Goal: Task Accomplishment & Management: Use online tool/utility

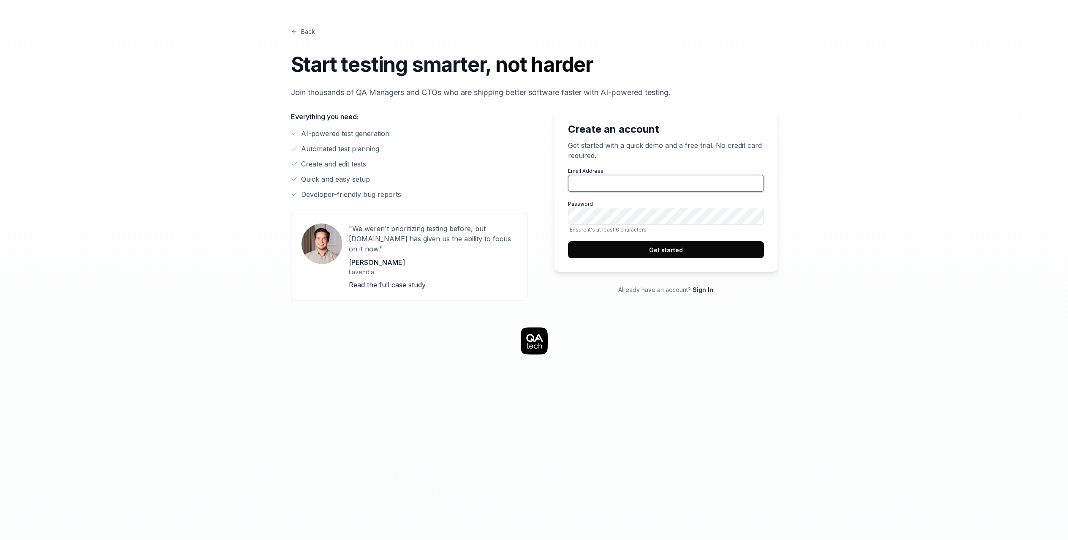
click at [677, 188] on input "Email Address" at bounding box center [666, 183] width 196 height 17
click at [704, 290] on link "Sign In" at bounding box center [702, 289] width 21 height 7
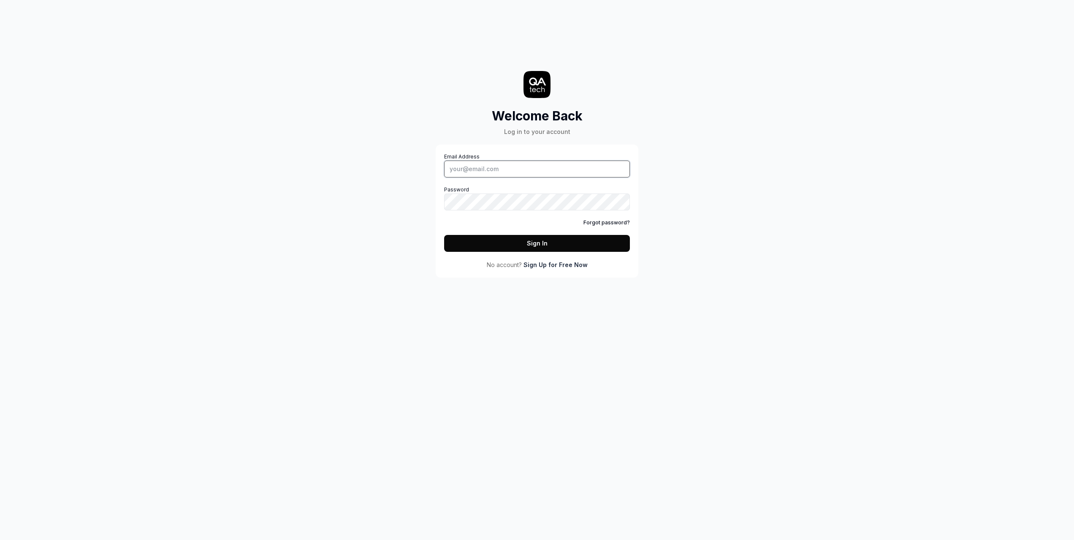
click at [491, 171] on input "Email Address" at bounding box center [537, 168] width 186 height 17
click at [631, 166] on div "Email Address Password Forgot password? Sign In No account? Sign Up for Free Now" at bounding box center [537, 210] width 203 height 133
click at [615, 168] on body "Welcome Back Log in to your account Email Address Password Forgot password? Sig…" at bounding box center [537, 270] width 1074 height 540
click at [0, 539] on com-1password-button at bounding box center [0, 540] width 0 height 0
click at [571, 170] on input "Email Address" at bounding box center [537, 168] width 186 height 17
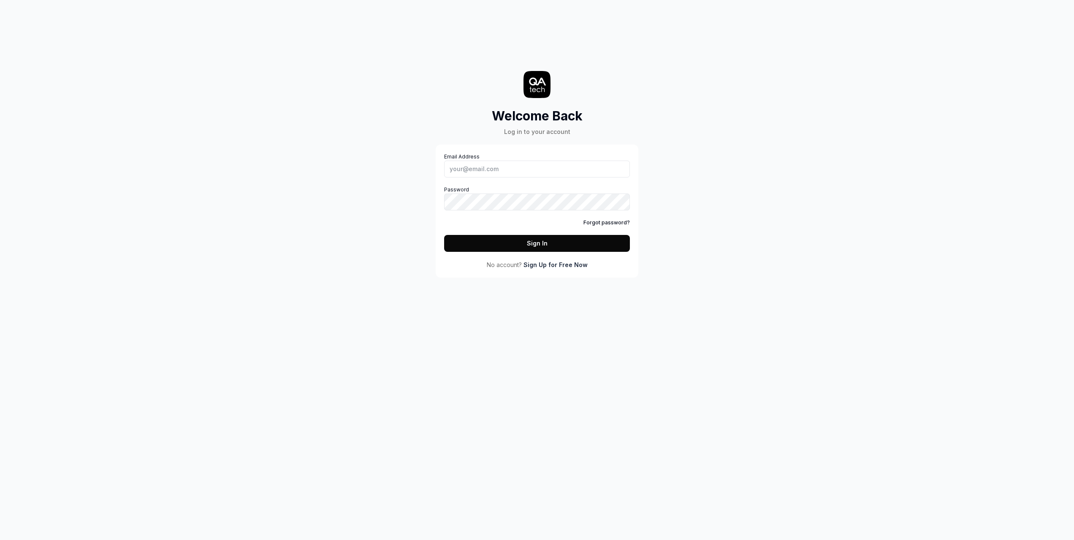
click at [573, 264] on link "Sign Up for Free Now" at bounding box center [556, 264] width 64 height 9
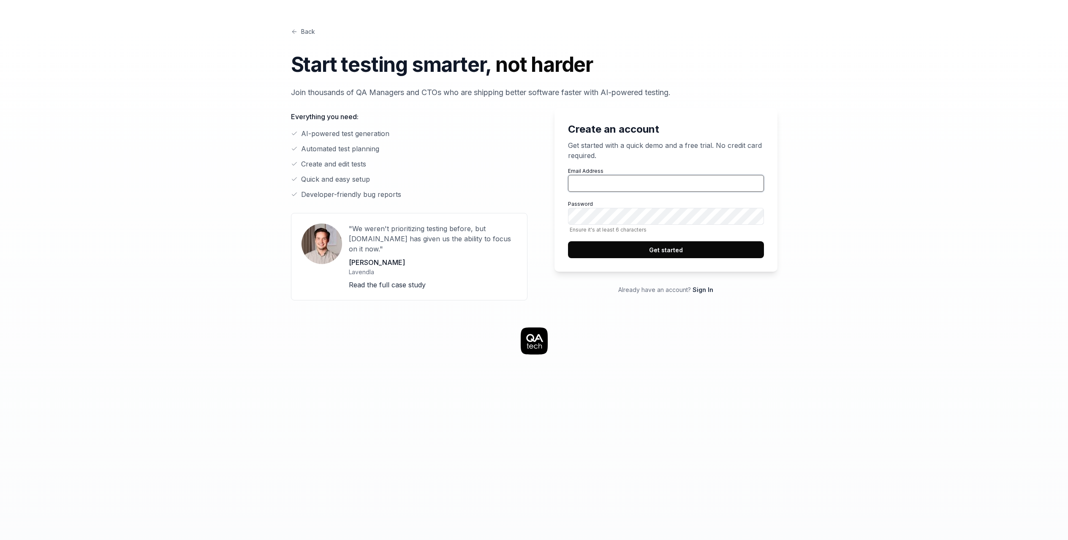
click at [627, 183] on input "Email Address" at bounding box center [666, 183] width 196 height 17
drag, startPoint x: 649, startPoint y: 182, endPoint x: 565, endPoint y: 185, distance: 83.2
click at [565, 185] on div "Create an account Get started with a quick demo and a free trial. No credit car…" at bounding box center [665, 189] width 223 height 163
type input "[PERSON_NAME][EMAIL_ADDRESS][DOMAIN_NAME]"
click at [659, 249] on button "Get started" at bounding box center [666, 249] width 196 height 17
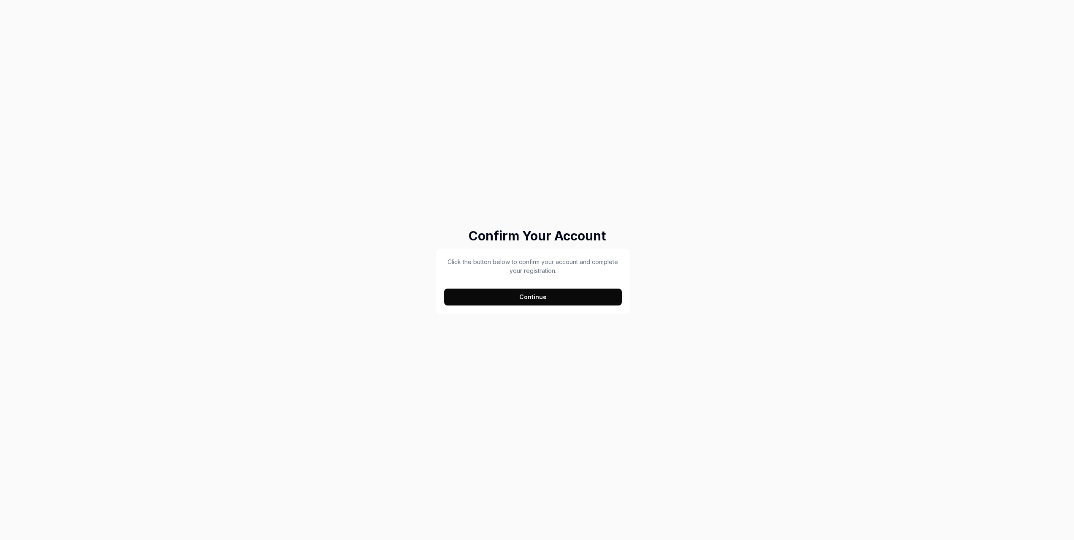
click at [553, 302] on button "Continue" at bounding box center [533, 296] width 178 height 17
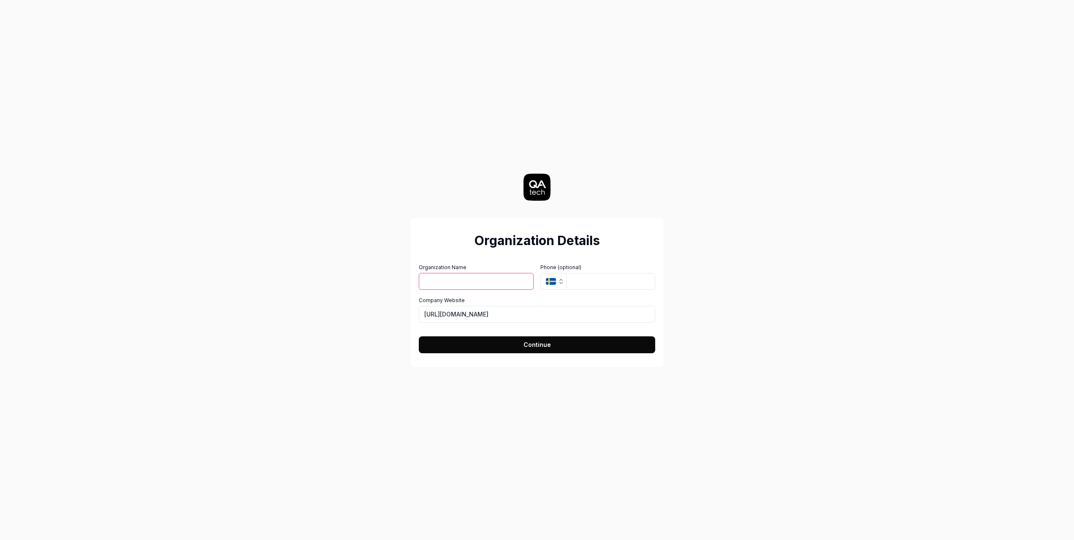
click at [462, 283] on input "Organization Name" at bounding box center [476, 281] width 115 height 17
type input "Novaloop AG"
click at [555, 277] on button "SE" at bounding box center [553, 281] width 26 height 17
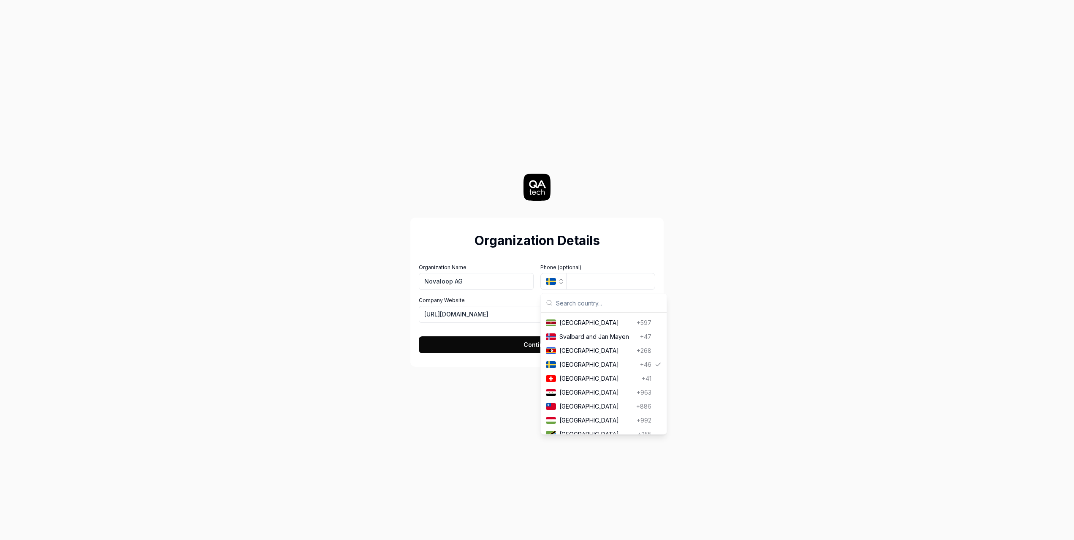
scroll to position [2950, 0]
click at [585, 378] on span "Switzerland" at bounding box center [598, 373] width 79 height 9
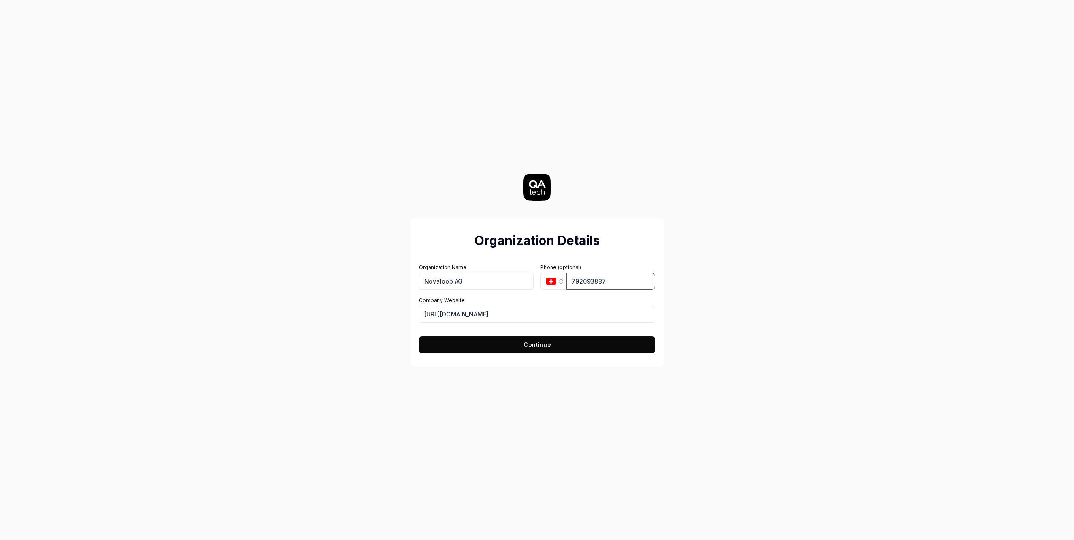
type input "792093887"
click at [496, 315] on input "[URL][DOMAIN_NAME]" at bounding box center [537, 314] width 236 height 17
drag, startPoint x: 445, startPoint y: 315, endPoint x: 474, endPoint y: 315, distance: 28.7
click at [445, 315] on input "[URL][DOMAIN_NAME]" at bounding box center [537, 314] width 236 height 17
drag, startPoint x: 493, startPoint y: 314, endPoint x: 407, endPoint y: 308, distance: 86.4
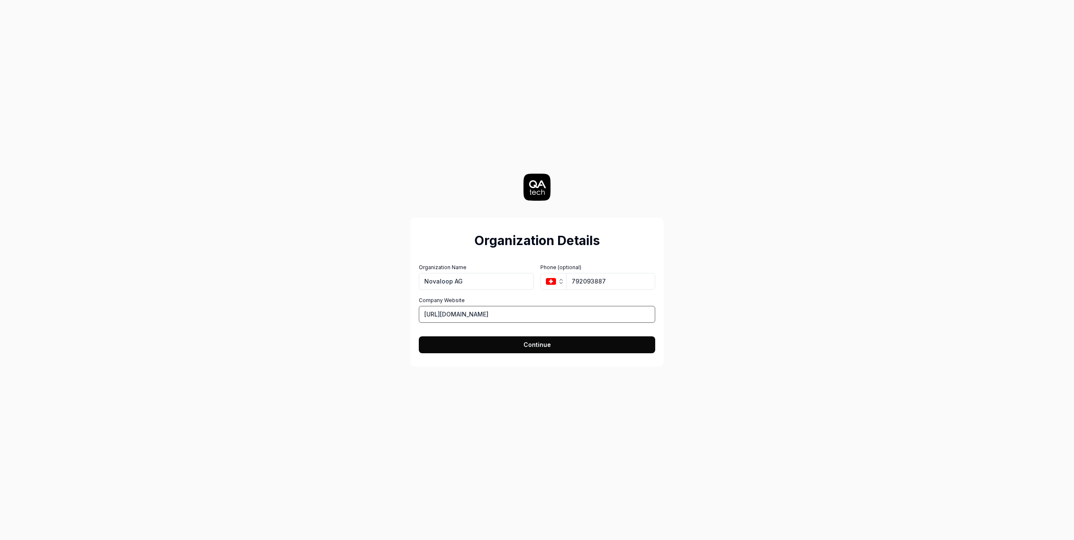
click at [407, 308] on div "Organization Details Organization Name Novaloop AG Organization Logo (Square mi…" at bounding box center [537, 270] width 378 height 540
click at [513, 347] on button "Continue" at bounding box center [537, 344] width 236 height 17
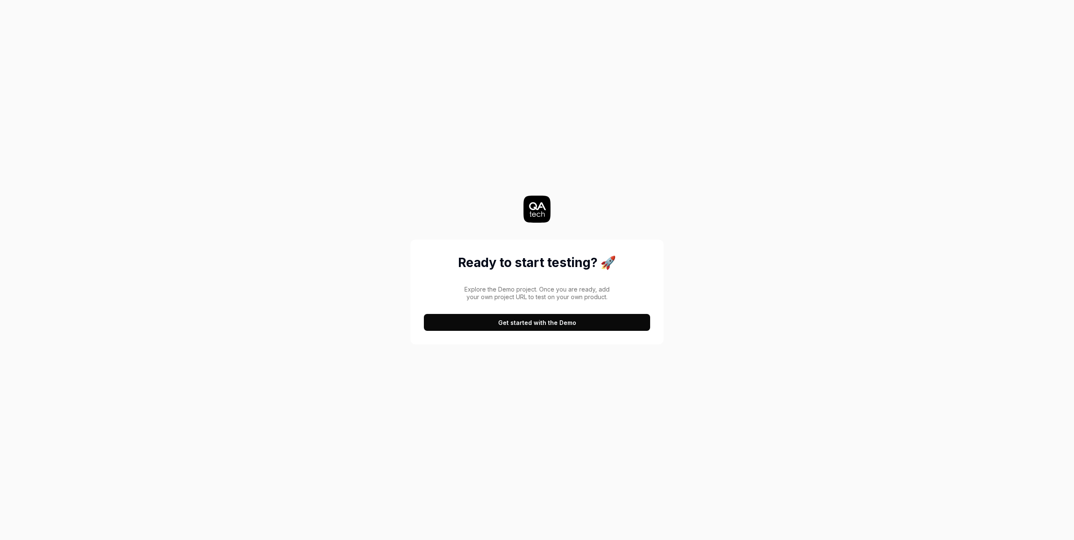
click at [538, 323] on button "Get started with the Demo" at bounding box center [537, 322] width 226 height 17
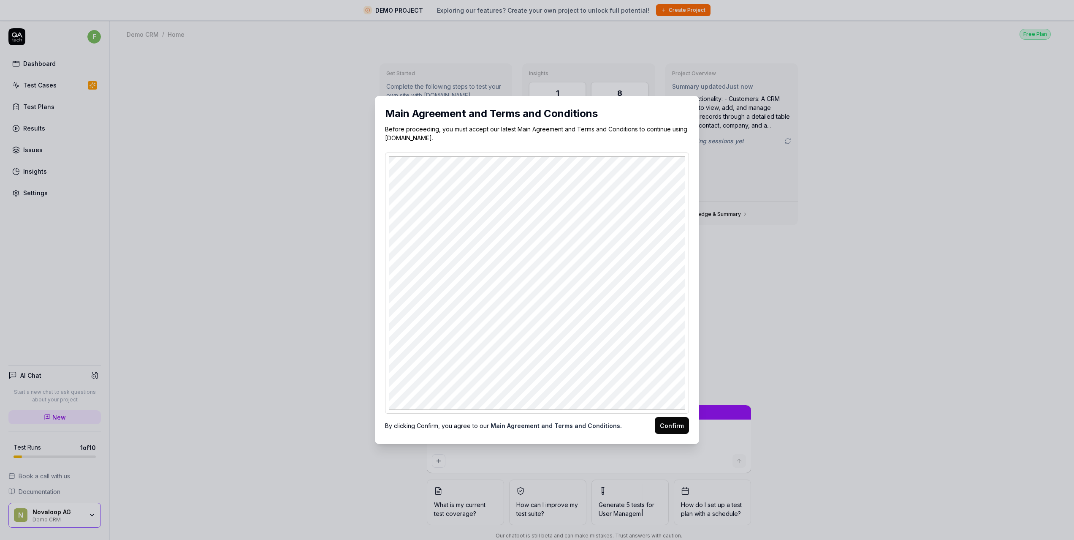
click at [665, 426] on button "Confirm" at bounding box center [672, 425] width 34 height 17
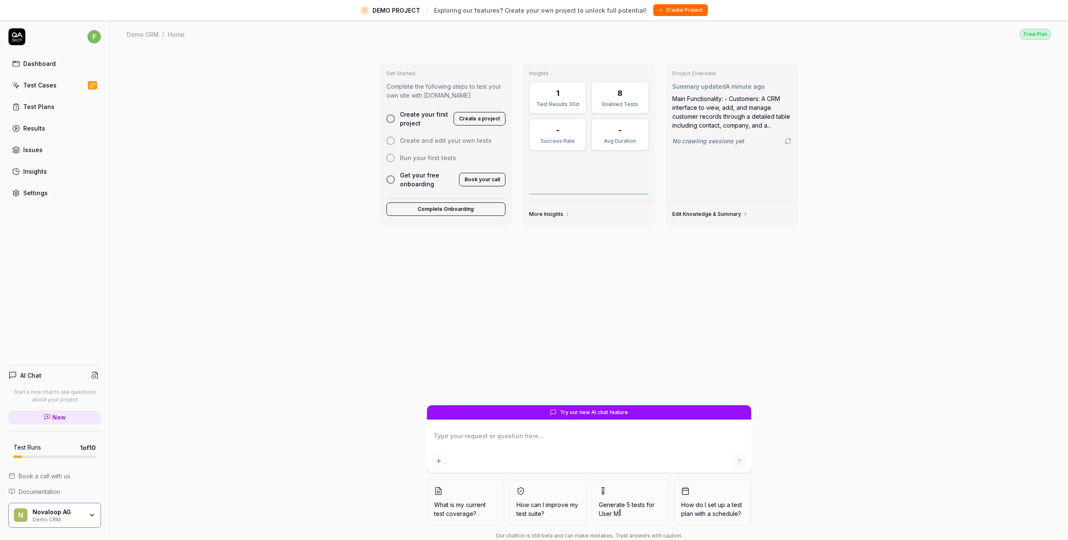
type textarea "*"
click at [31, 87] on div "Test Cases" at bounding box center [39, 85] width 33 height 9
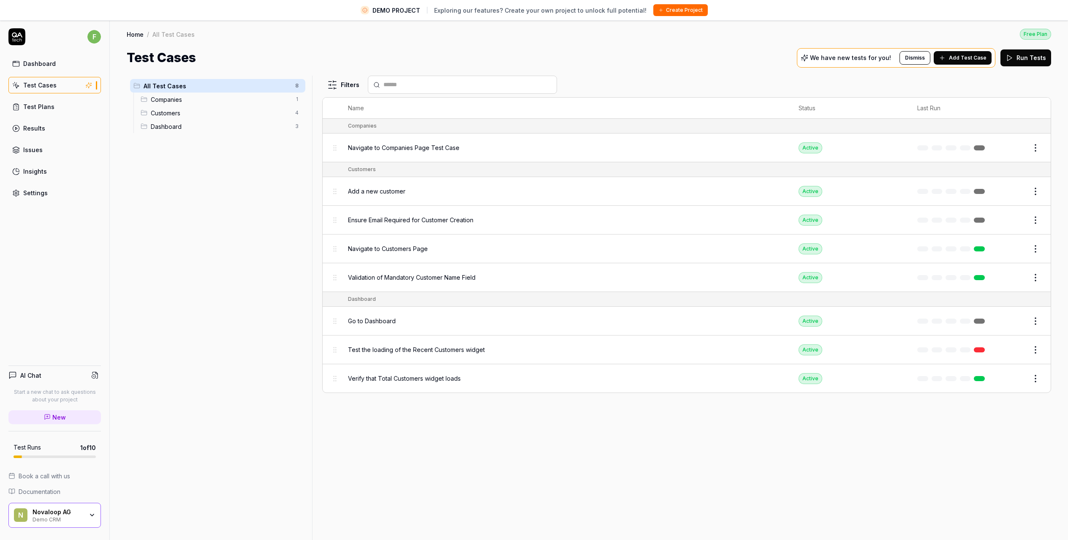
click at [475, 146] on div "Navigate to Companies Page Test Case" at bounding box center [564, 147] width 433 height 9
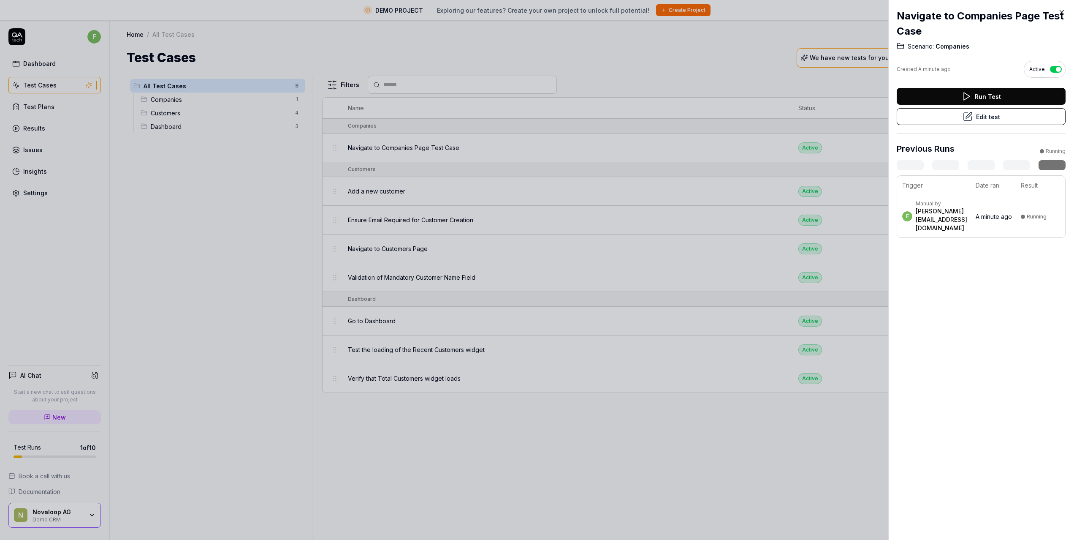
click at [986, 98] on button "Run Test" at bounding box center [981, 96] width 169 height 17
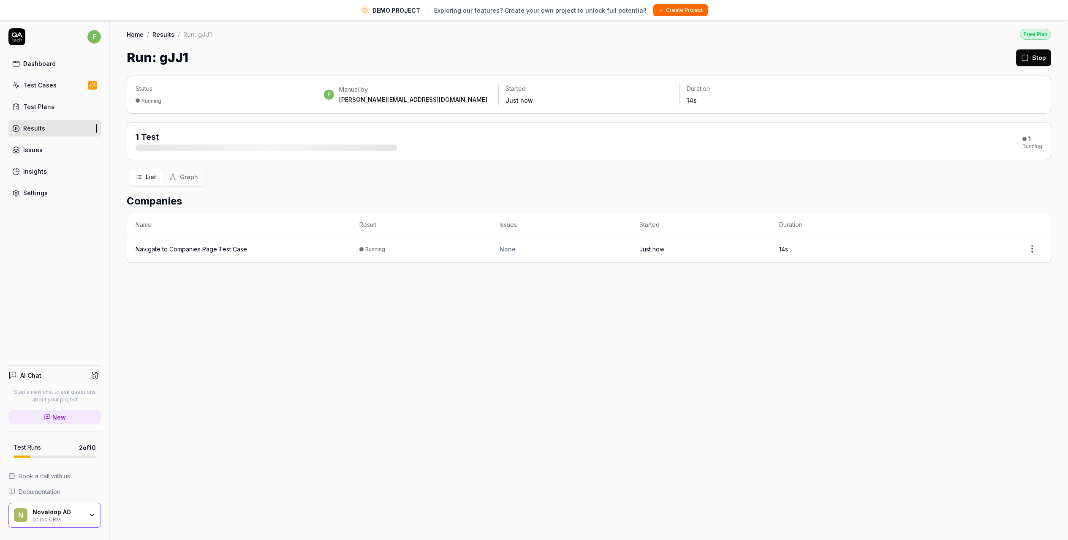
click at [96, 513] on div "N Novaloop AG Demo CRM" at bounding box center [54, 514] width 92 height 25
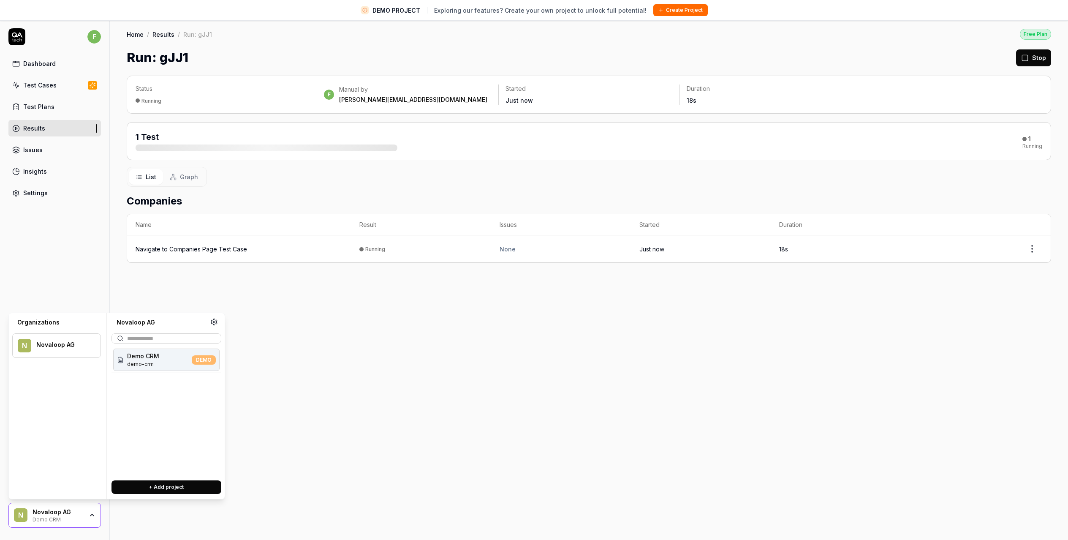
click at [96, 513] on div "N Novaloop AG Demo CRM" at bounding box center [54, 514] width 92 height 25
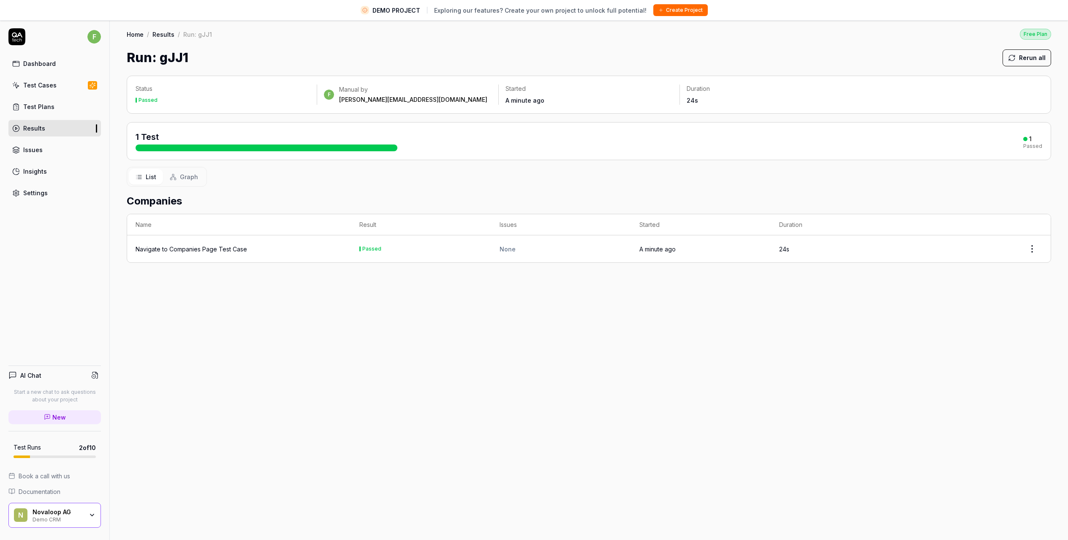
click at [302, 244] on div "Navigate to Companies Page Test Case" at bounding box center [239, 248] width 207 height 9
click at [214, 244] on div "Navigate to Companies Page Test Case" at bounding box center [191, 248] width 111 height 9
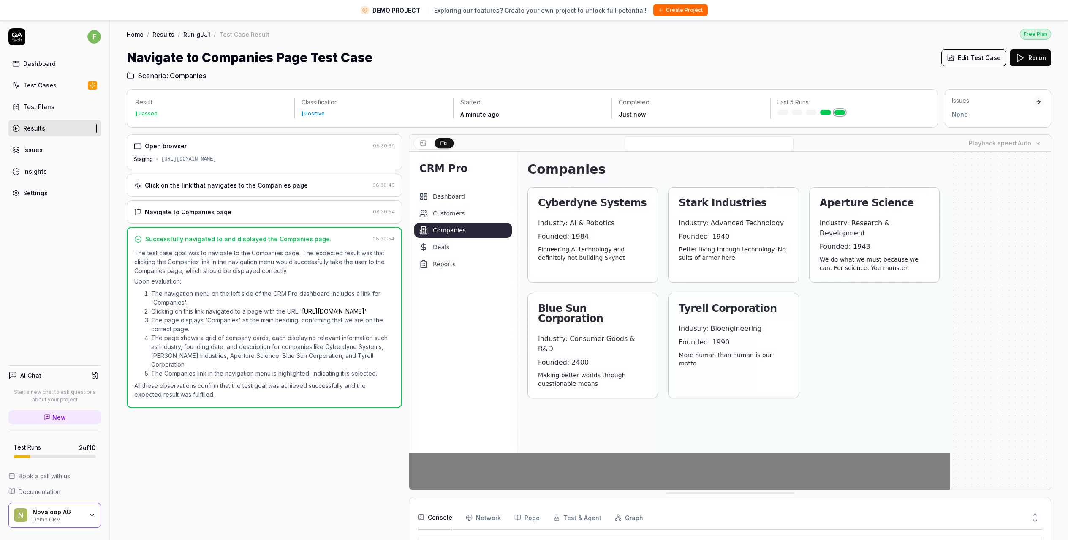
click at [49, 85] on div "Test Cases" at bounding box center [39, 85] width 33 height 9
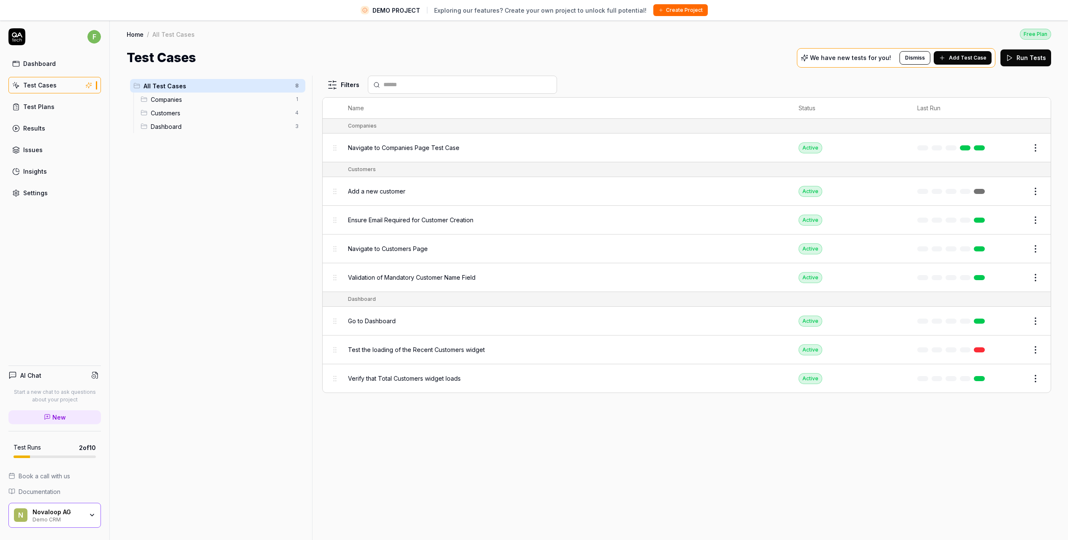
click at [74, 512] on div "Novaloop AG" at bounding box center [58, 512] width 51 height 8
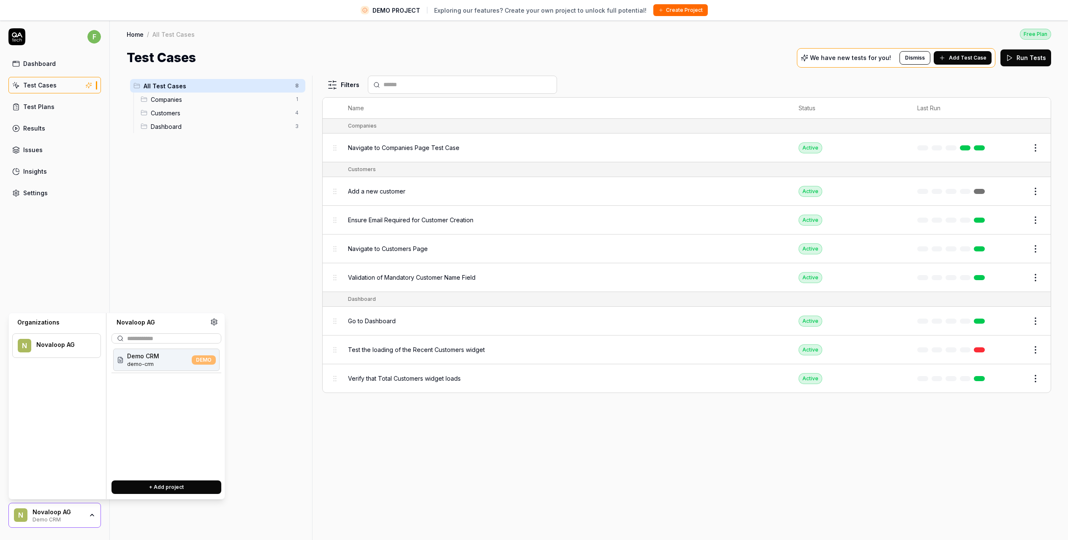
click at [155, 483] on button "+ Add project" at bounding box center [166, 487] width 110 height 14
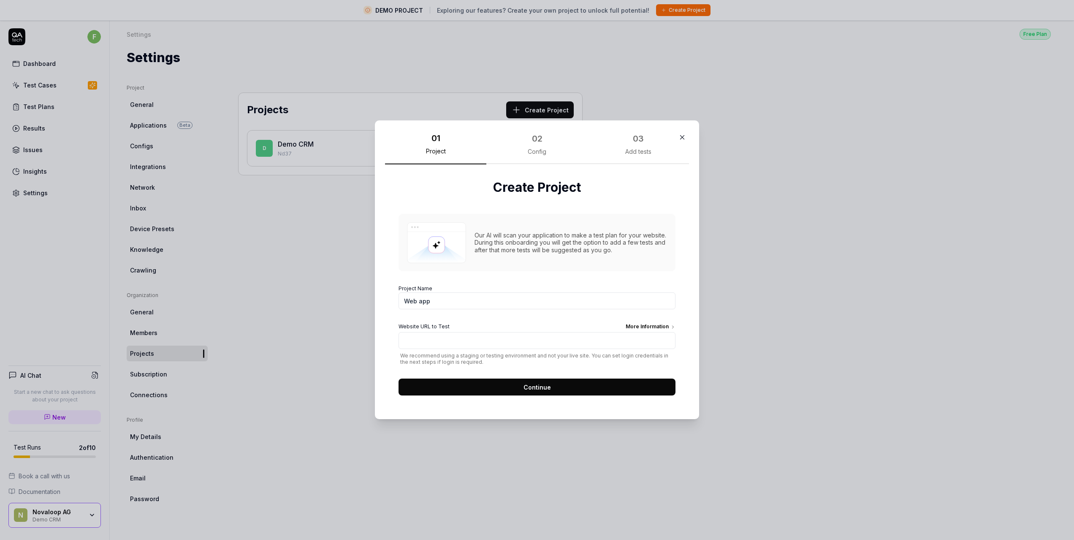
click at [529, 147] on div "02 Config" at bounding box center [536, 147] width 101 height 33
click at [455, 335] on input "Website URL to Test More Information" at bounding box center [537, 340] width 277 height 17
click at [447, 308] on input "Web app" at bounding box center [537, 301] width 277 height 17
click at [447, 305] on input "Web app" at bounding box center [537, 301] width 277 height 17
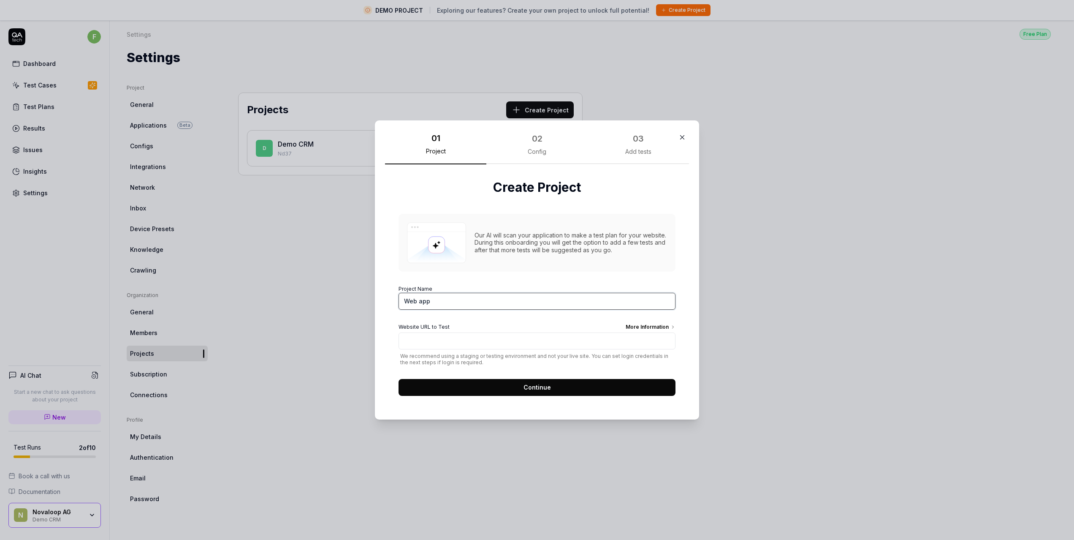
drag, startPoint x: 453, startPoint y: 302, endPoint x: 377, endPoint y: 298, distance: 76.9
click at [377, 298] on div "01 Project 02 Config 03 Add tests Create Project Our AI will scan your applicat…" at bounding box center [537, 269] width 324 height 299
type input "Company Website"
type input "[URL][DOMAIN_NAME]"
click at [514, 389] on button "Continue" at bounding box center [537, 387] width 277 height 17
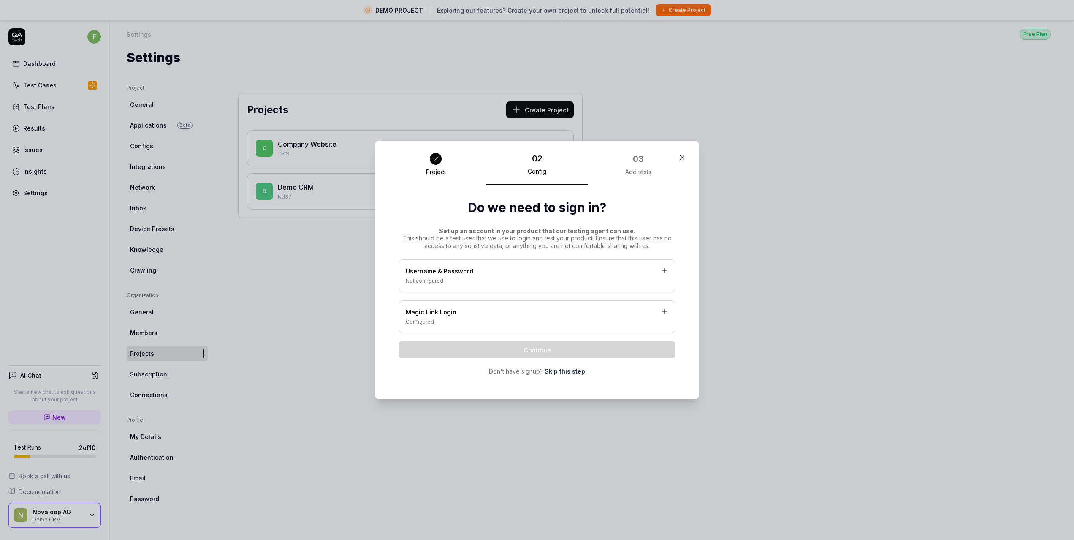
click at [563, 373] on link "Skip this step" at bounding box center [565, 371] width 41 height 9
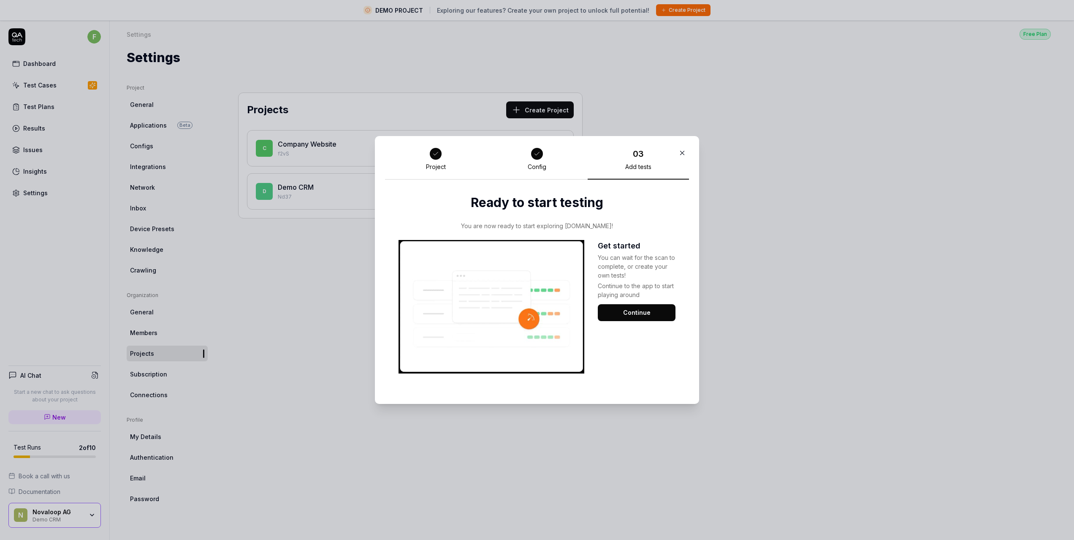
click at [618, 315] on button "Continue" at bounding box center [637, 312] width 78 height 17
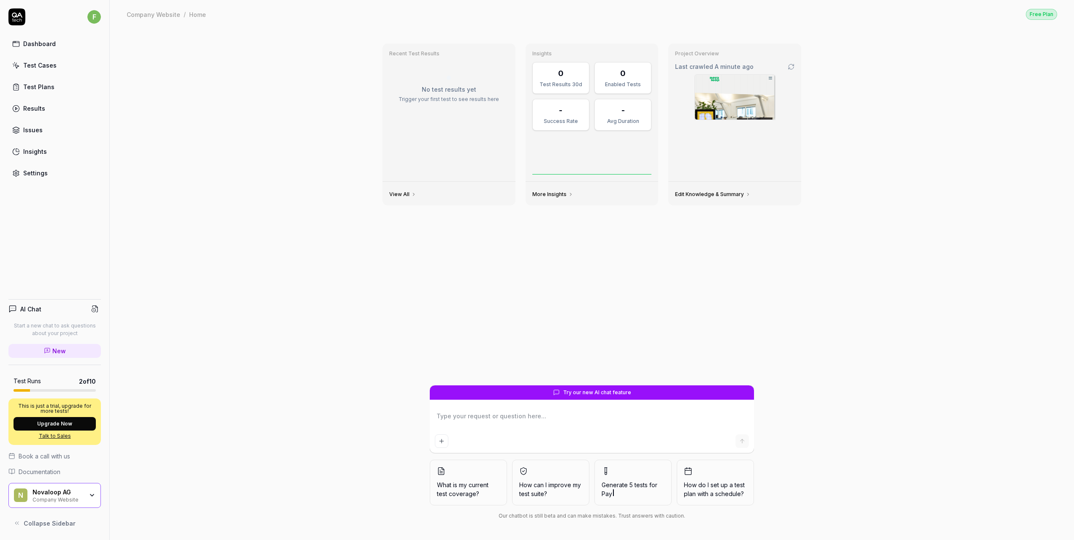
click at [58, 419] on button "Upgrade Now" at bounding box center [55, 424] width 82 height 14
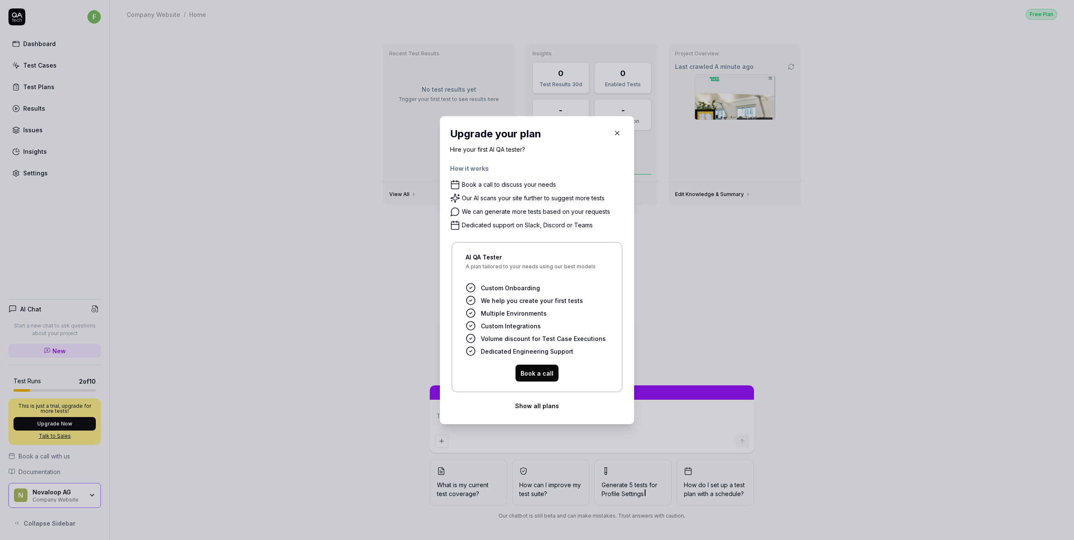
click at [539, 406] on button "Show all plans" at bounding box center [537, 405] width 174 height 17
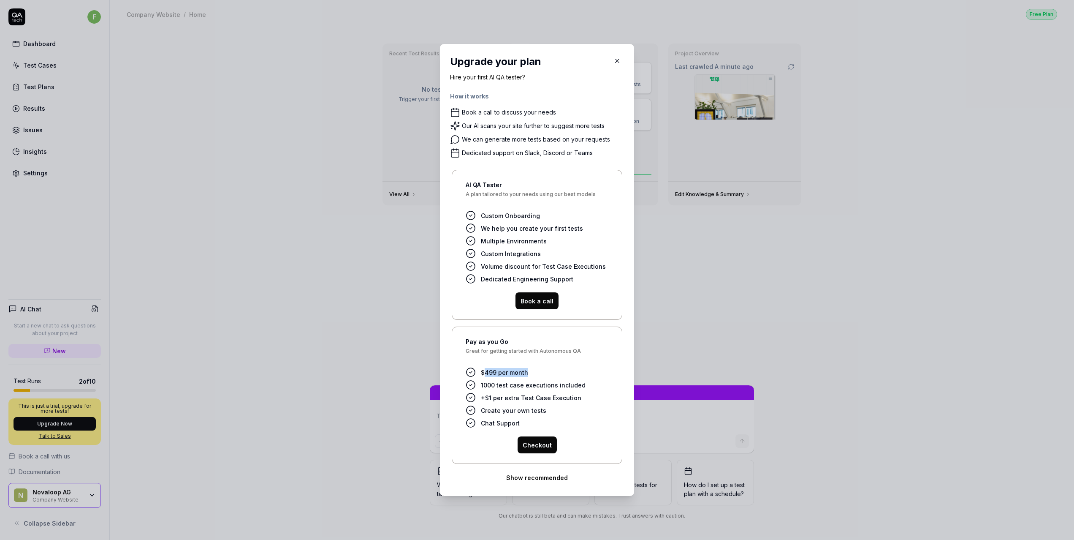
drag, startPoint x: 481, startPoint y: 373, endPoint x: 531, endPoint y: 372, distance: 50.3
click at [531, 372] on li "$499 per month" at bounding box center [537, 372] width 143 height 10
click at [616, 57] on icon "button" at bounding box center [618, 61] width 8 height 8
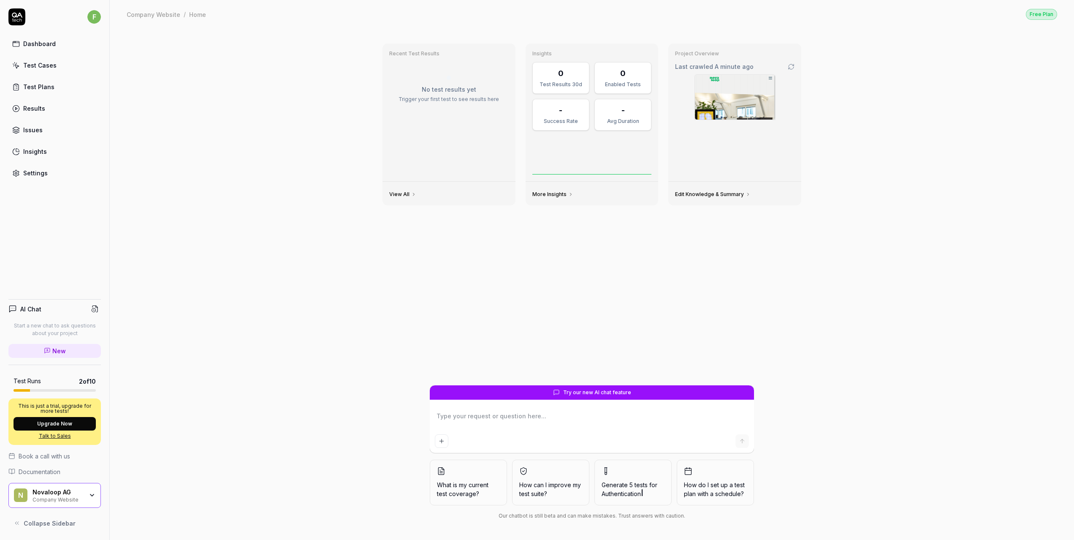
click at [722, 99] on img at bounding box center [735, 97] width 80 height 45
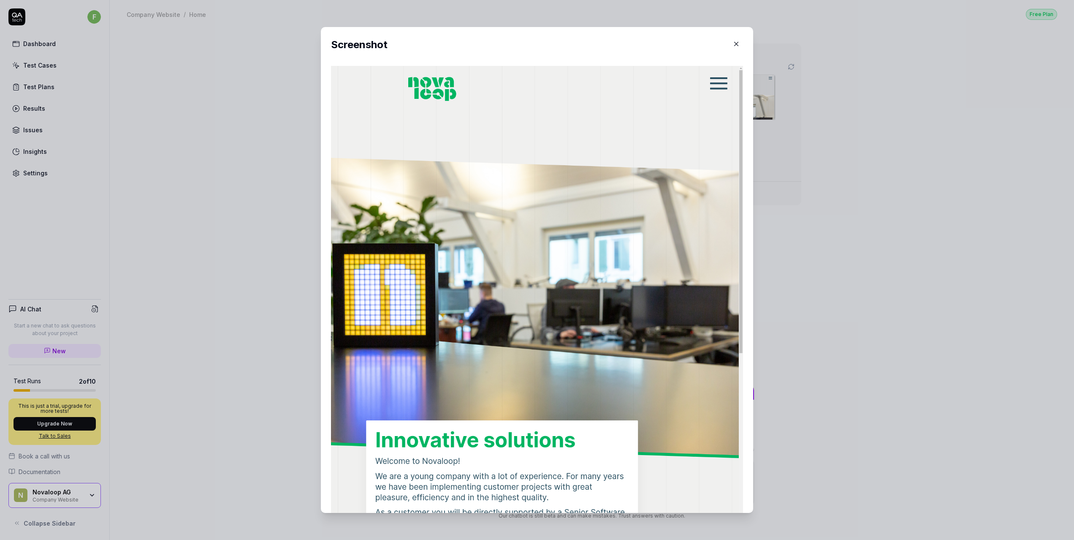
click at [730, 39] on button "button" at bounding box center [737, 44] width 14 height 14
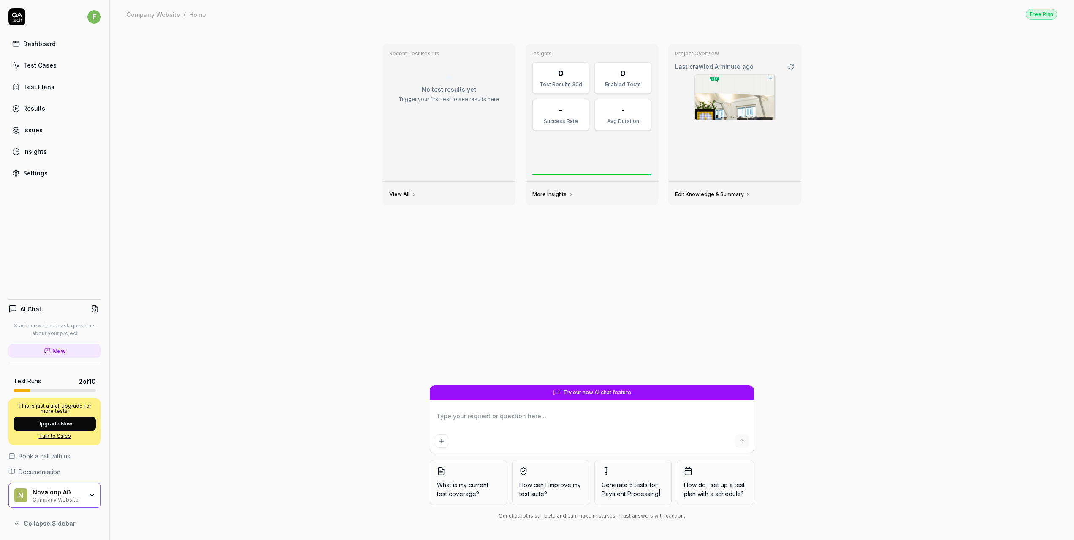
click at [555, 419] on textarea at bounding box center [592, 420] width 314 height 21
click at [28, 62] on div "Test Cases" at bounding box center [39, 65] width 33 height 9
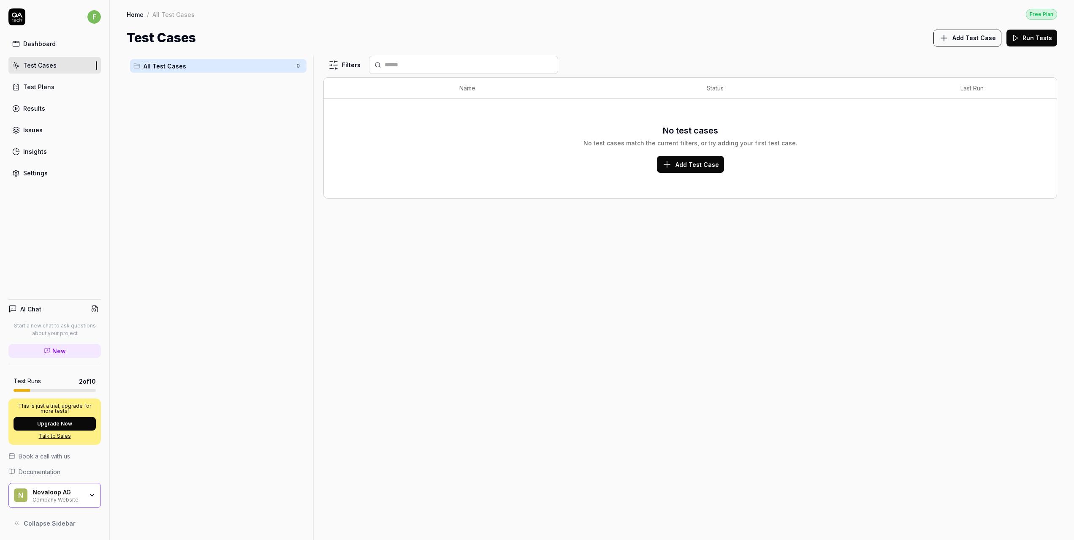
click at [687, 160] on span "Add Test Case" at bounding box center [697, 164] width 43 height 9
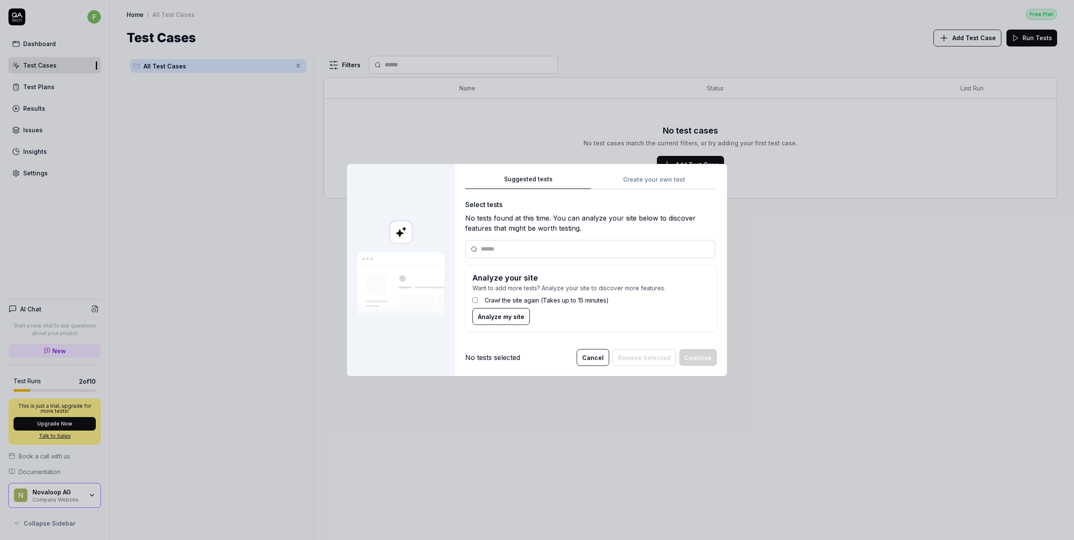
click at [501, 315] on span "Analyze my site" at bounding box center [501, 316] width 46 height 9
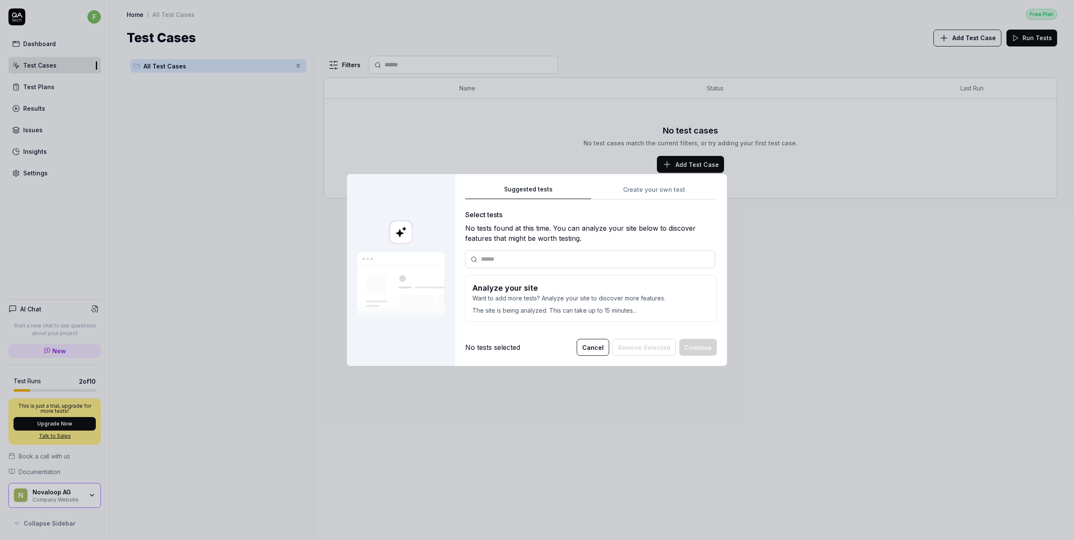
click at [652, 185] on div "Suggested tests Create your own test Select tests No tests found at this time. …" at bounding box center [591, 256] width 252 height 145
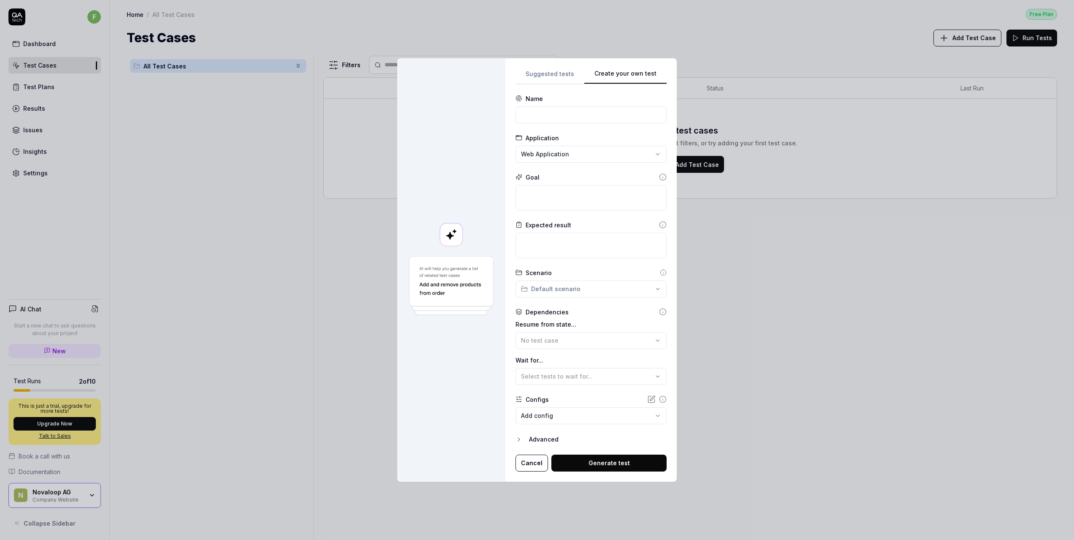
click at [543, 75] on div "**********" at bounding box center [537, 270] width 1074 height 540
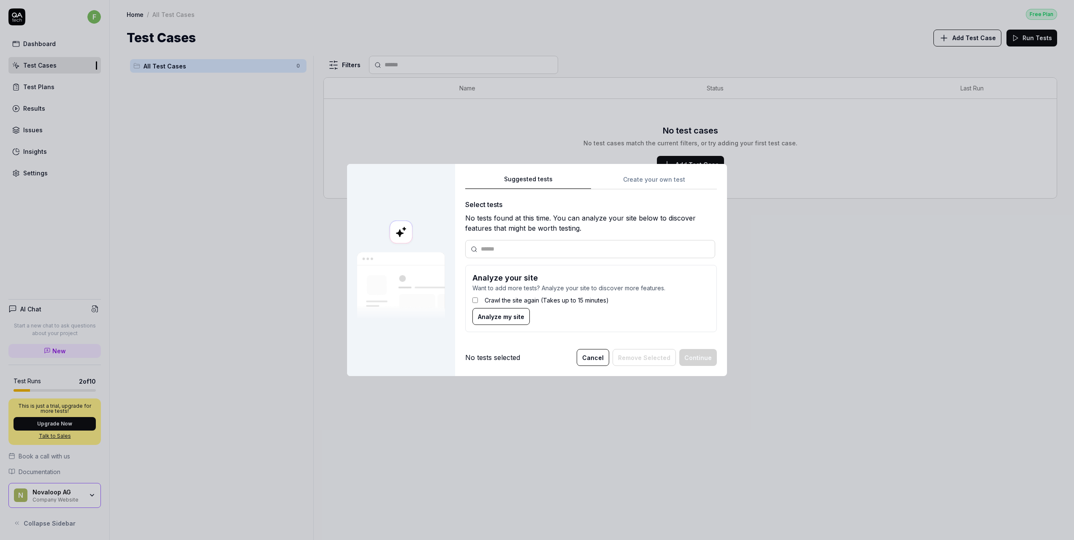
click at [595, 361] on button "Cancel" at bounding box center [593, 357] width 33 height 17
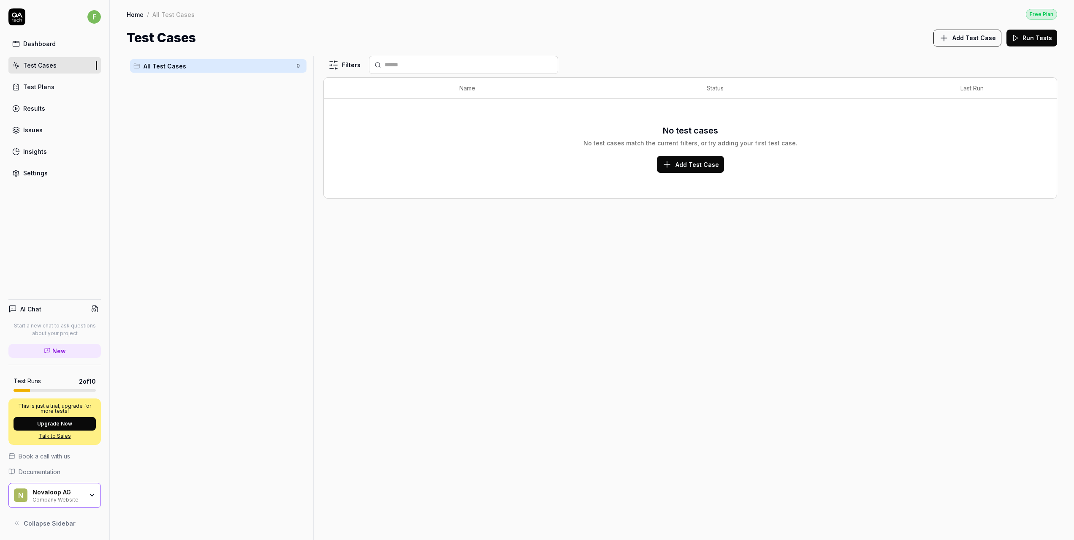
click at [36, 45] on div "Dashboard" at bounding box center [39, 43] width 33 height 9
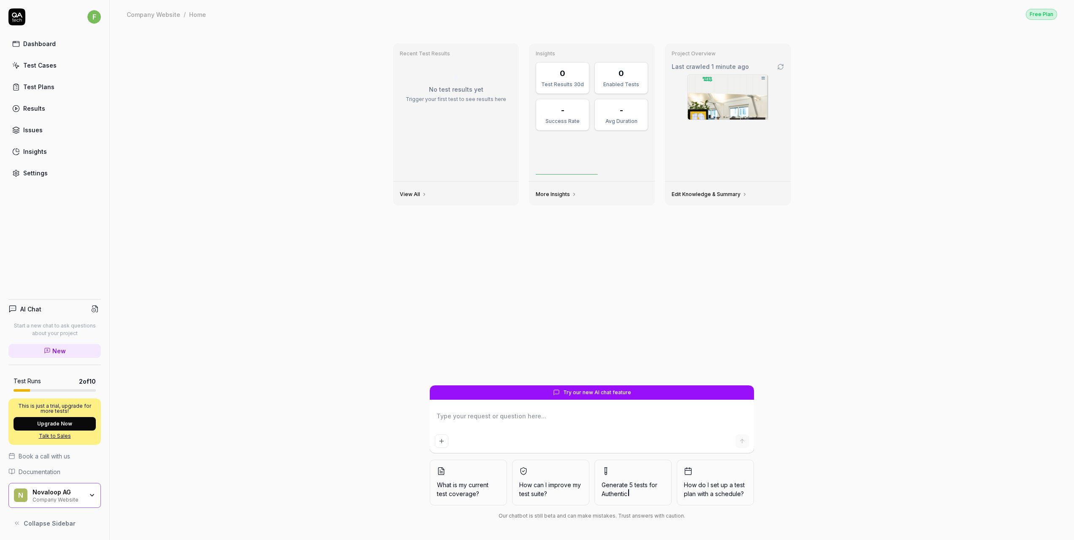
click at [35, 89] on div "Test Plans" at bounding box center [38, 86] width 31 height 9
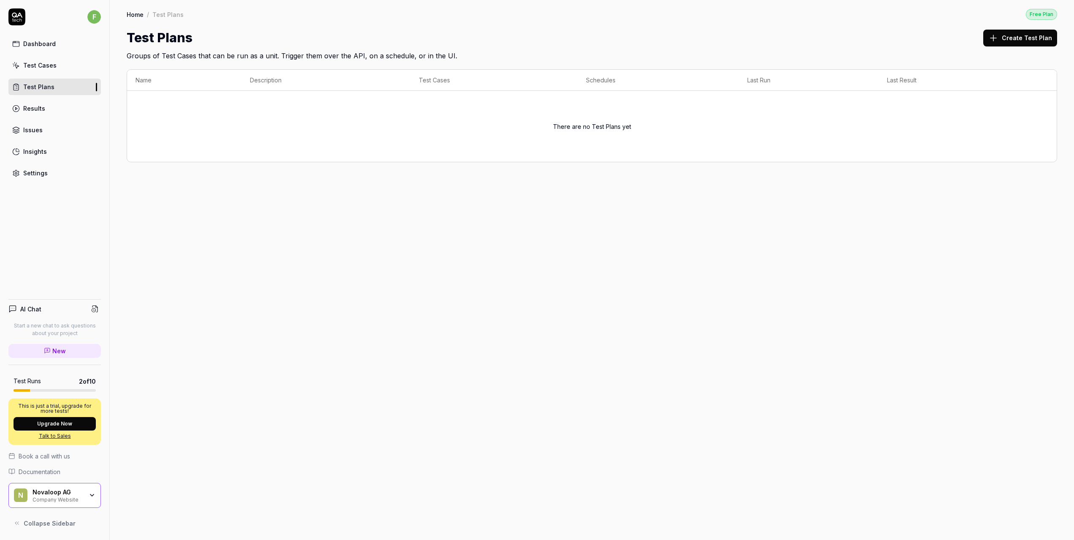
click at [34, 104] on div "Results" at bounding box center [34, 108] width 22 height 9
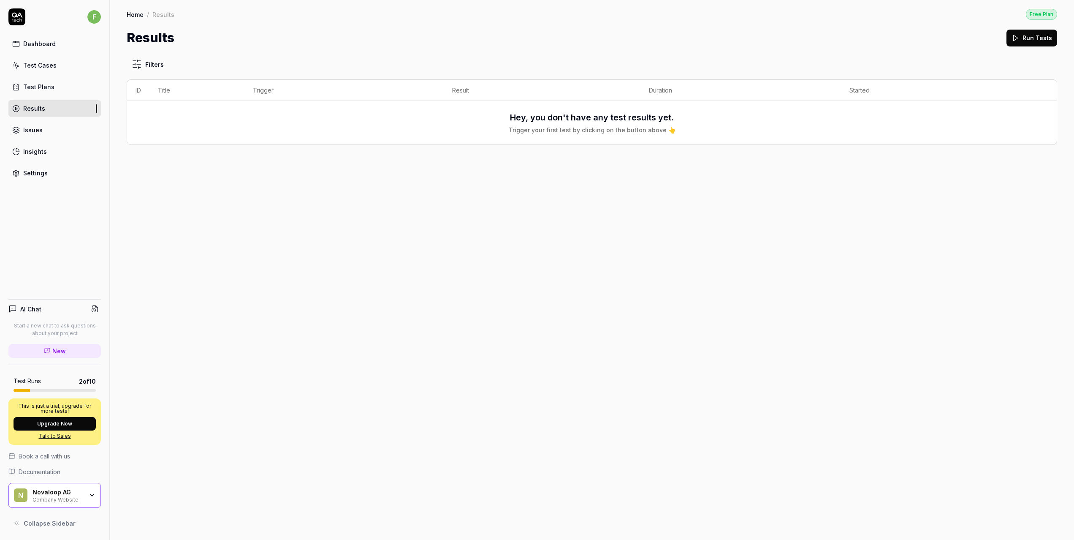
click at [33, 128] on div "Issues" at bounding box center [32, 129] width 19 height 9
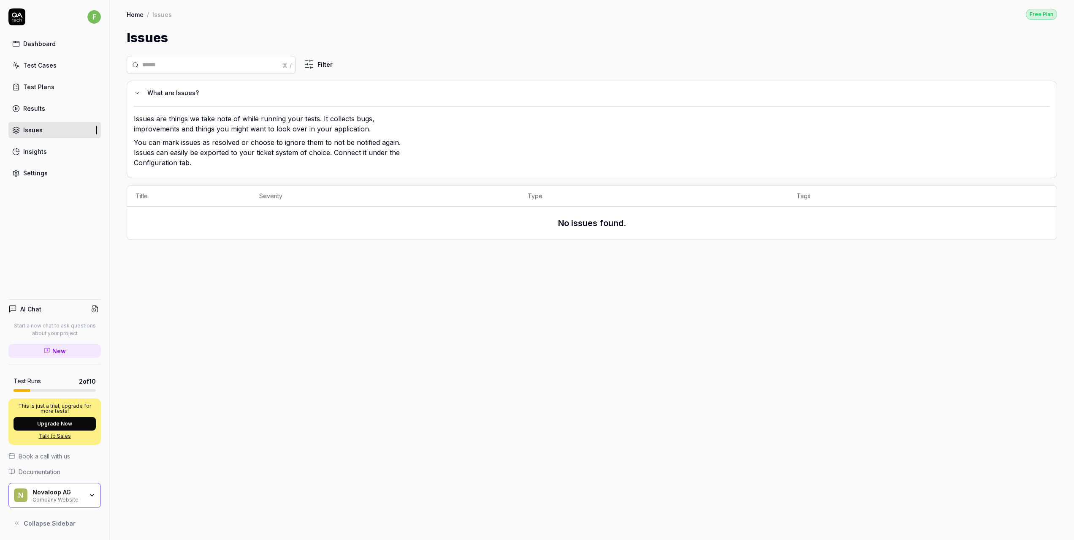
click at [34, 150] on div "Insights" at bounding box center [35, 151] width 24 height 9
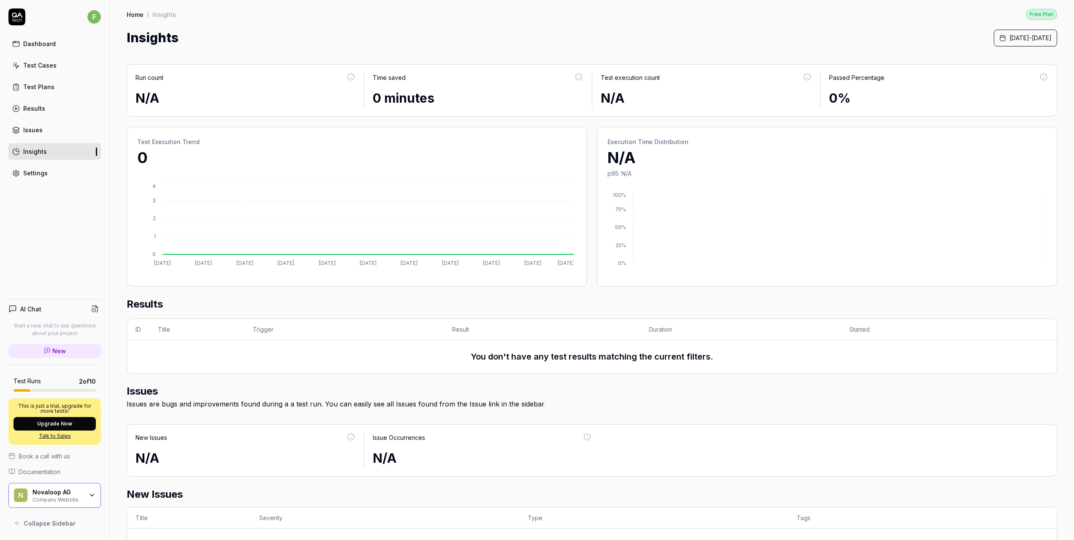
click at [33, 177] on div "Settings" at bounding box center [35, 172] width 24 height 9
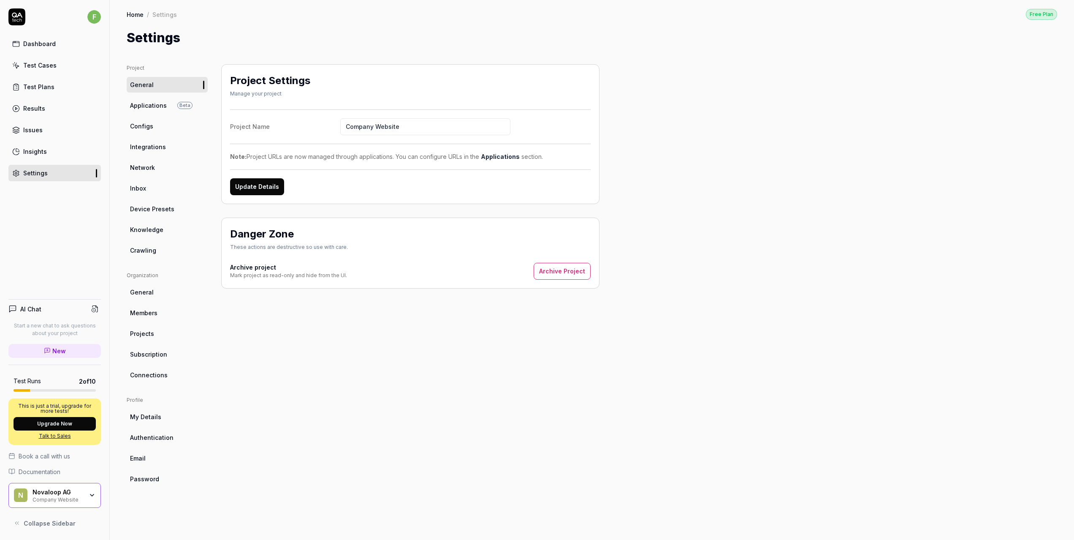
click at [154, 102] on span "Applications" at bounding box center [148, 105] width 37 height 9
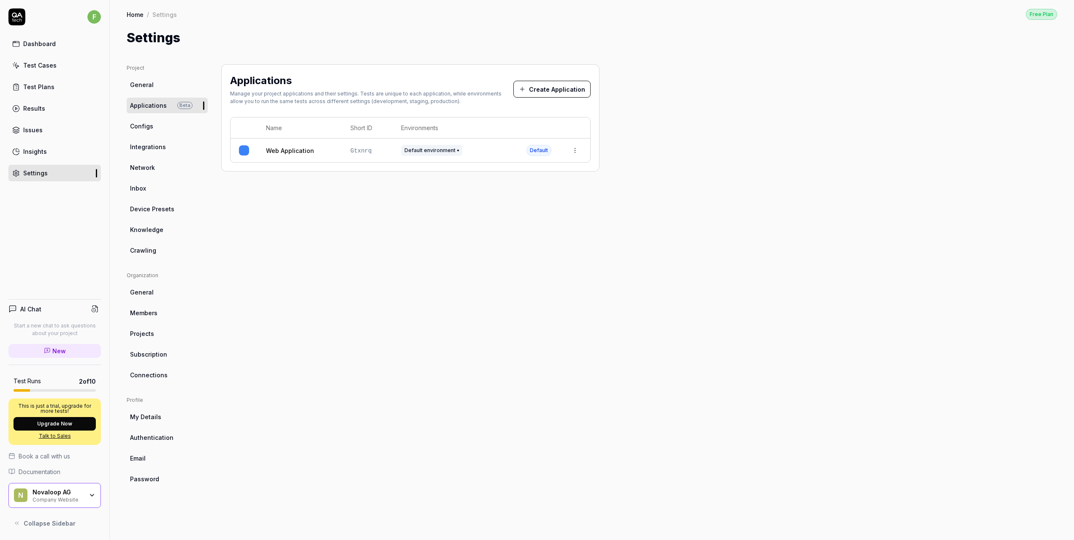
click at [149, 82] on span "General" at bounding box center [142, 84] width 24 height 9
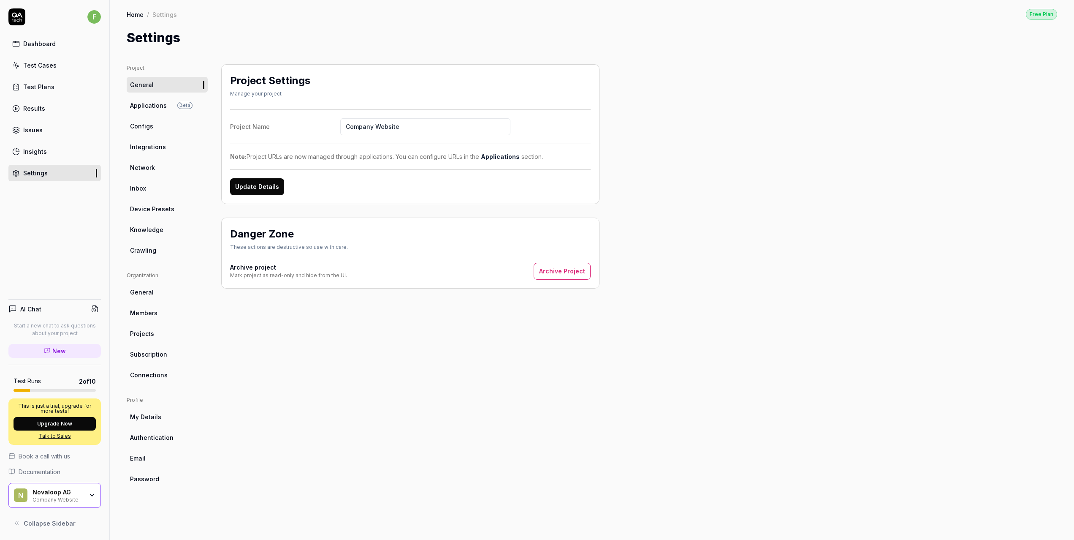
click at [154, 108] on span "Applications" at bounding box center [148, 105] width 37 height 9
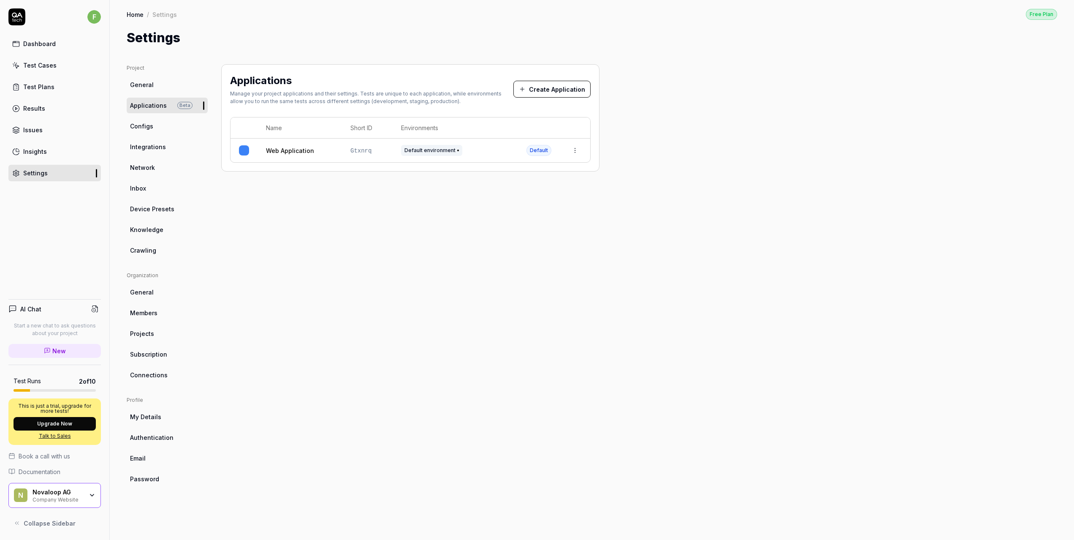
click at [144, 124] on span "Configs" at bounding box center [141, 126] width 23 height 9
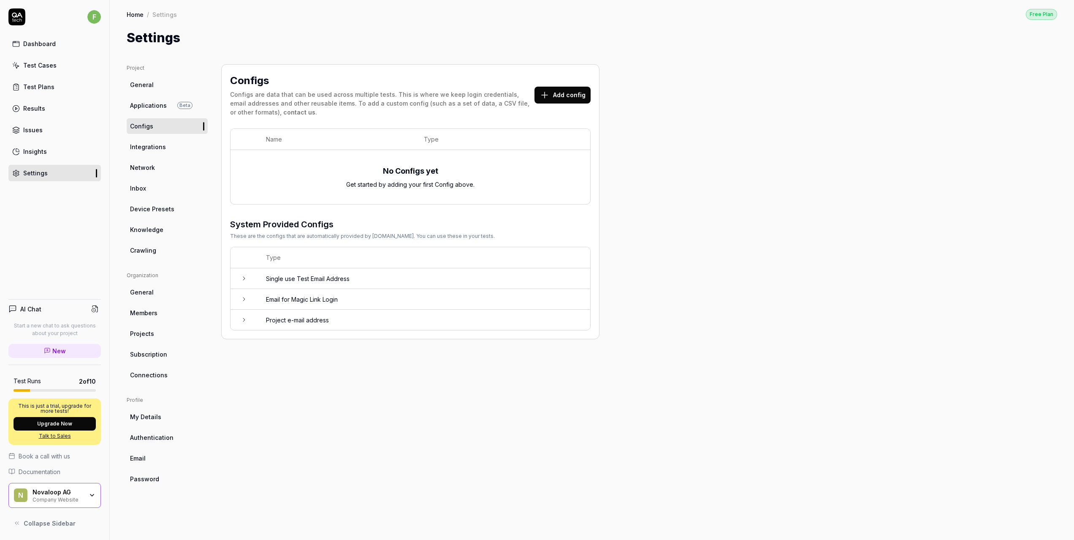
click at [154, 147] on span "Integrations" at bounding box center [148, 146] width 36 height 9
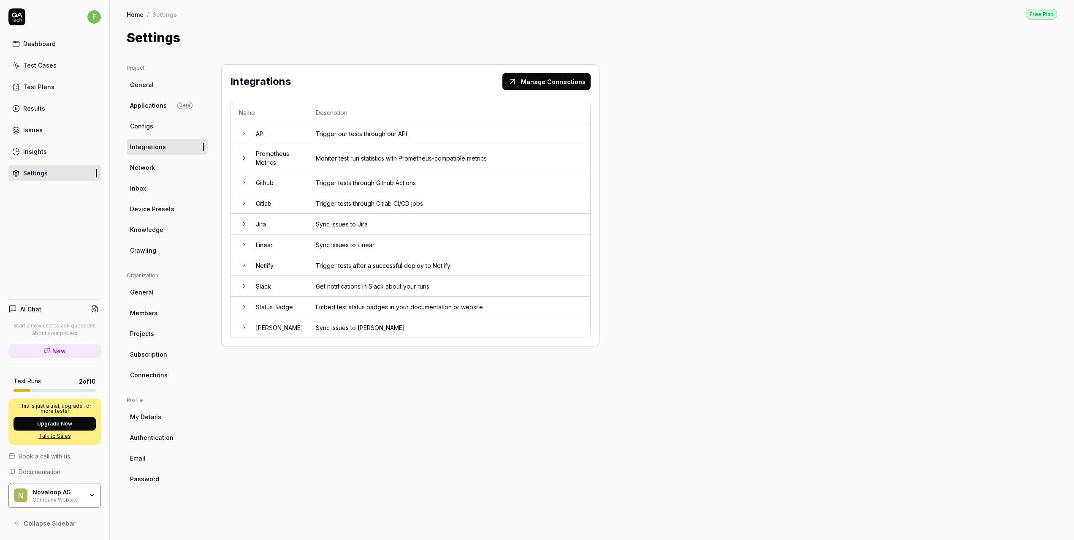
click at [138, 175] on ul "Project General Applications Beta Configs Integrations Network Inbox Device Pre…" at bounding box center [167, 161] width 81 height 194
click at [138, 172] on link "Network" at bounding box center [167, 168] width 81 height 16
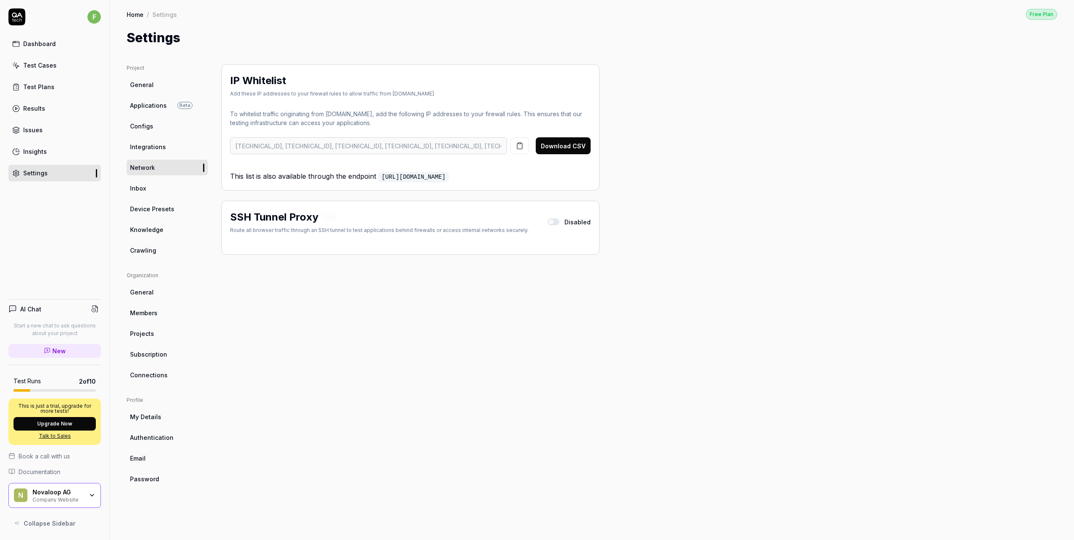
click at [135, 194] on link "Inbox" at bounding box center [167, 188] width 81 height 16
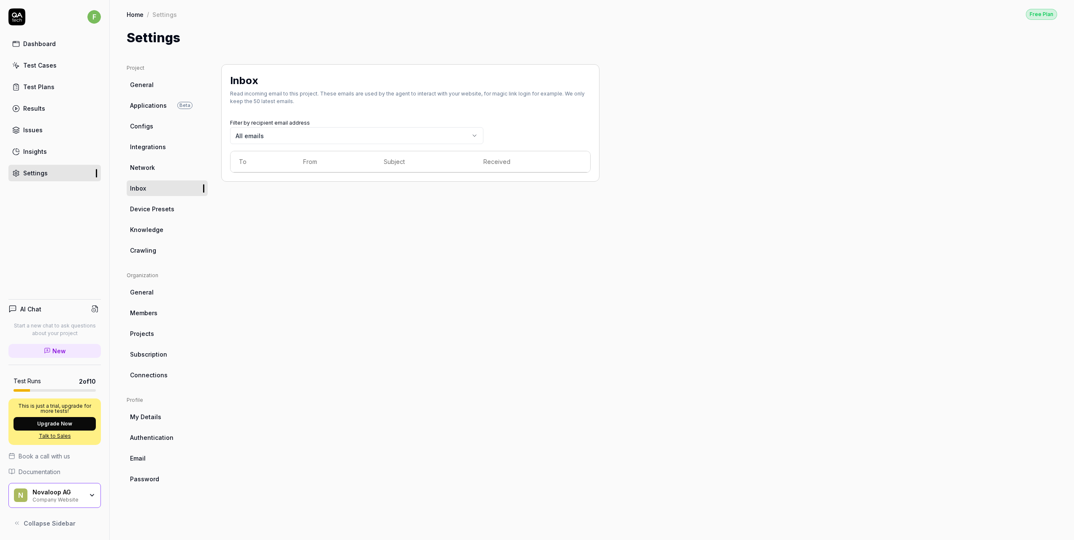
click at [139, 206] on span "Device Presets" at bounding box center [152, 208] width 44 height 9
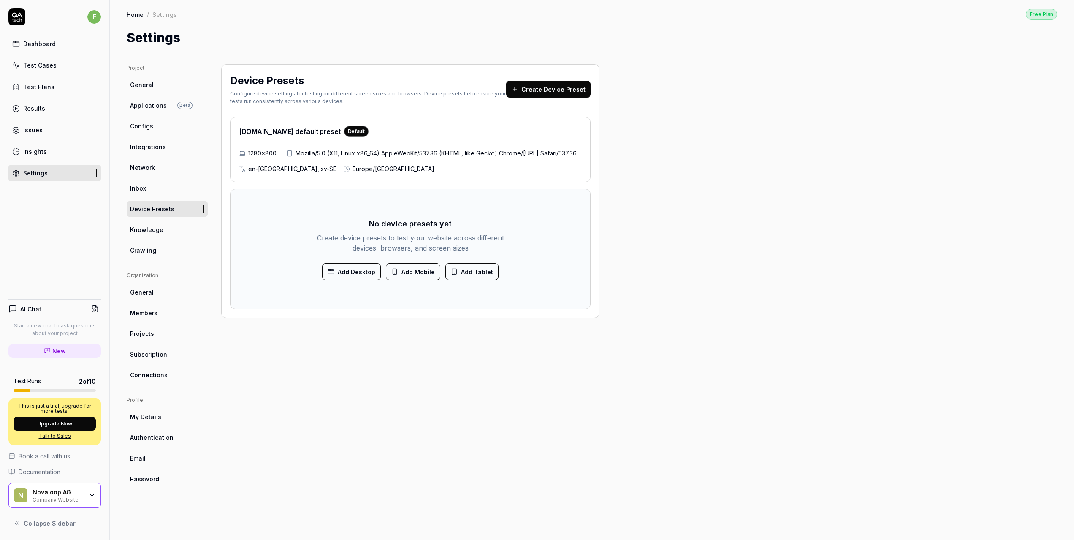
click at [137, 225] on span "Knowledge" at bounding box center [146, 229] width 33 height 9
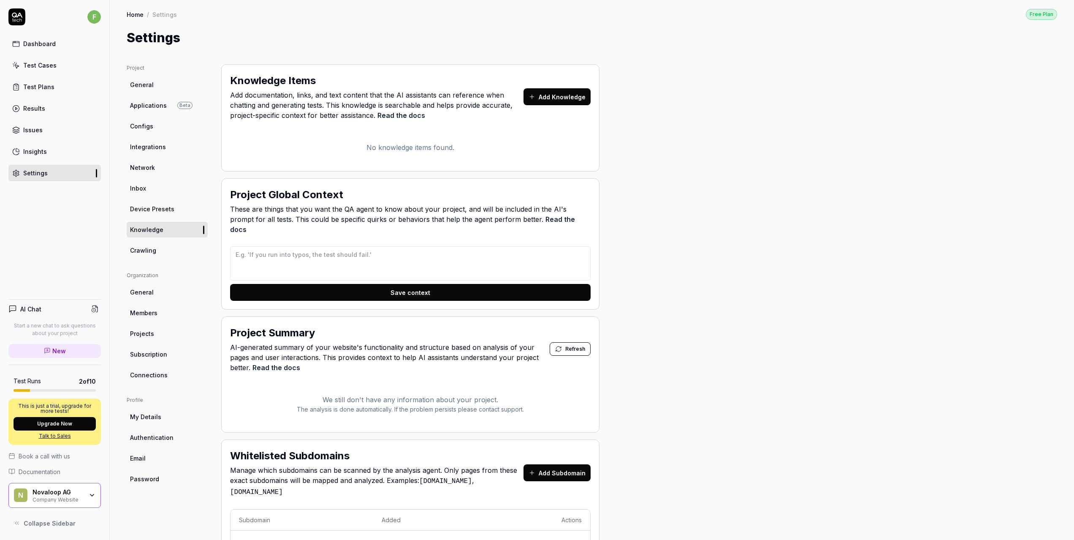
click at [139, 246] on span "Crawling" at bounding box center [143, 250] width 26 height 9
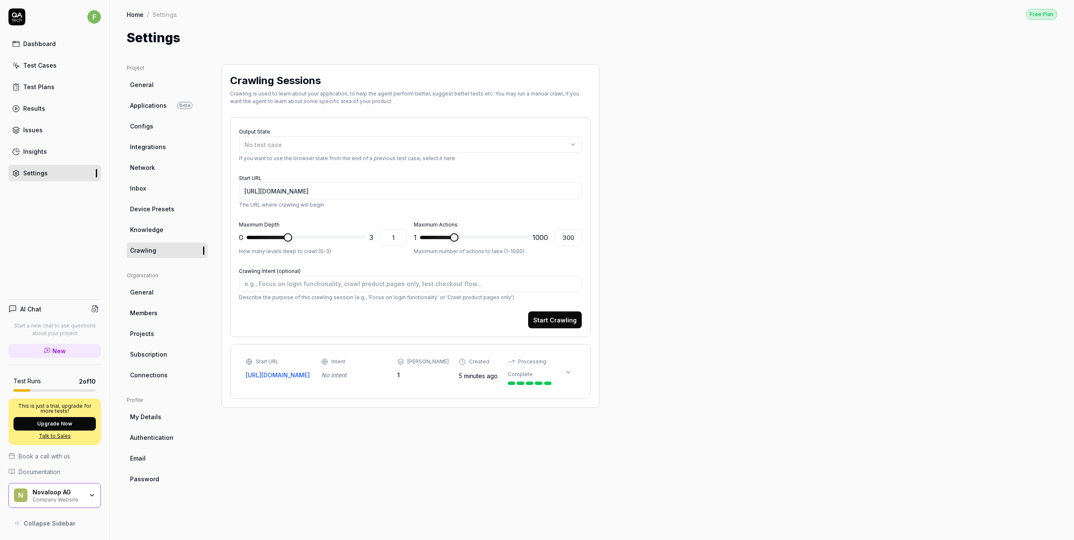
click at [567, 374] on icon at bounding box center [568, 372] width 7 height 7
click at [324, 428] on div "https://www.novaloop.ch/en Source action: n/a Depth: 0 Found actions: 2" at bounding box center [441, 429] width 274 height 32
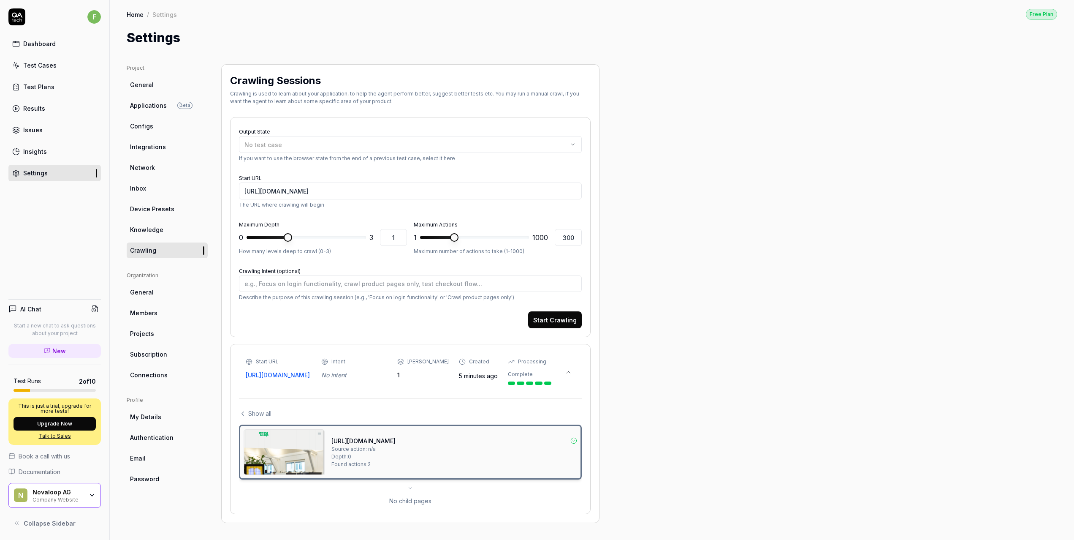
click at [363, 458] on div "https://www.novaloop.ch/en Source action: n/a Depth: 0 Found actions: 2" at bounding box center [454, 452] width 246 height 46
click at [342, 448] on span "Source action: n/a" at bounding box center [353, 449] width 44 height 8
click at [354, 440] on link "https://www.novaloop.ch/en" at bounding box center [363, 440] width 64 height 9
type textarea "*"
click at [33, 89] on div "Test Plans" at bounding box center [38, 86] width 31 height 9
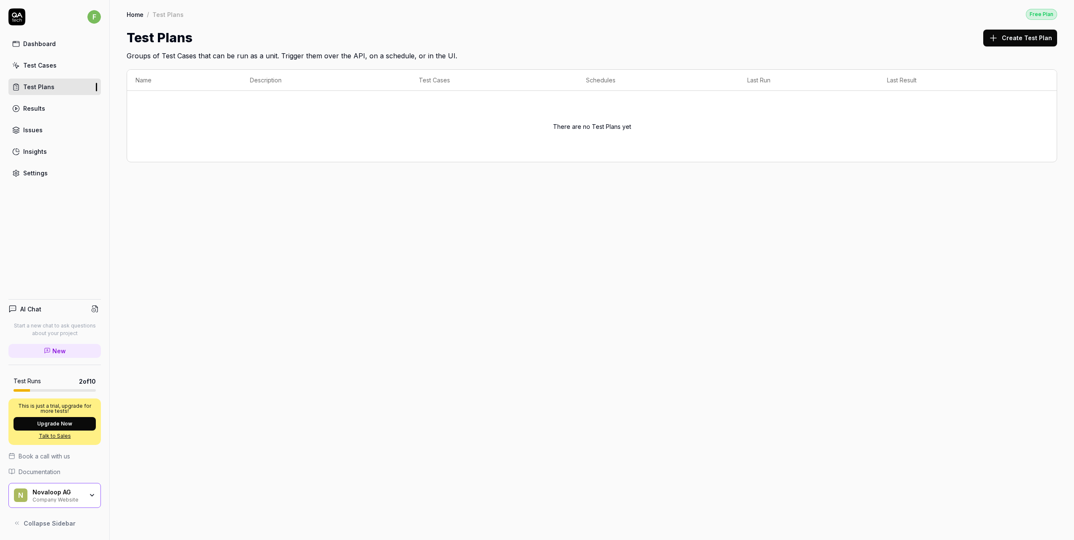
click at [31, 68] on div "Test Cases" at bounding box center [39, 65] width 33 height 9
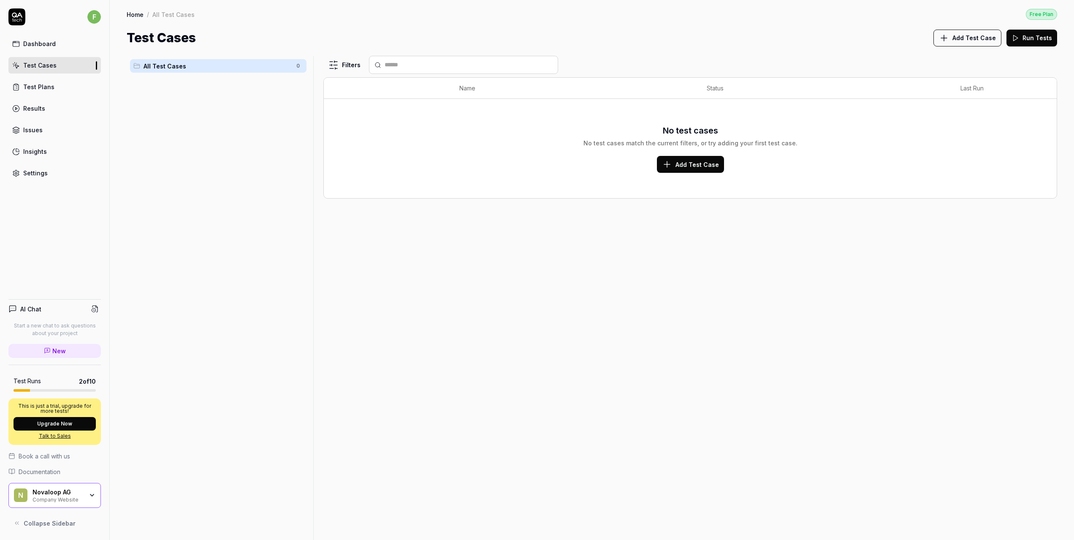
click at [974, 42] on button "Add Test Case" at bounding box center [968, 38] width 68 height 17
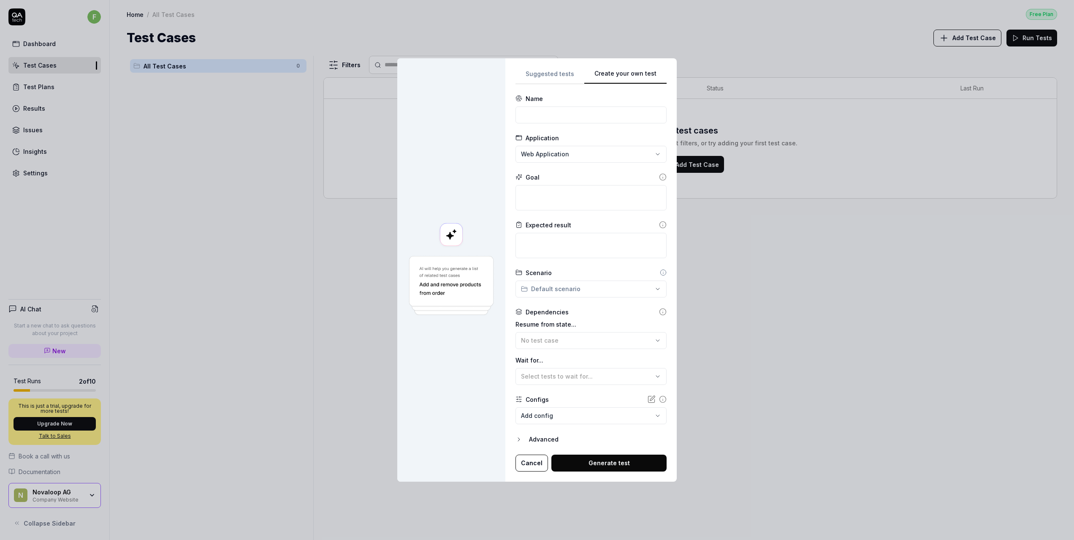
click at [627, 184] on div "**********" at bounding box center [591, 269] width 151 height 403
click at [529, 114] on input at bounding box center [591, 114] width 151 height 17
click at [564, 116] on input at bounding box center [591, 114] width 151 height 17
type input "N"
type input "Navigate to Contacts and change language"
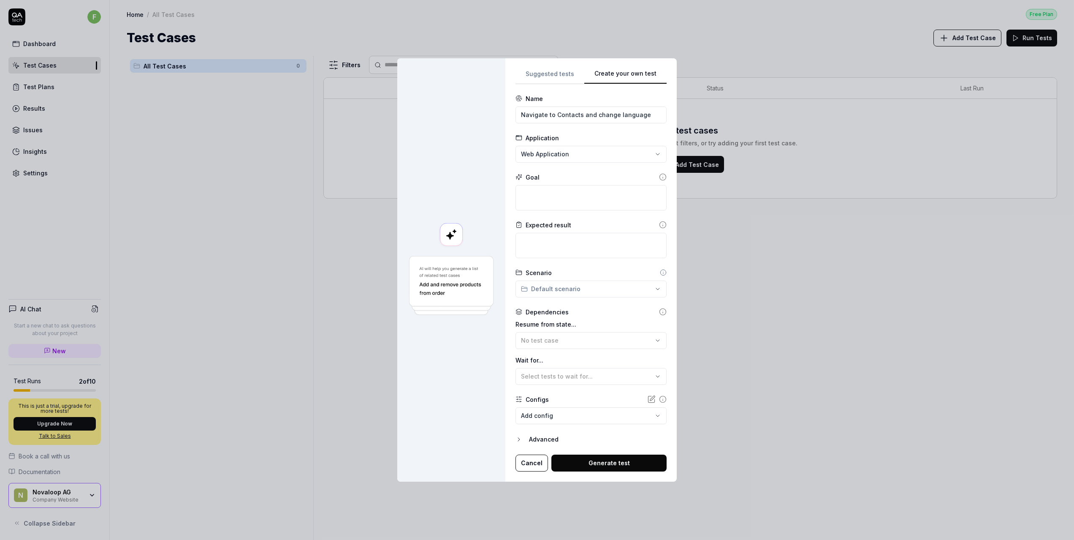
click at [583, 156] on div "**********" at bounding box center [537, 270] width 1074 height 540
click at [606, 228] on div "**********" at bounding box center [537, 270] width 1074 height 540
click at [584, 193] on textarea at bounding box center [591, 197] width 151 height 25
click at [552, 116] on input "Navigate to Contacts and change language" at bounding box center [591, 114] width 151 height 17
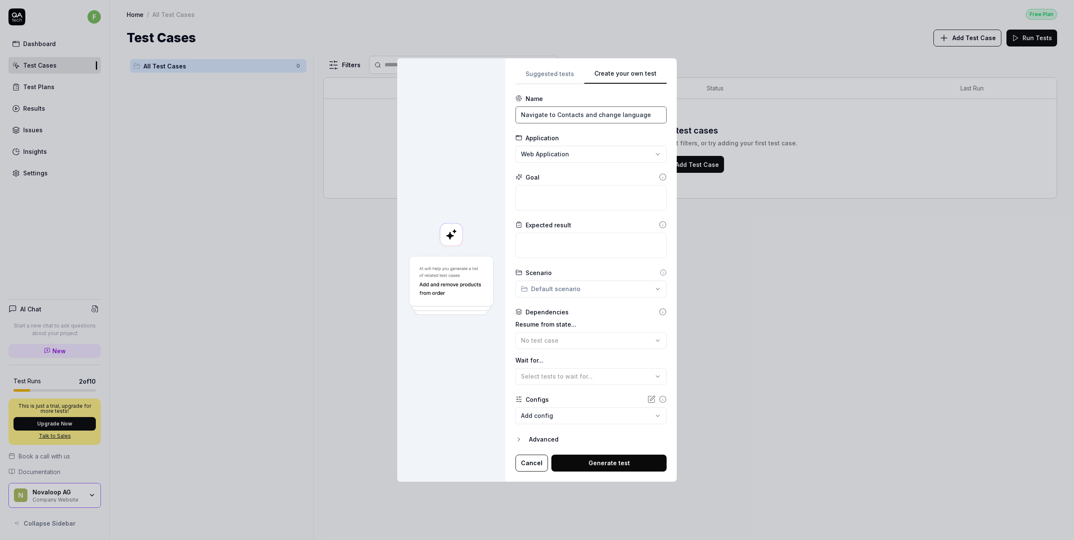
click at [552, 116] on input "Navigate to Contacts and change language" at bounding box center [591, 114] width 151 height 17
click at [573, 187] on textarea at bounding box center [591, 197] width 151 height 25
paste textarea "Navigate to Contacts and change language"
type textarea "*"
type textarea "Navigate to Contacts and change language"
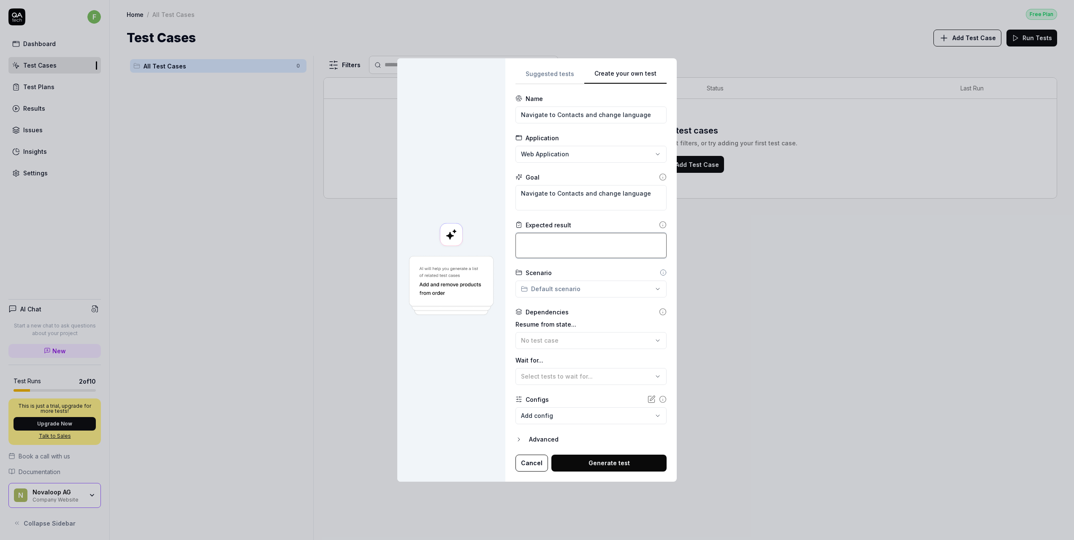
click at [606, 239] on textarea at bounding box center [591, 245] width 151 height 25
type textarea "*"
type textarea "Co"
type textarea "*"
type textarea "Con"
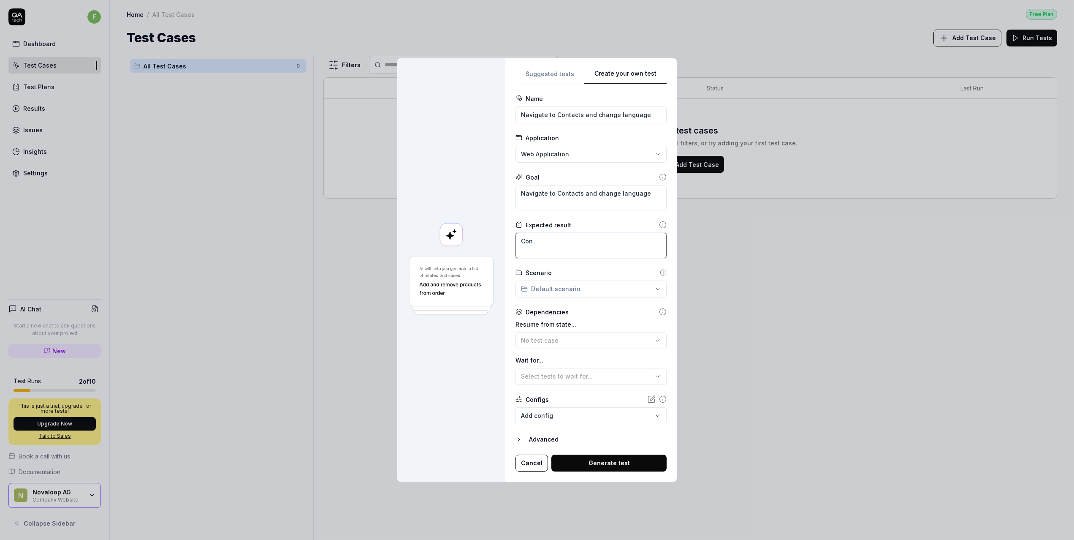
type textarea "*"
type textarea "Cont"
type textarea "*"
type textarea "Conta"
type textarea "*"
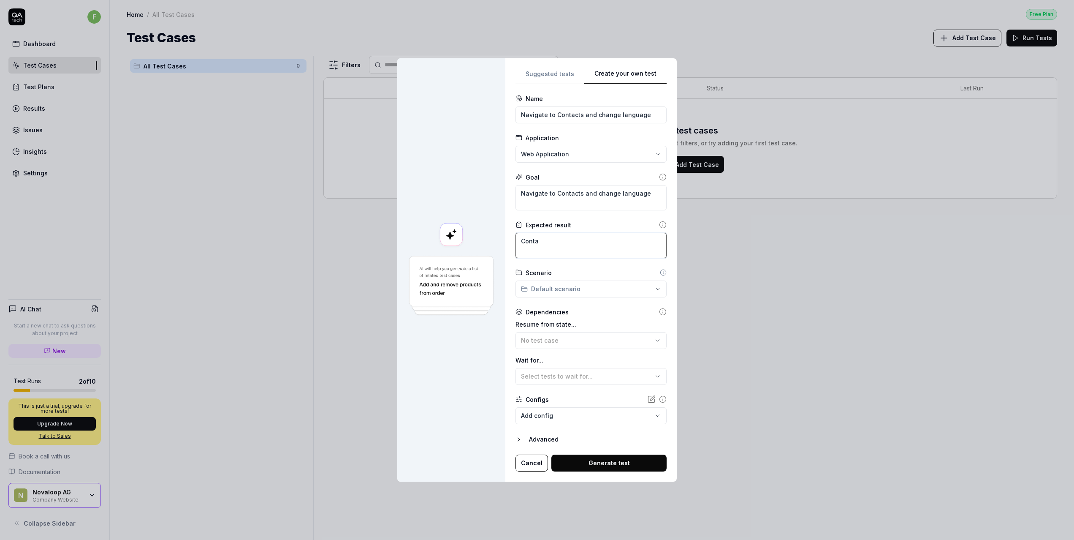
type textarea "Contac"
type textarea "*"
type textarea "Contact"
type textarea "*"
type textarea "Contacts"
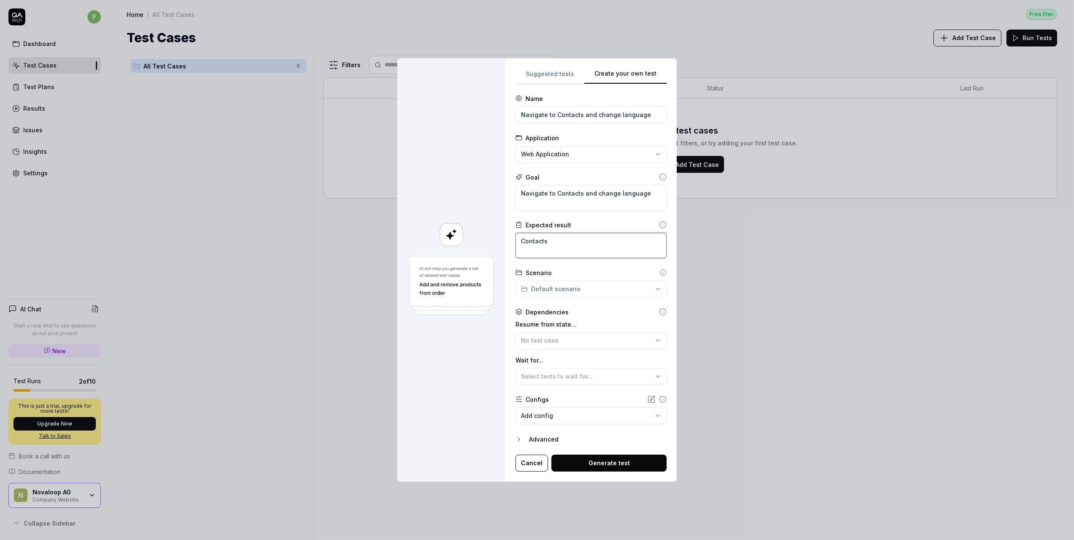
type textarea "*"
type textarea "Contacts"
type textarea "*"
type textarea "Contacts"
type textarea "*"
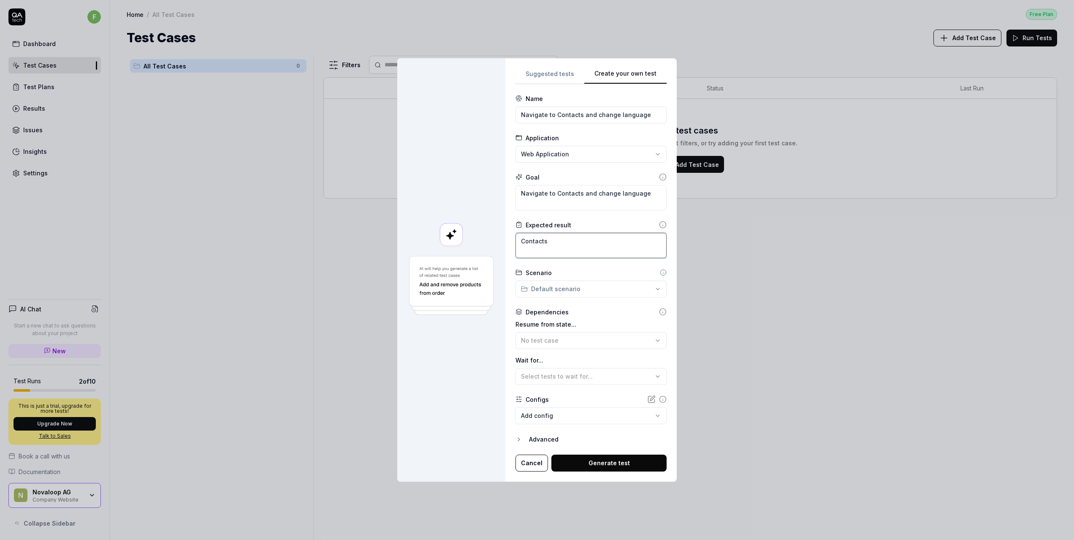
type textarea "Contact"
type textarea "*"
type textarea "Contact"
type textarea "*"
type textarea "Contact i"
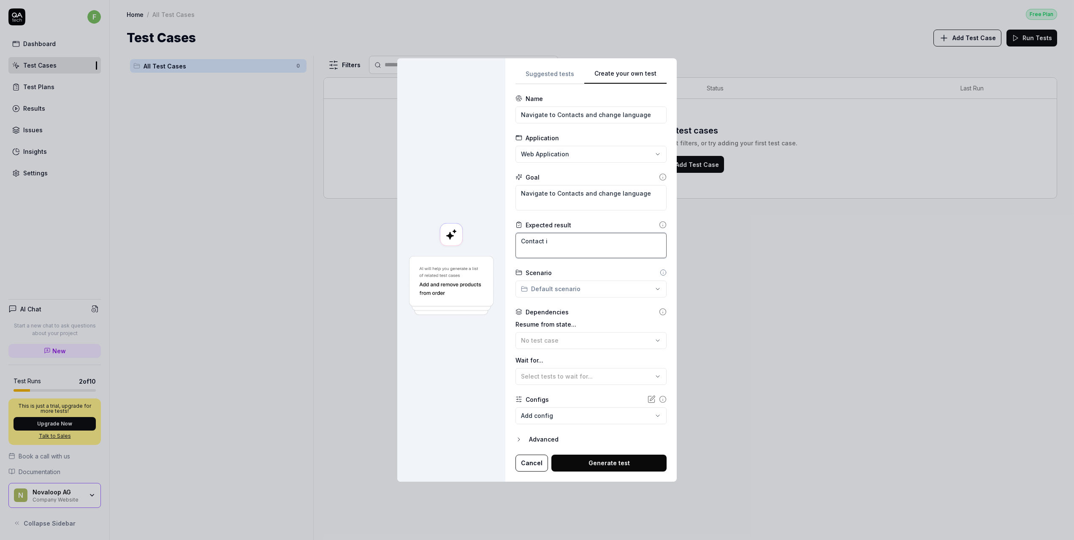
type textarea "*"
type textarea "Contact in"
type textarea "*"
type textarea "Contact inf"
type textarea "*"
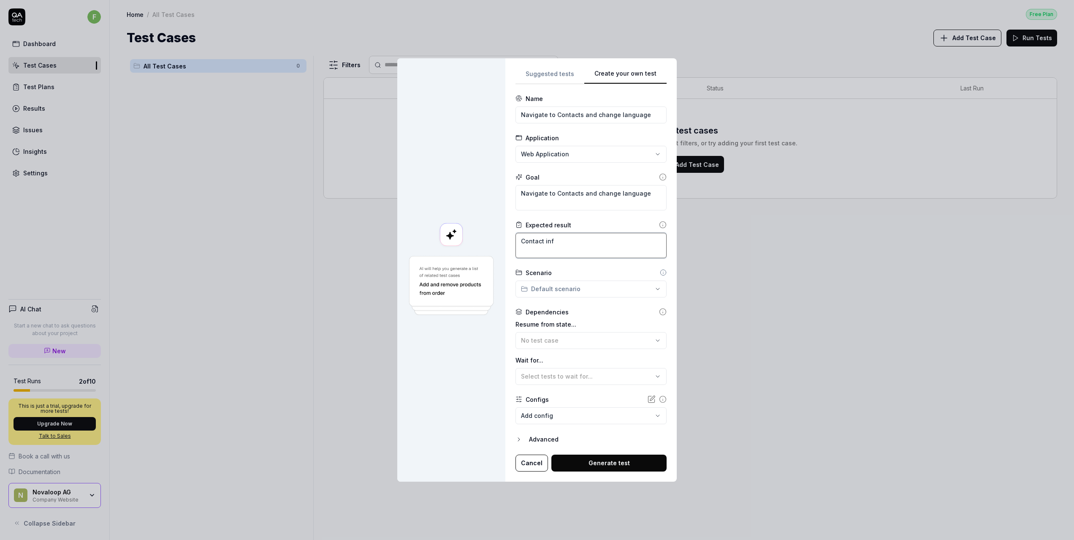
type textarea "Contact info"
type textarea "*"
type textarea "Contact infor"
type textarea "*"
type textarea "Contact inform"
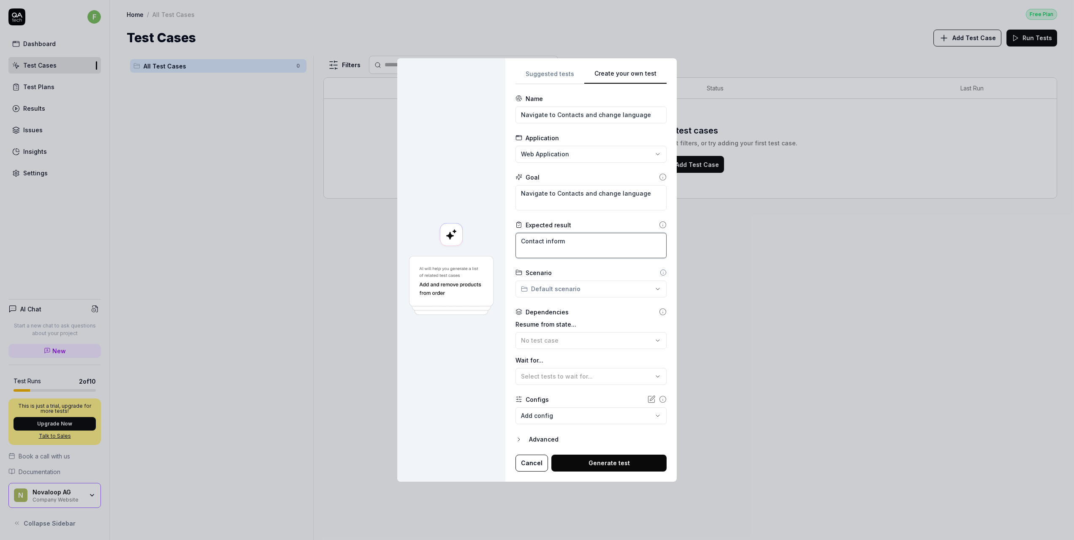
type textarea "*"
type textarea "Contact informa"
type textarea "*"
type textarea "Contact informat"
type textarea "*"
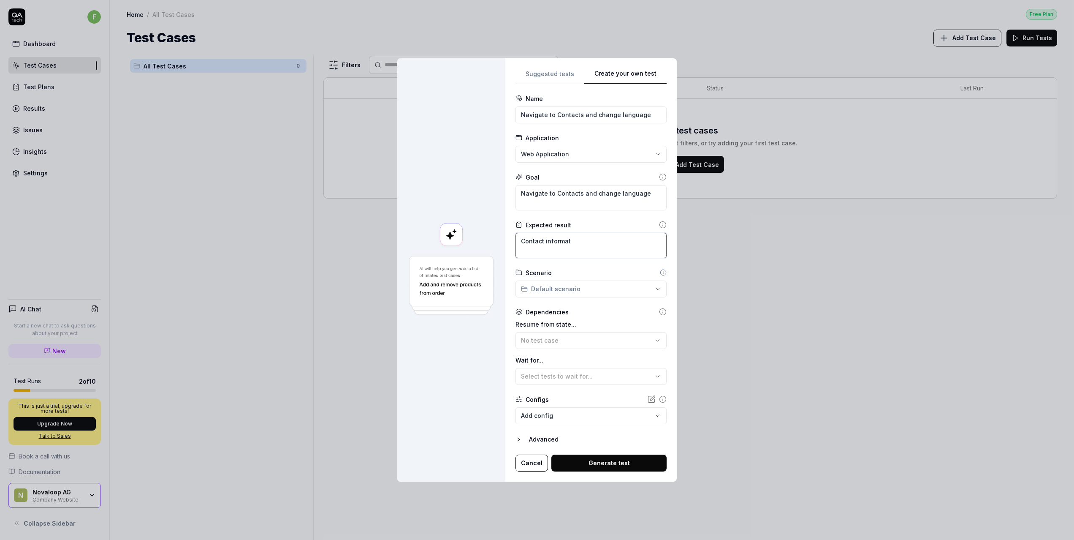
type textarea "Contact informati"
type textarea "*"
type textarea "Contact informatio"
type textarea "*"
type textarea "Contact information"
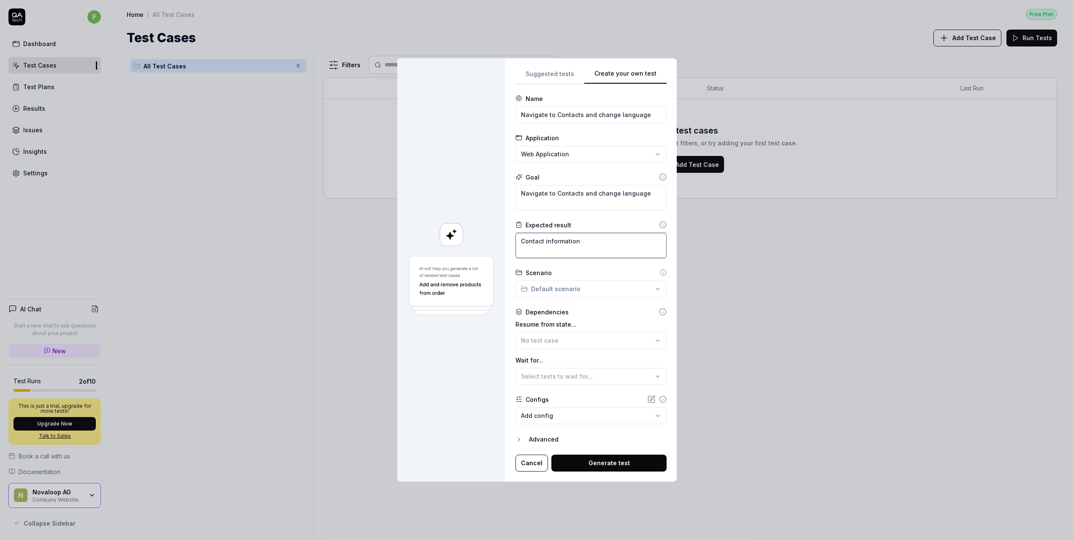
type textarea "*"
type textarea "Contact information"
type textarea "*"
type textarea "Contact information i"
type textarea "*"
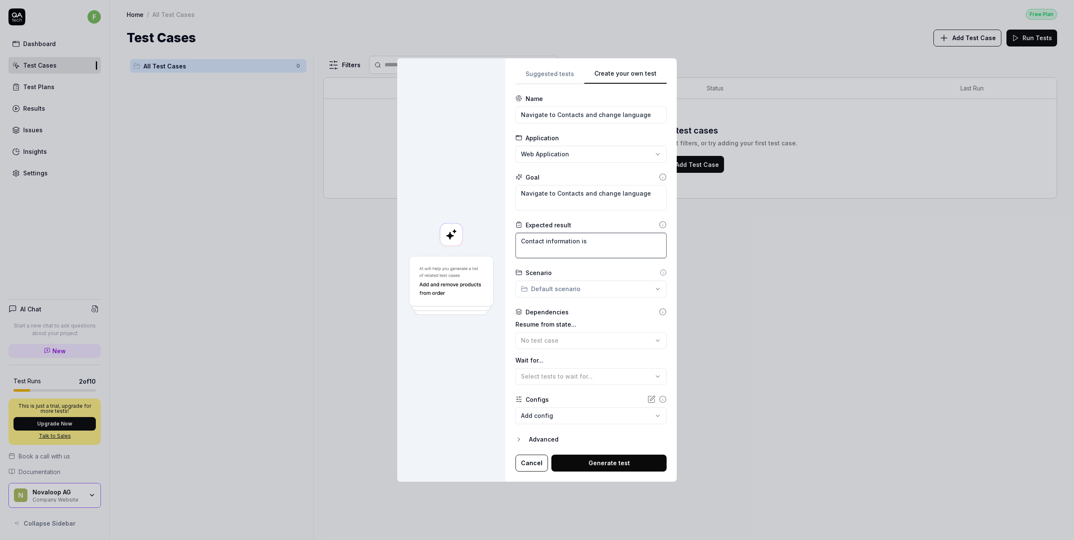
type textarea "Contact information is"
type textarea "*"
type textarea "Contact information is d"
type textarea "*"
type textarea "Contact information is di"
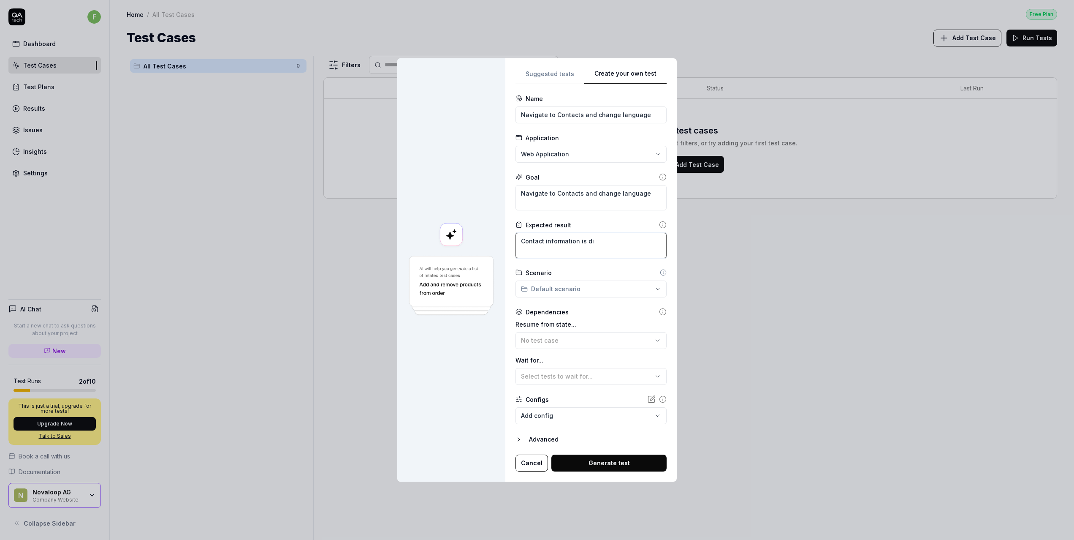
type textarea "*"
type textarea "Contact information is dis"
type textarea "*"
type textarea "Contact information is disp"
type textarea "*"
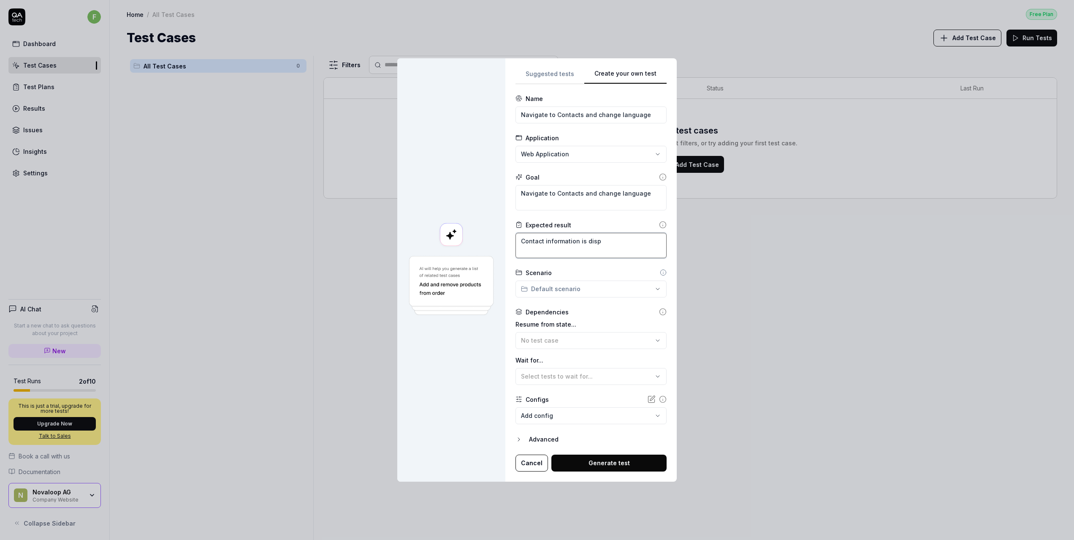
type textarea "Contact information is displ"
type textarea "*"
type textarea "Contact information is displa"
type textarea "*"
type textarea "Contact information is display"
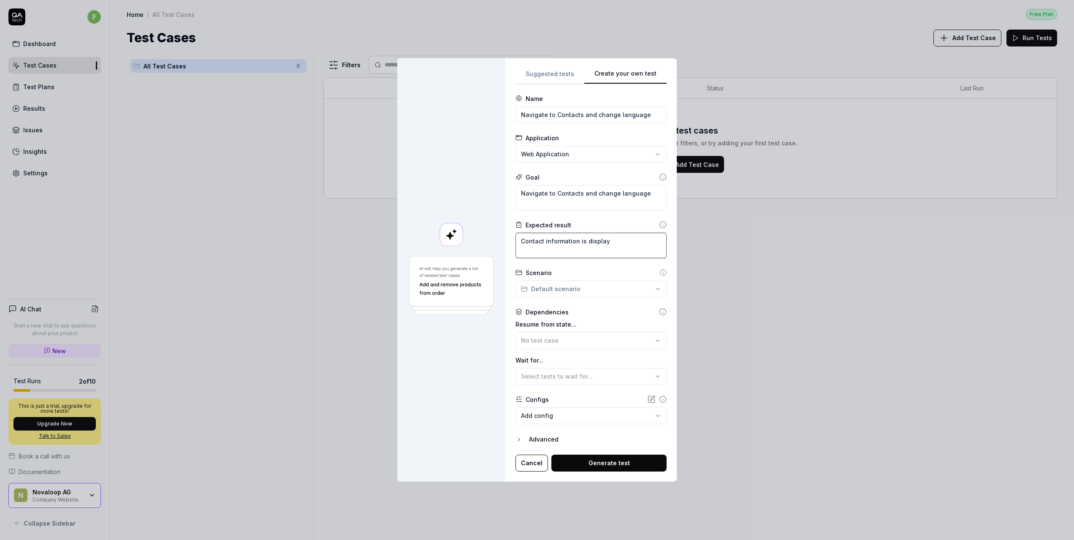
type textarea "*"
type textarea "Contact information is displaye"
type textarea "*"
type textarea "Contact information is displayes"
type textarea "*"
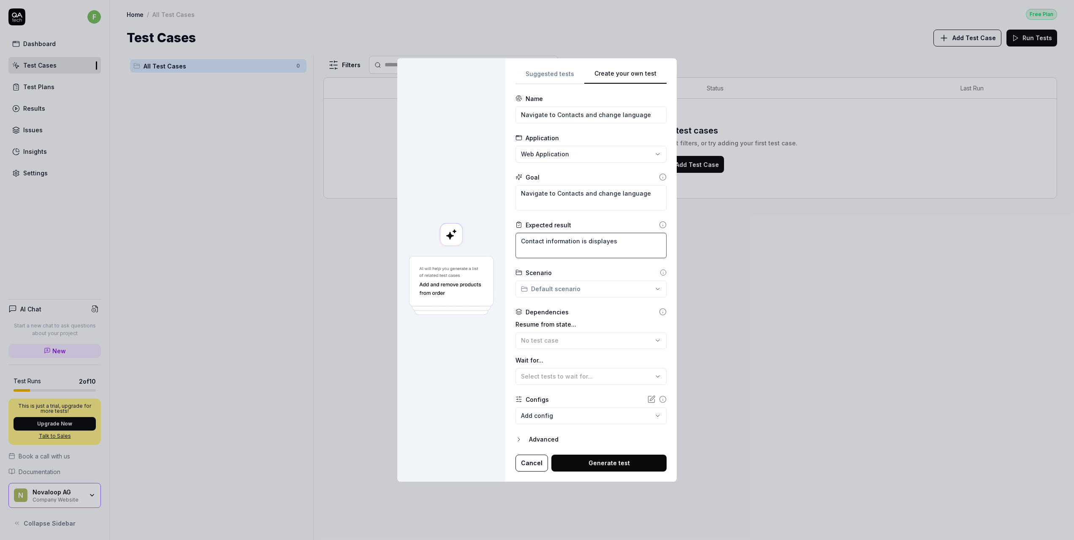
type textarea "Contact information is displaye"
type textarea "*"
type textarea "Contact information is displayed"
type textarea "*"
type textarea "Contact information is displayed i"
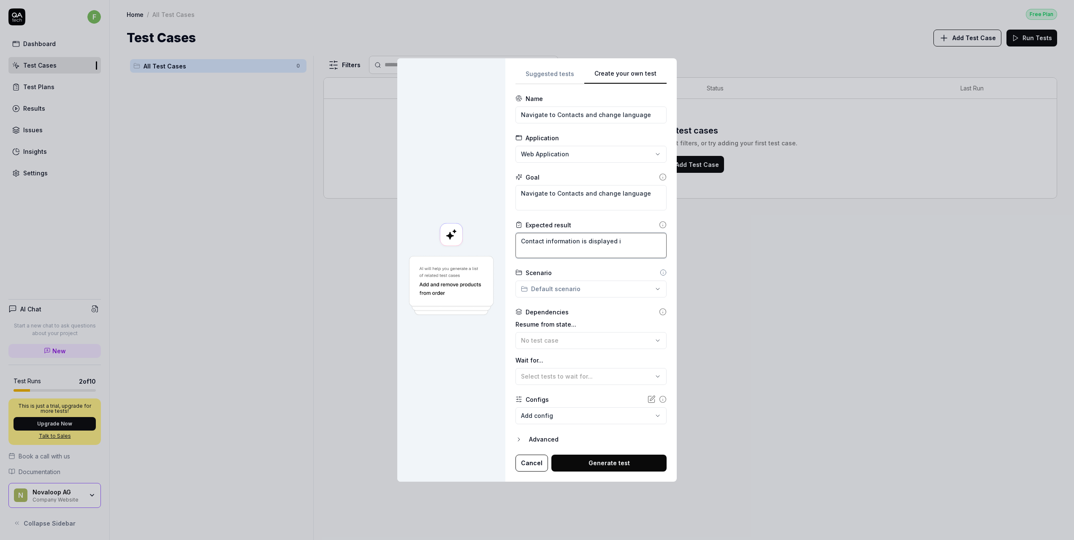
type textarea "*"
type textarea "Contact information is displayed in"
type textarea "*"
type textarea "Contact information is displayed in a"
type textarea "*"
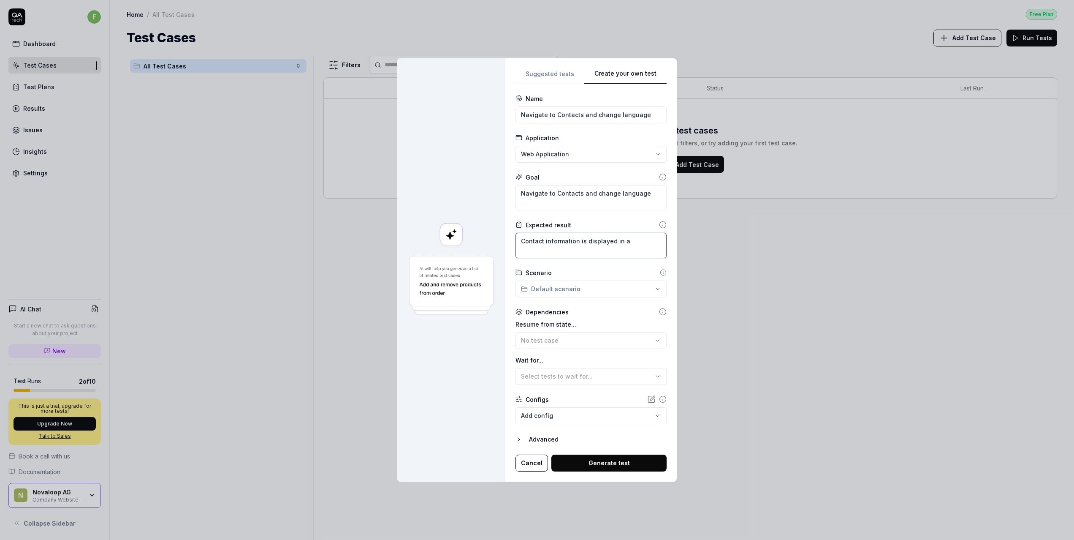
type textarea "Contact information is displayed in a"
type textarea "*"
type textarea "Contact information is displayed in a d"
type textarea "*"
type textarea "Contact information is displayed in a di"
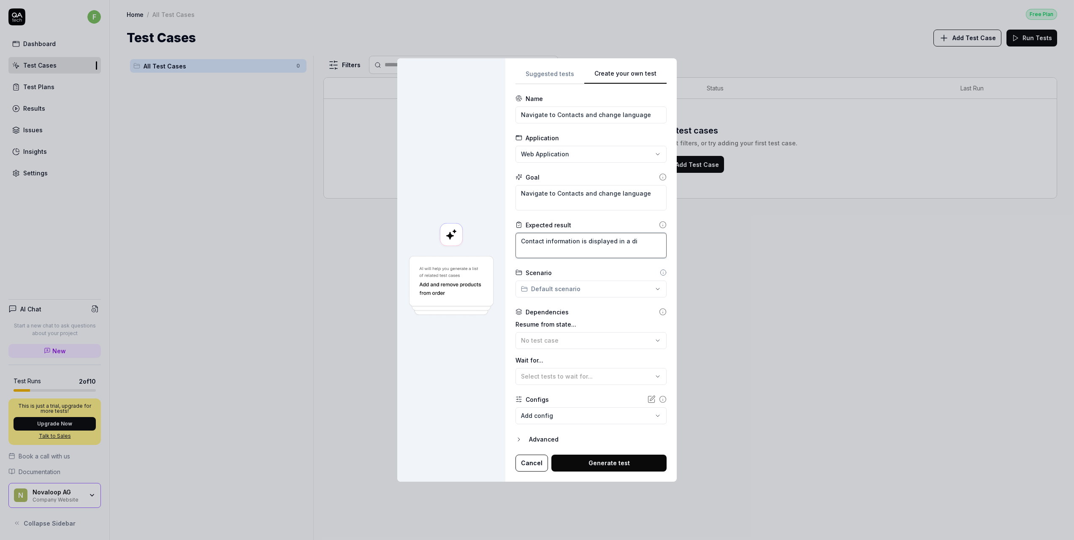
type textarea "*"
type textarea "Contact information is displayed in a dif"
type textarea "*"
type textarea "Contact information is displayed in a diff"
type textarea "*"
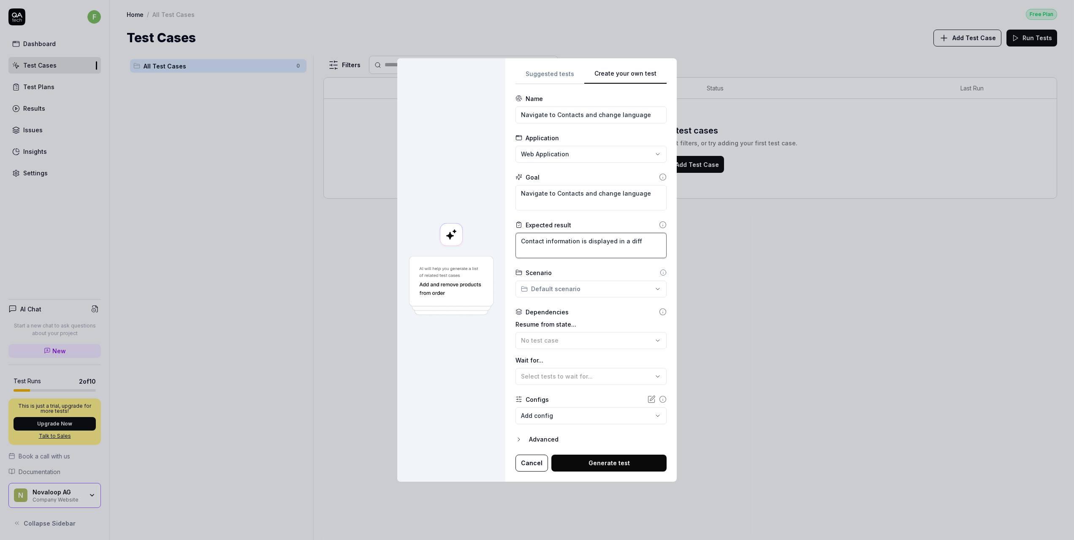
type textarea "Contact information is displayed in a diffe"
type textarea "*"
type textarea "Contact information is displayed in a differ"
type textarea "*"
type textarea "Contact information is displayed in a differe"
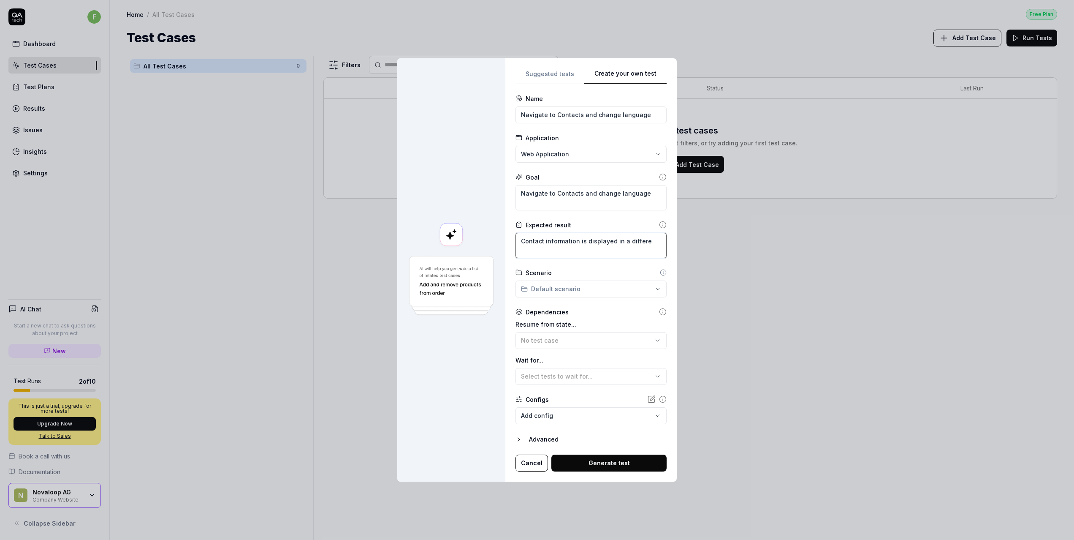
type textarea "*"
type textarea "Contact information is displayed in a differen"
type textarea "*"
type textarea "Contact information is displayed in a different"
type textarea "*"
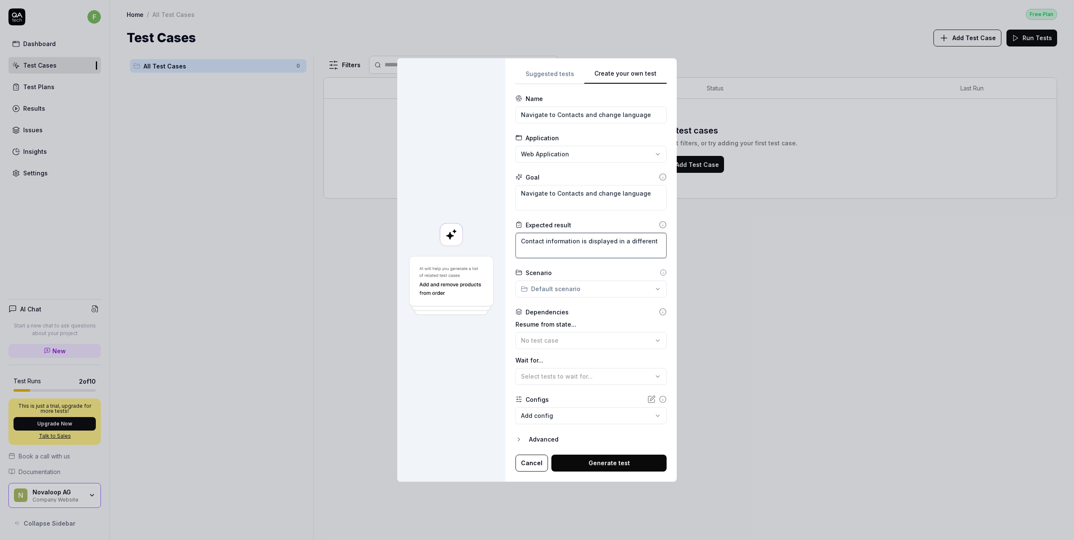
type textarea "Contact information is displayed in a different"
type textarea "*"
type textarea "Contact information is displayed in a different l"
type textarea "*"
type textarea "Contact information is displayed in a different la"
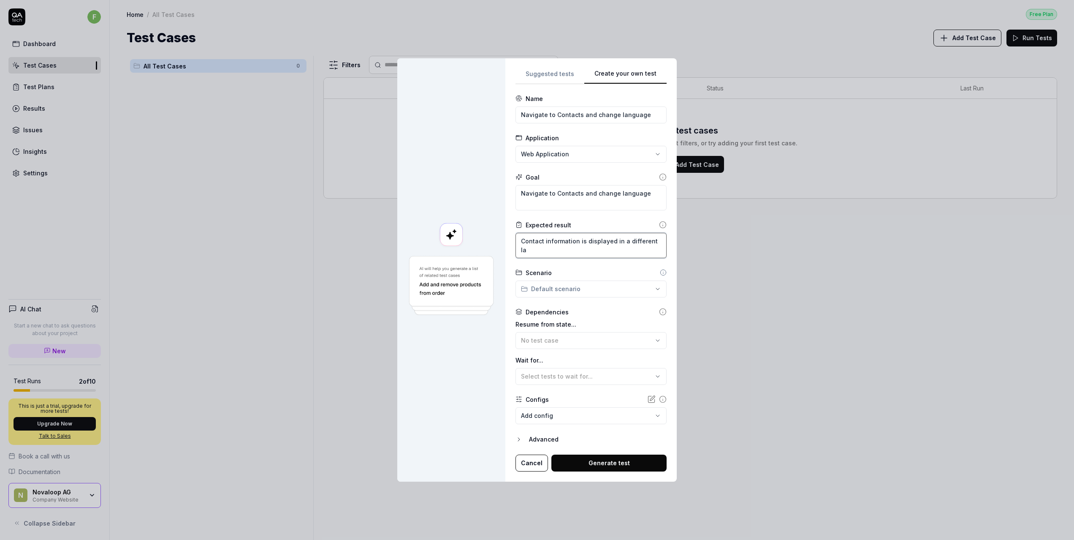
type textarea "*"
type textarea "Contact information is displayed in a different lan"
type textarea "*"
type textarea "Contact information is displayed in a different lang"
type textarea "*"
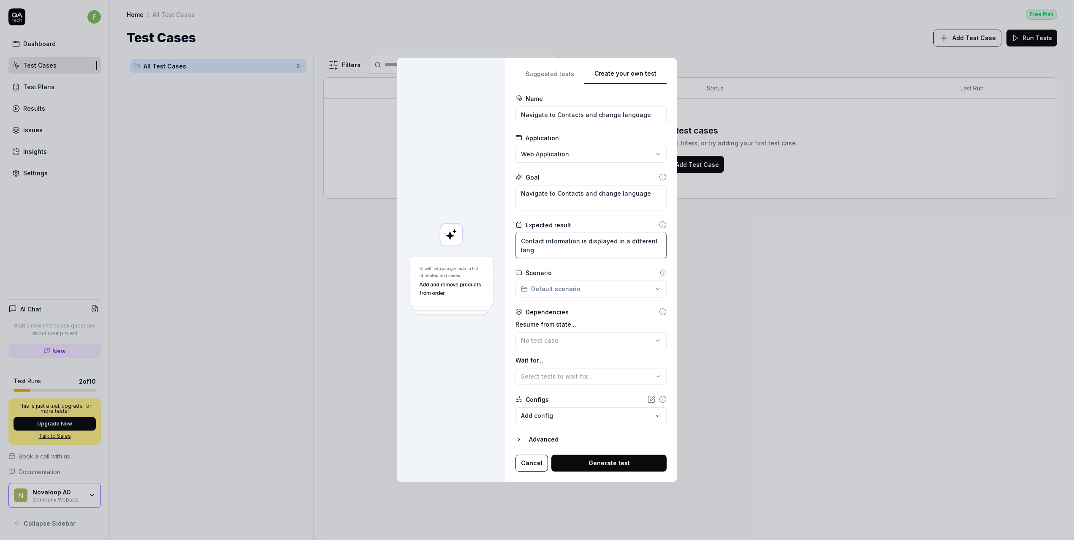
type textarea "Contact information is displayed in a different langu"
type textarea "*"
type textarea "Contact information is displayed in a different langua"
type textarea "*"
type textarea "Contact information is displayed in a different languag"
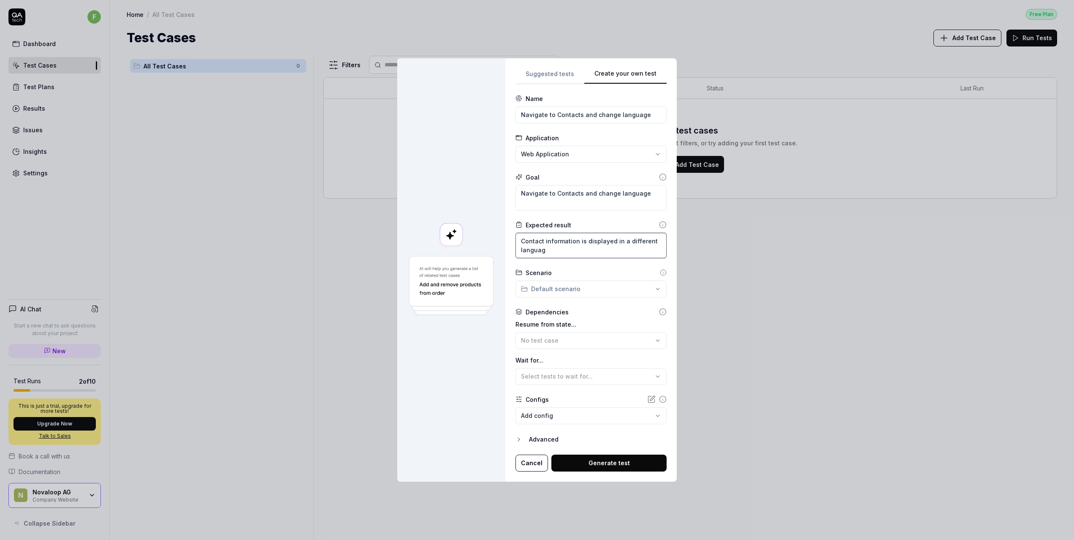
type textarea "*"
type textarea "Contact information is displayed in a different language"
type textarea "*"
type textarea "Contact information is displayed in a different language."
click at [621, 298] on form "**********" at bounding box center [591, 282] width 151 height 377
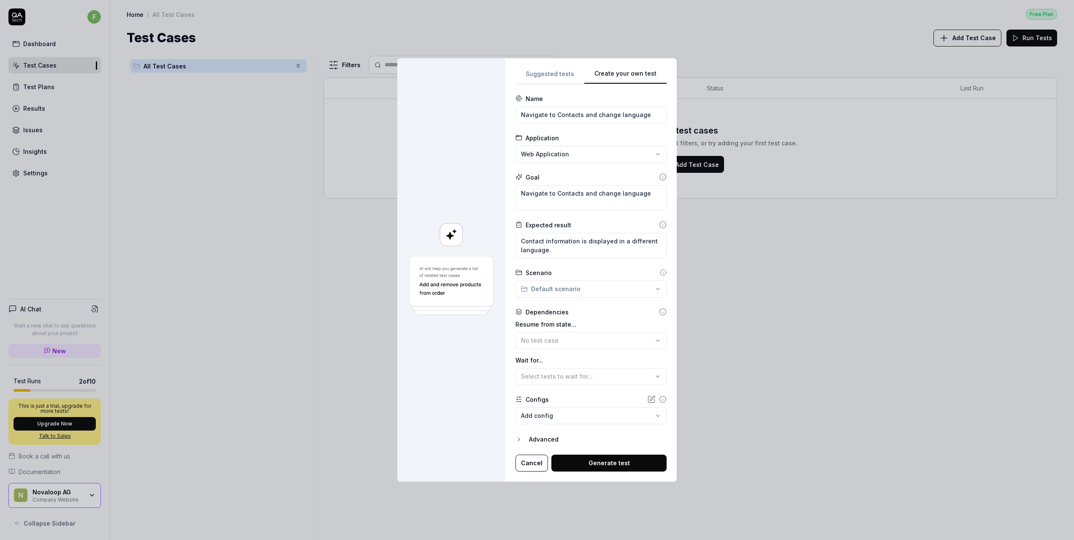
click at [616, 291] on div "**********" at bounding box center [537, 270] width 1074 height 540
drag, startPoint x: 616, startPoint y: 291, endPoint x: 627, endPoint y: 300, distance: 14.3
click at [616, 291] on div "**********" at bounding box center [537, 270] width 1074 height 540
click at [572, 416] on body "f Dashboard Test Cases Test Plans Results Issues Insights Settings AI Chat Star…" at bounding box center [537, 270] width 1074 height 540
click at [595, 394] on div "**********" at bounding box center [537, 270] width 1074 height 540
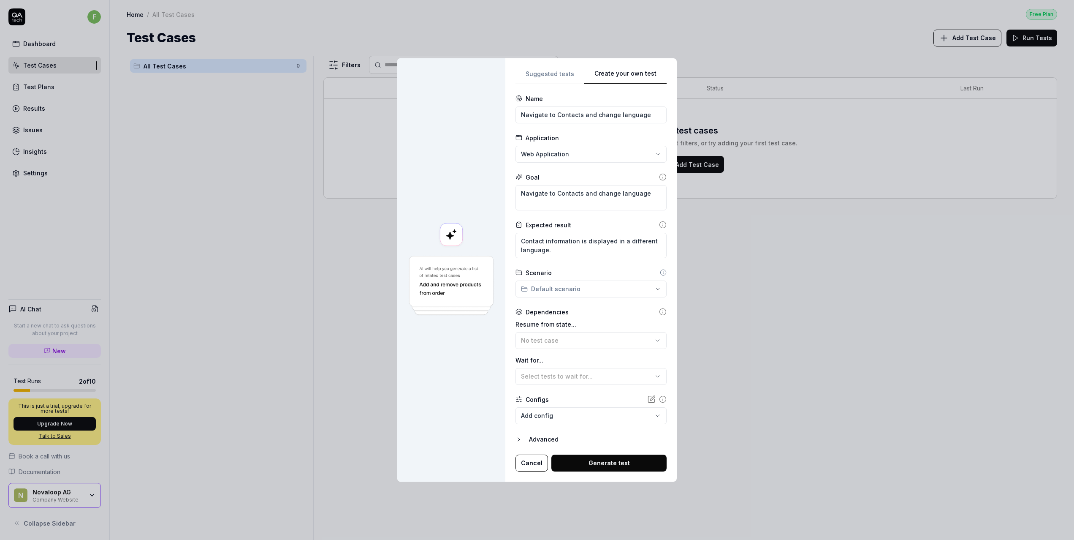
click at [547, 439] on div "Advanced" at bounding box center [598, 439] width 138 height 10
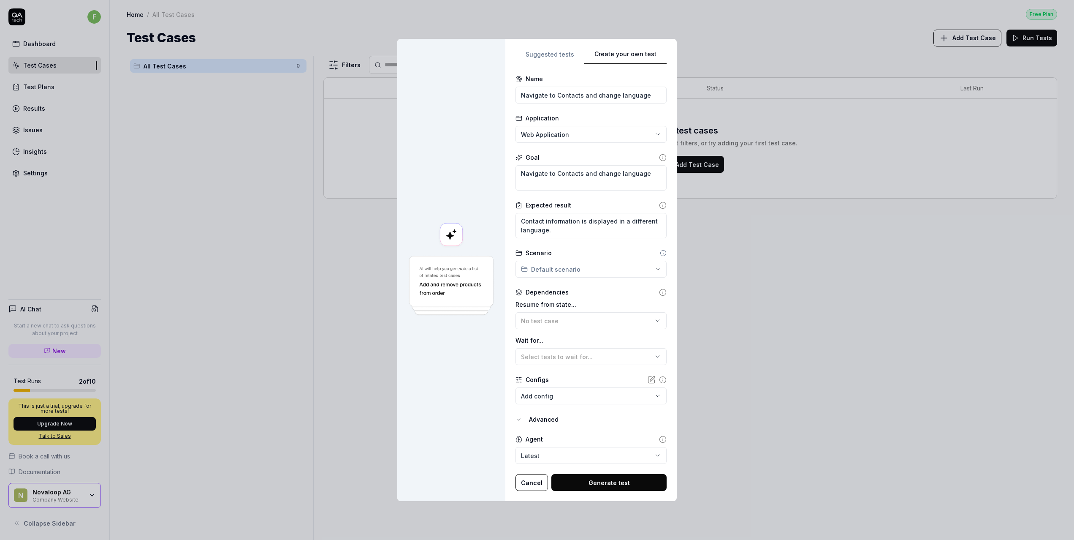
click at [562, 397] on body "f Dashboard Test Cases Test Plans Results Issues Insights Settings AI Chat Star…" at bounding box center [537, 270] width 1074 height 540
click at [578, 373] on div "**********" at bounding box center [537, 270] width 1074 height 540
click at [550, 390] on body "f Dashboard Test Cases Test Plans Results Issues Insights Settings AI Chat Star…" at bounding box center [537, 270] width 1074 height 540
click at [481, 402] on div "**********" at bounding box center [537, 270] width 1074 height 540
click at [581, 451] on body "f Dashboard Test Cases Test Plans Results Issues Insights Settings AI Chat Star…" at bounding box center [537, 270] width 1074 height 540
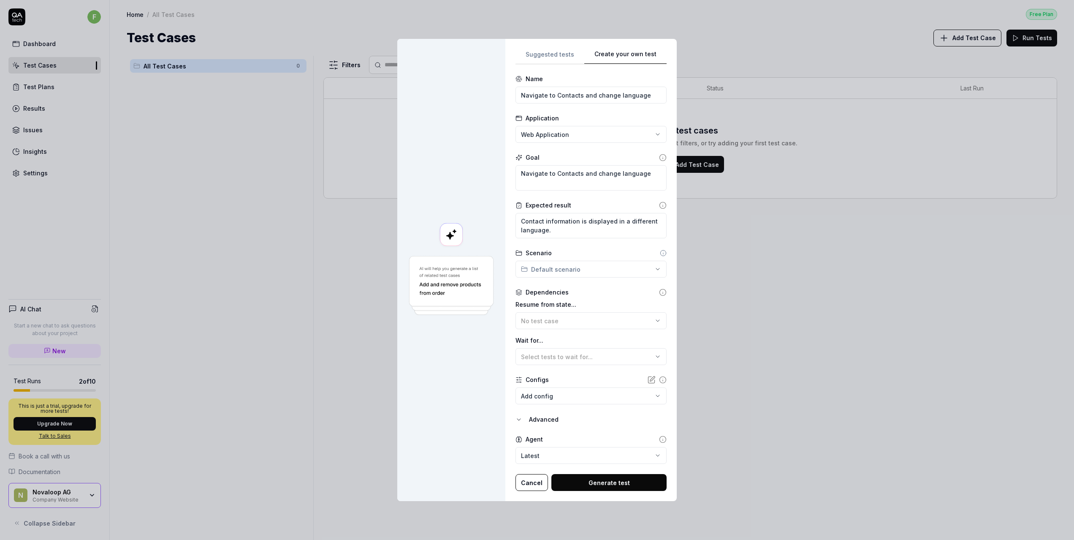
click at [618, 480] on button "Generate test" at bounding box center [608, 482] width 115 height 17
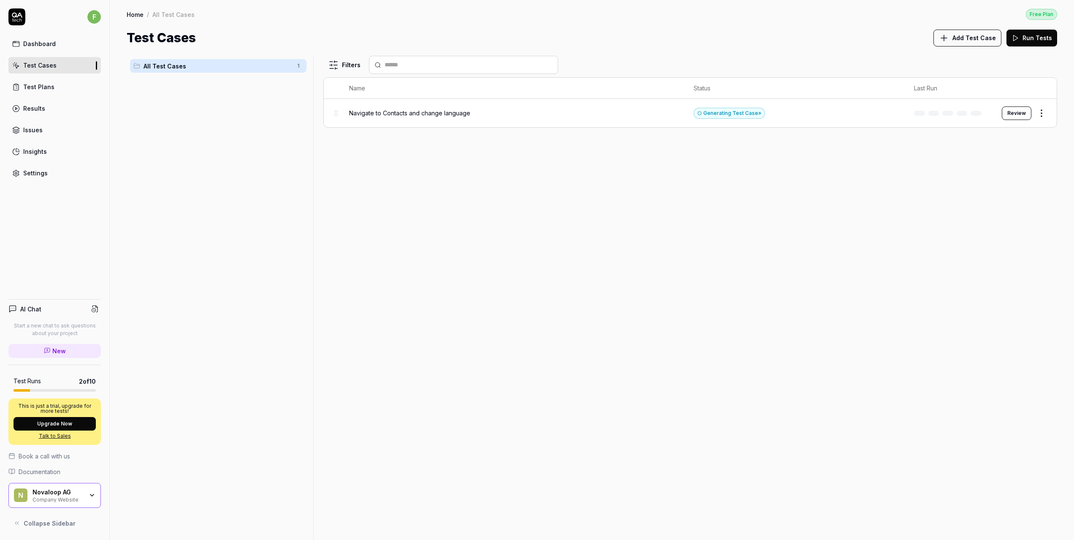
click at [83, 494] on div "Novaloop AG Company Website" at bounding box center [61, 495] width 56 height 14
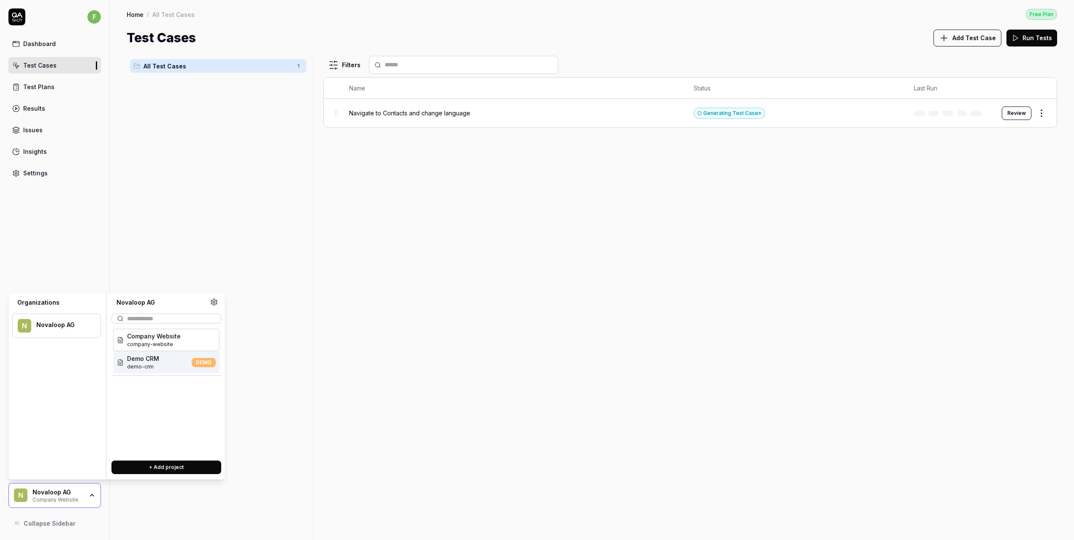
click at [161, 369] on div "Demo CRM demo-crm DEMO" at bounding box center [166, 362] width 106 height 22
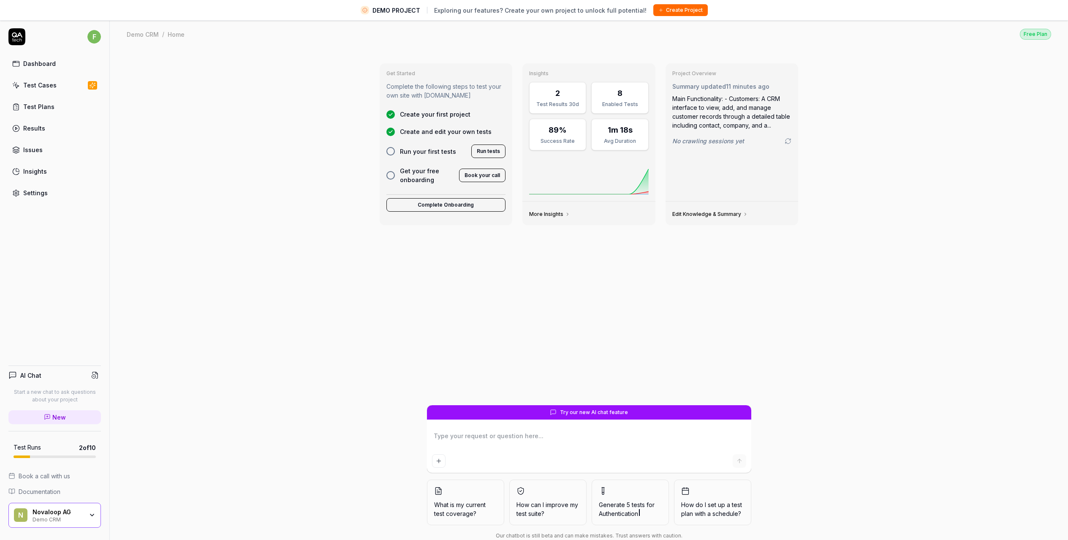
click at [41, 84] on div "Test Cases" at bounding box center [39, 85] width 33 height 9
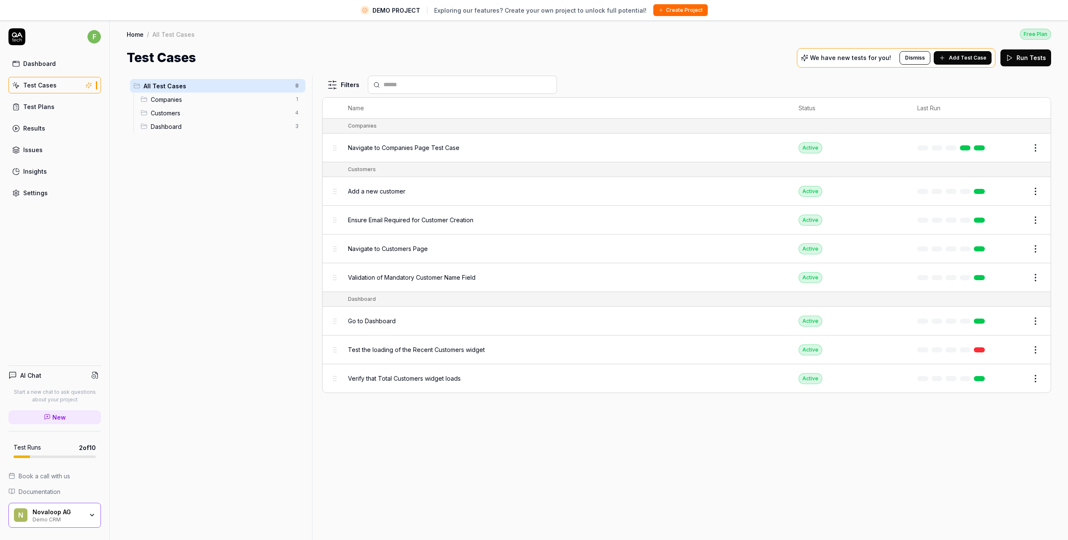
click at [385, 190] on span "Add a new customer" at bounding box center [376, 191] width 57 height 9
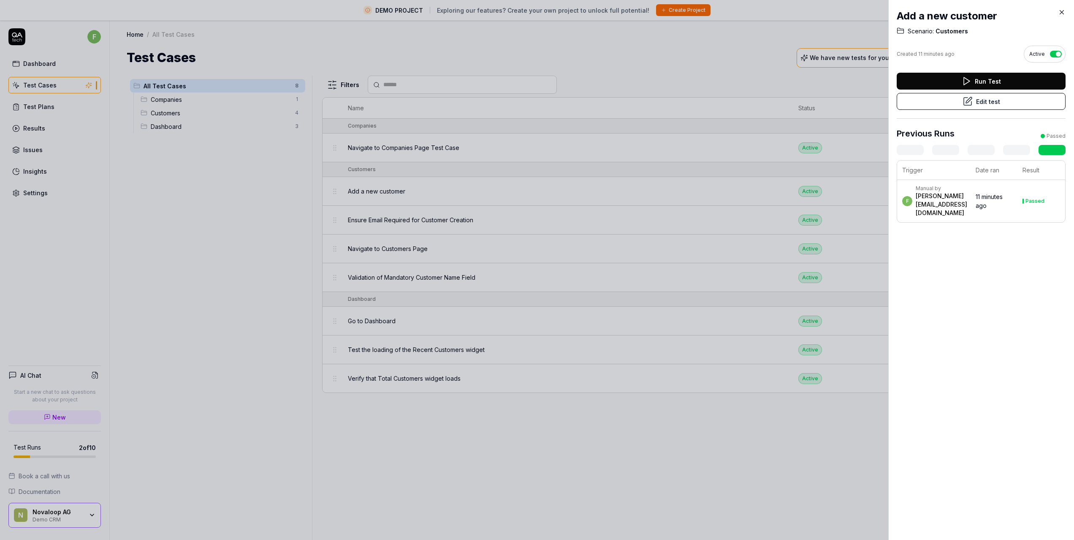
click at [992, 78] on button "Run Test" at bounding box center [981, 81] width 169 height 17
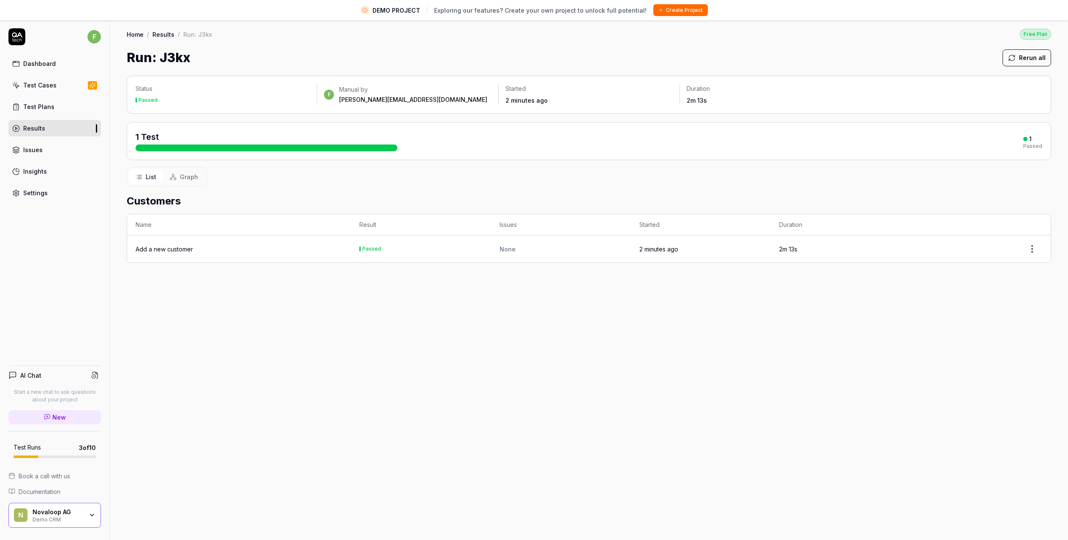
click at [437, 252] on td "Passed" at bounding box center [421, 248] width 140 height 27
drag, startPoint x: 170, startPoint y: 241, endPoint x: 168, endPoint y: 249, distance: 7.9
click at [169, 242] on td "Add a new customer" at bounding box center [239, 248] width 224 height 27
click at [168, 249] on div "Add a new customer" at bounding box center [164, 248] width 57 height 9
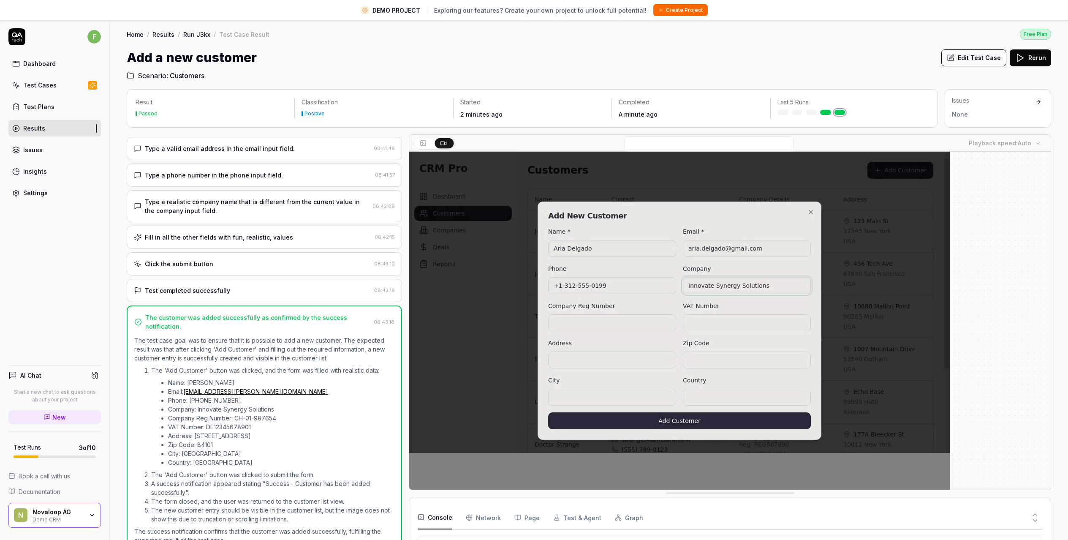
scroll to position [20, 0]
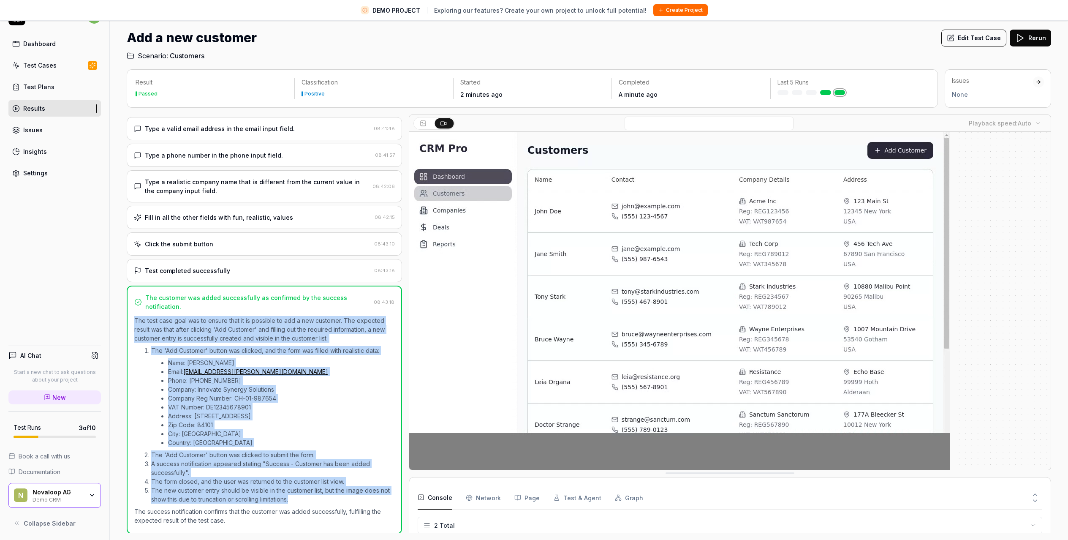
drag, startPoint x: 135, startPoint y: 321, endPoint x: 335, endPoint y: 497, distance: 266.6
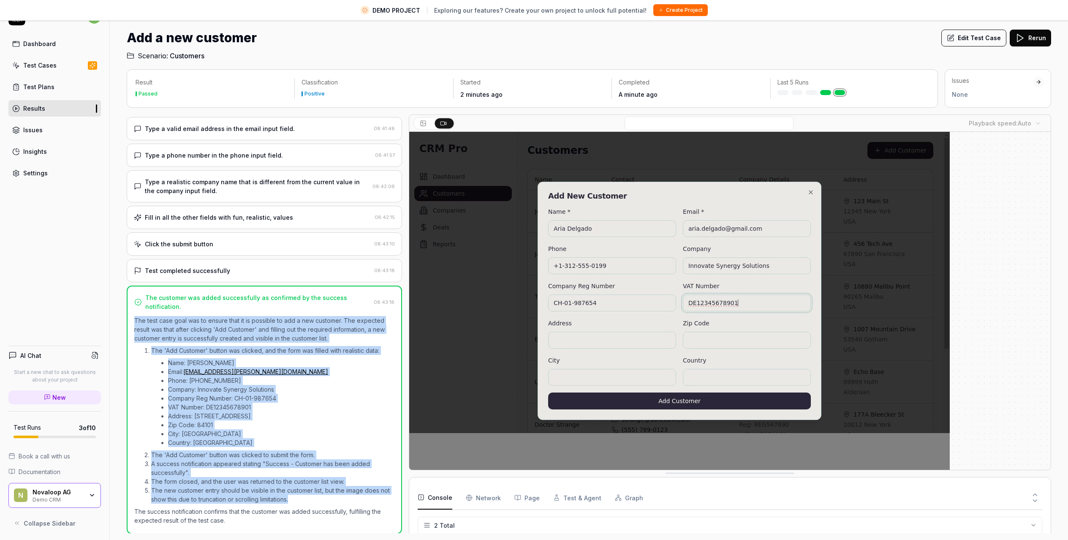
click at [335, 497] on div "The test case goal was to ensure that it is possible to add a new customer. The…" at bounding box center [264, 420] width 260 height 209
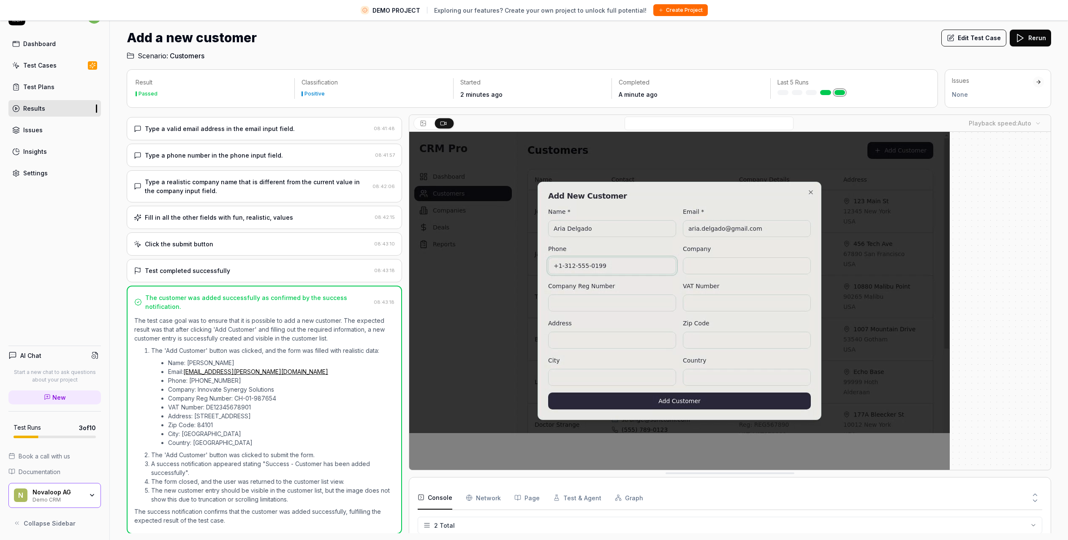
click at [230, 520] on p "The success notification confirms that the customer was added successfully, ful…" at bounding box center [264, 516] width 260 height 18
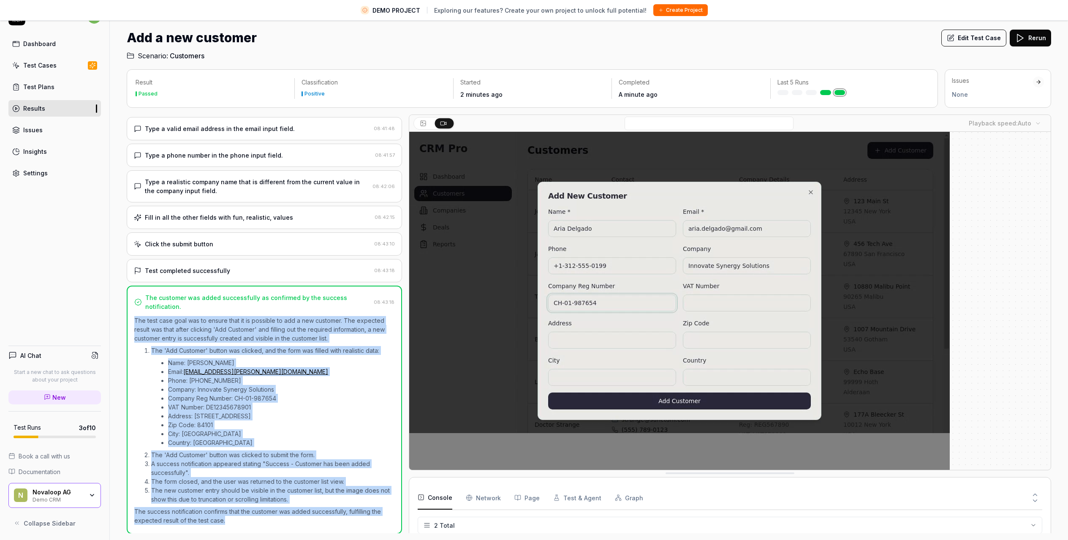
drag, startPoint x: 229, startPoint y: 520, endPoint x: 128, endPoint y: 315, distance: 228.1
click at [128, 315] on div "The customer was added successfully as confirmed by the success notification. 0…" at bounding box center [264, 409] width 275 height 248
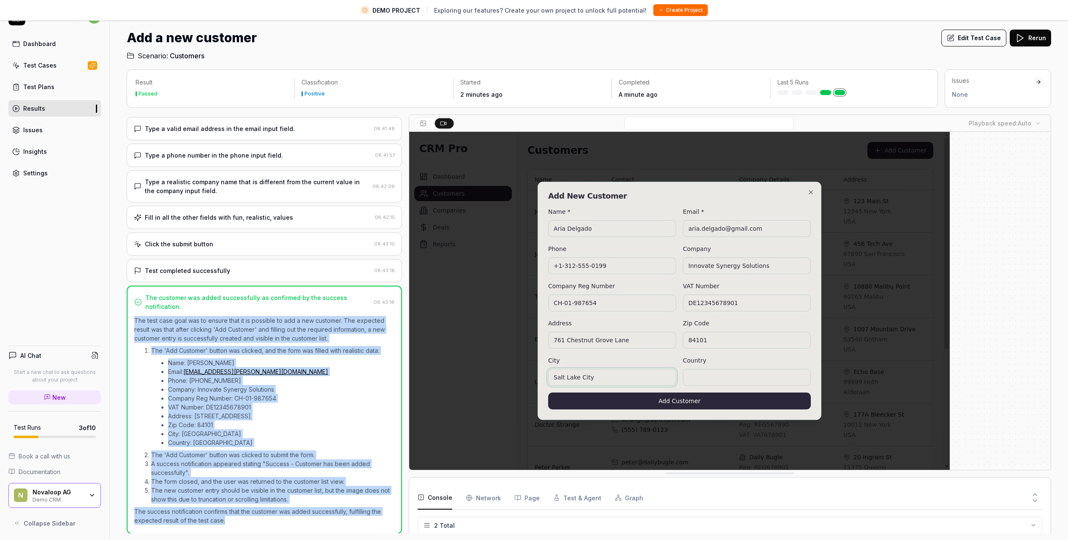
click at [294, 386] on li "Company: Innovate Synergy Solutions" at bounding box center [281, 389] width 226 height 9
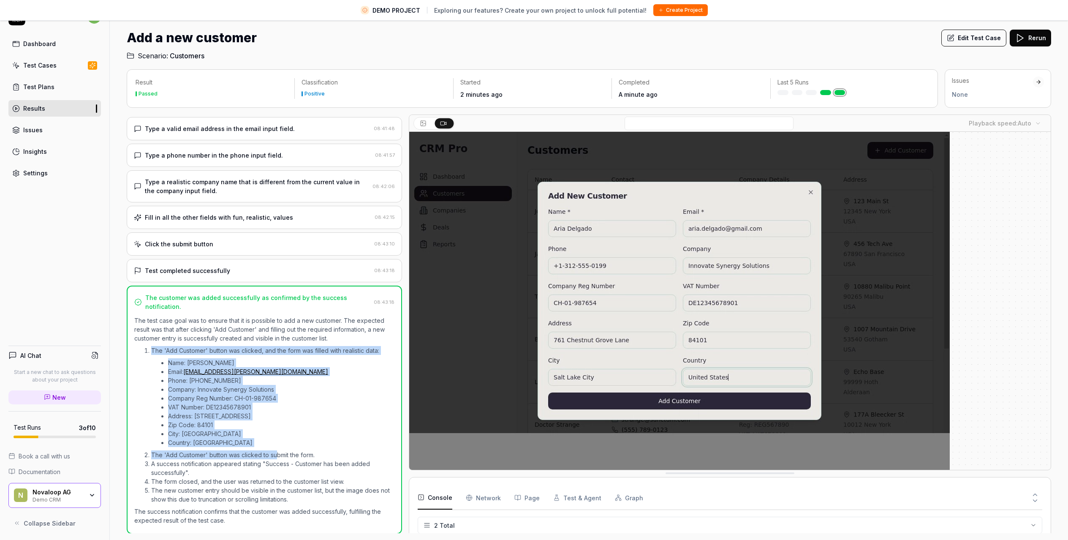
drag, startPoint x: 144, startPoint y: 345, endPoint x: 277, endPoint y: 450, distance: 170.5
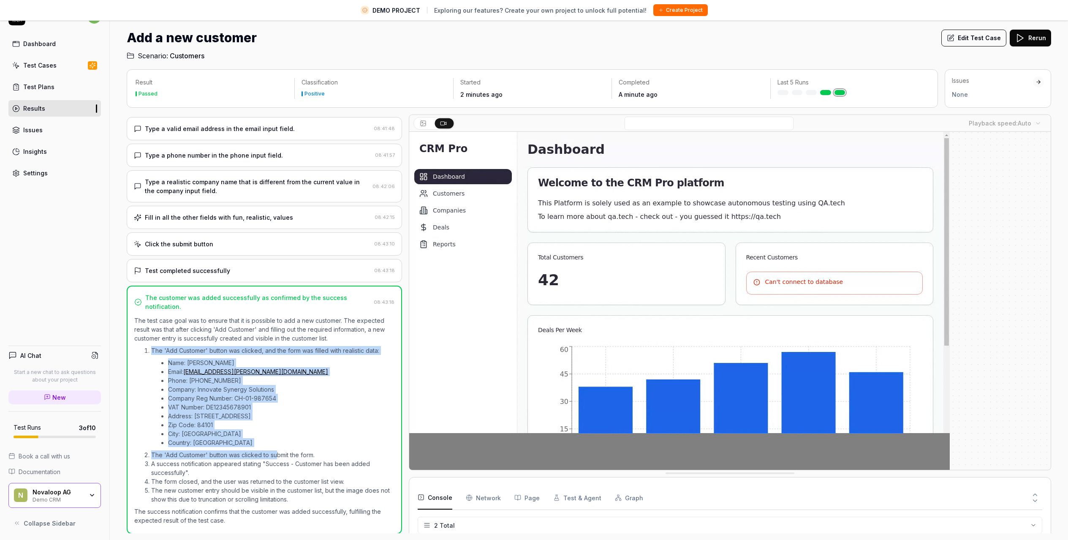
click at [277, 450] on ol "The 'Add Customer' button was clicked, and the form was filled with realistic d…" at bounding box center [264, 424] width 260 height 161
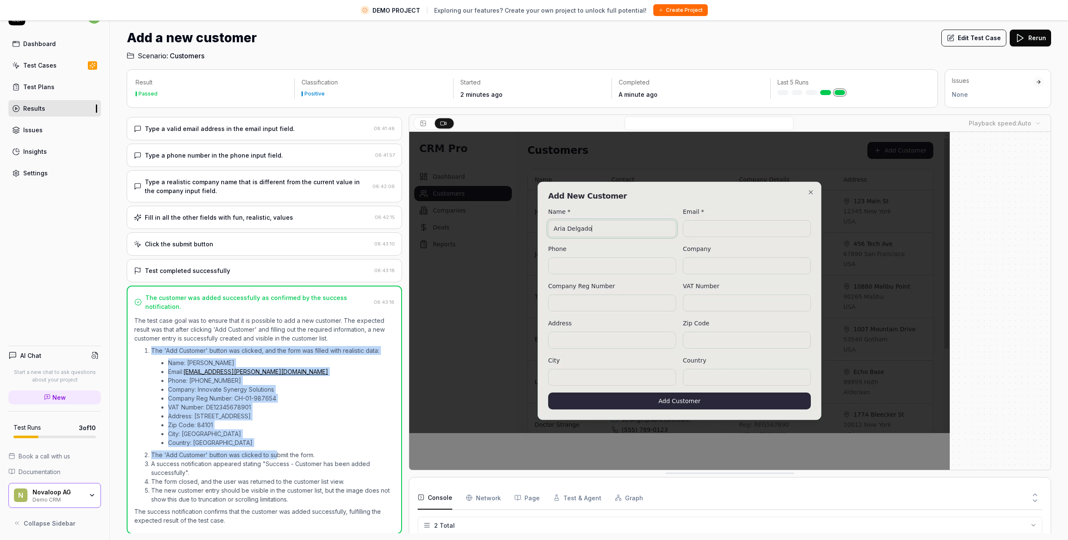
click at [276, 443] on li "Country: United States" at bounding box center [281, 442] width 226 height 9
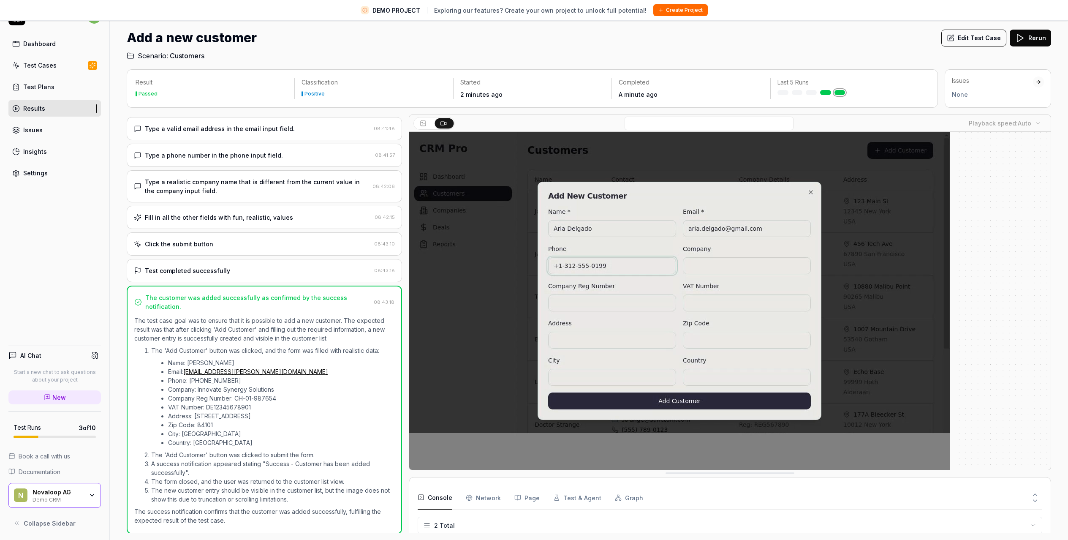
click at [581, 494] on button "Test & Agent" at bounding box center [577, 498] width 48 height 24
click at [627, 501] on button "Graph" at bounding box center [629, 498] width 28 height 24
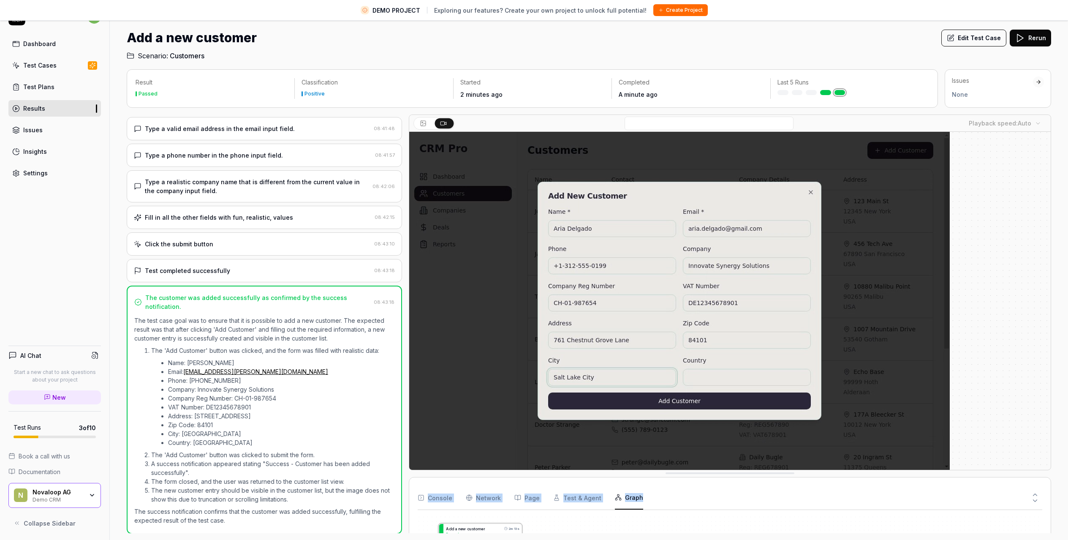
drag, startPoint x: 1062, startPoint y: 498, endPoint x: 1052, endPoint y: 445, distance: 53.7
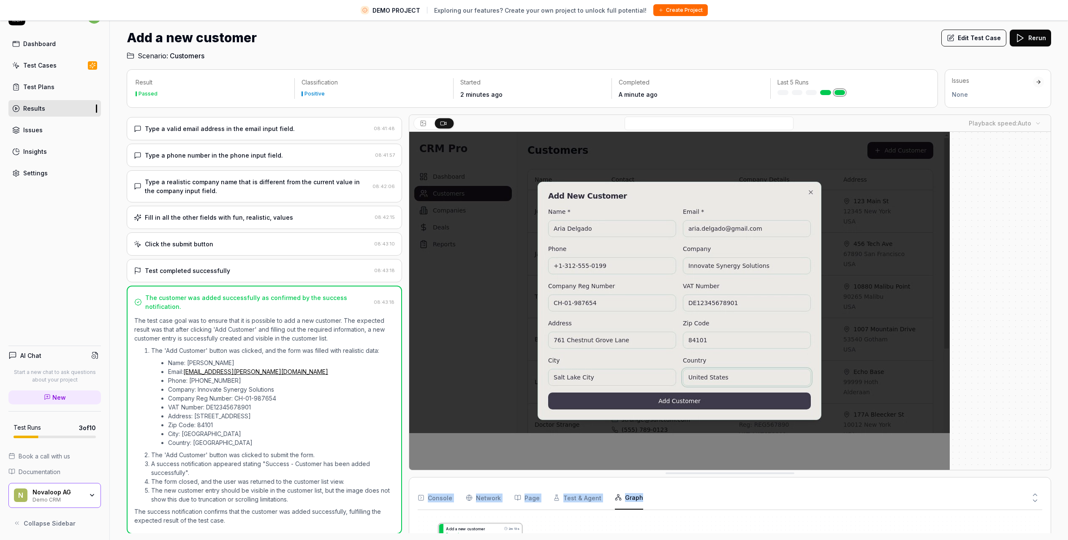
click at [1049, 433] on div "Result Passed Classification Positive Started 2 minutes ago Completed A minute …" at bounding box center [589, 300] width 958 height 479
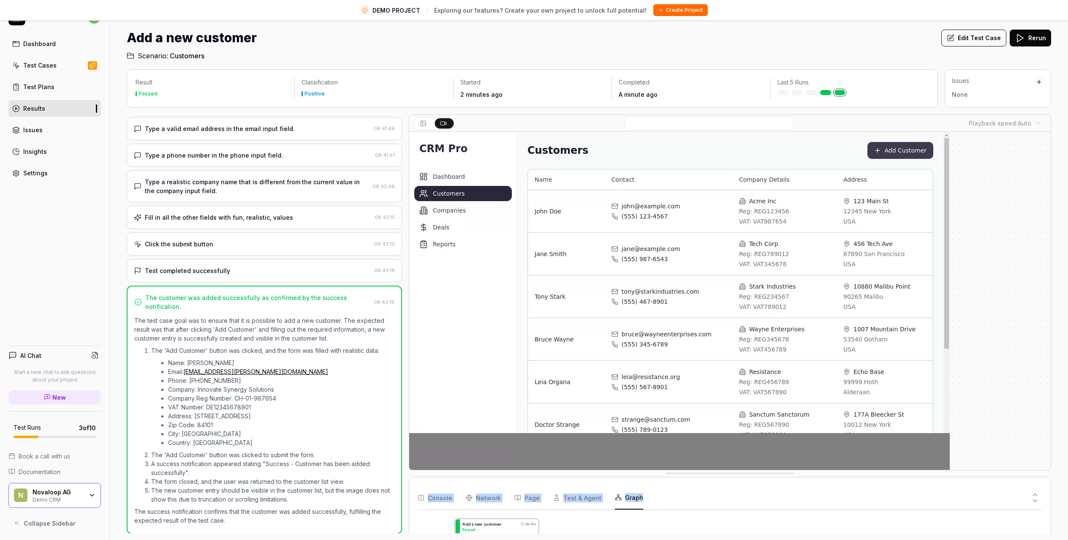
drag, startPoint x: 968, startPoint y: 521, endPoint x: 984, endPoint y: 517, distance: 17.1
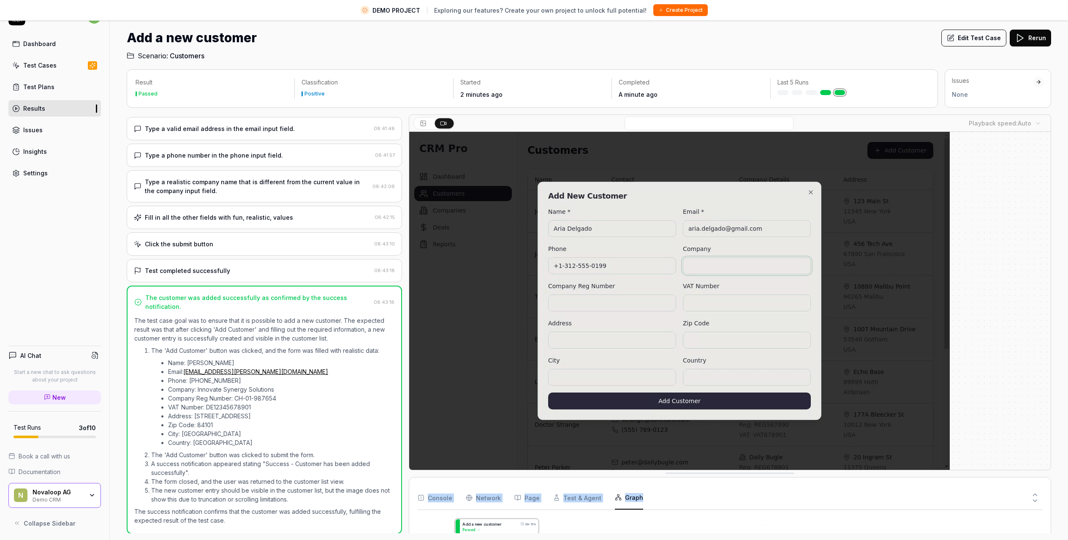
click at [514, 500] on button "Page" at bounding box center [526, 498] width 25 height 24
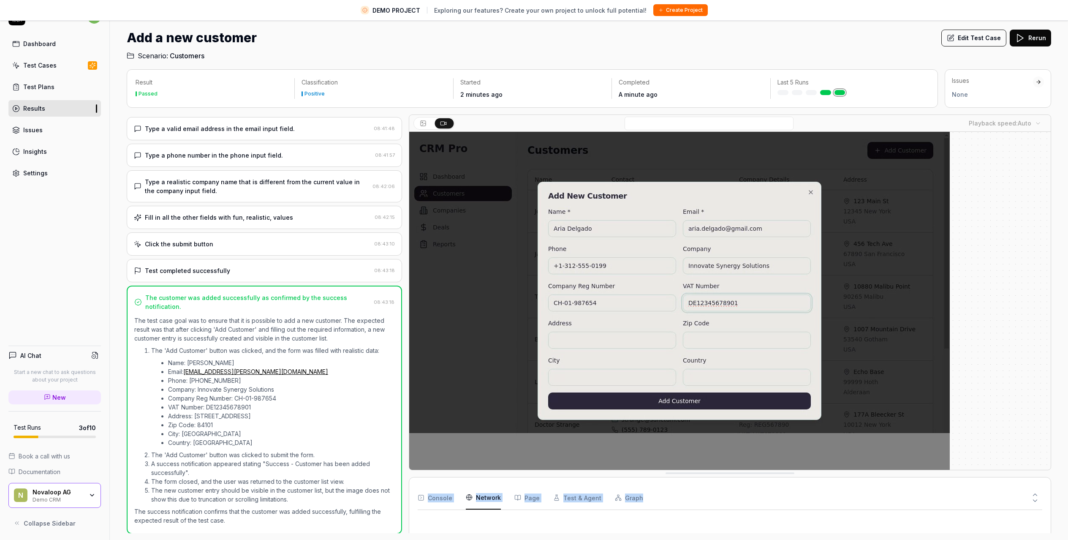
click at [484, 497] on Requests "Network" at bounding box center [483, 498] width 35 height 24
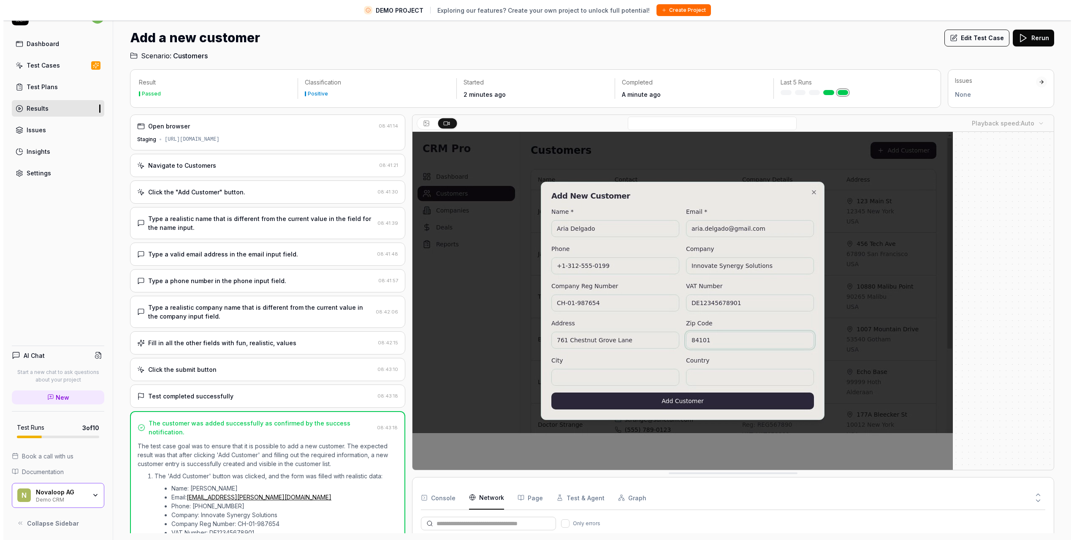
scroll to position [0, 0]
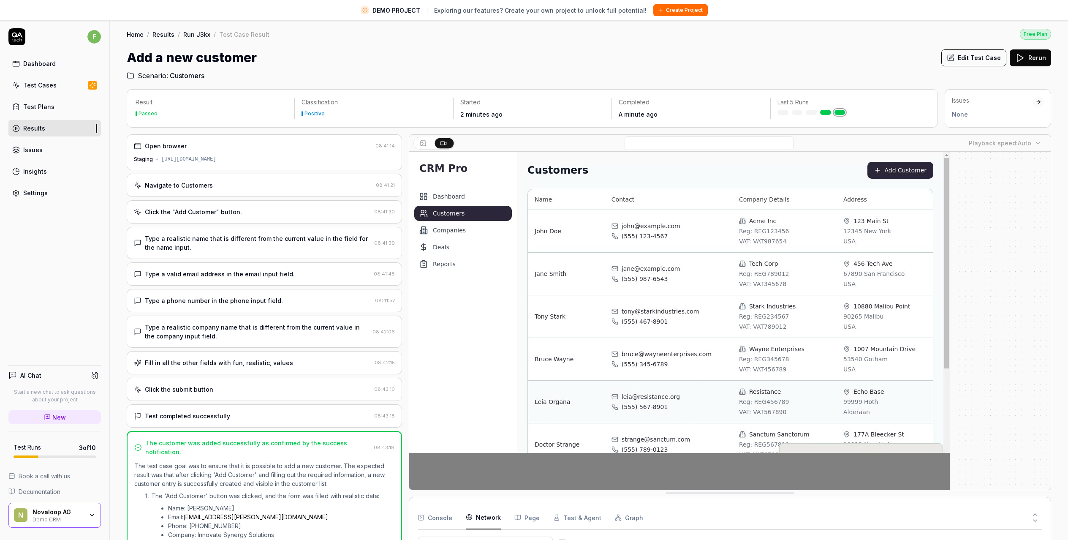
click at [198, 35] on link "Run J3kx" at bounding box center [196, 34] width 27 height 8
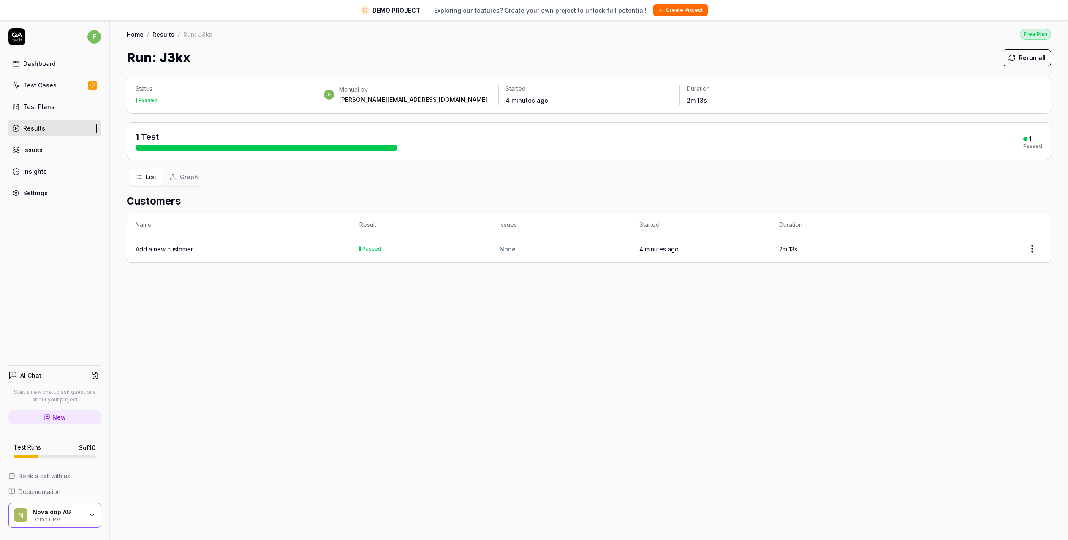
click at [165, 35] on link "Results" at bounding box center [163, 34] width 22 height 8
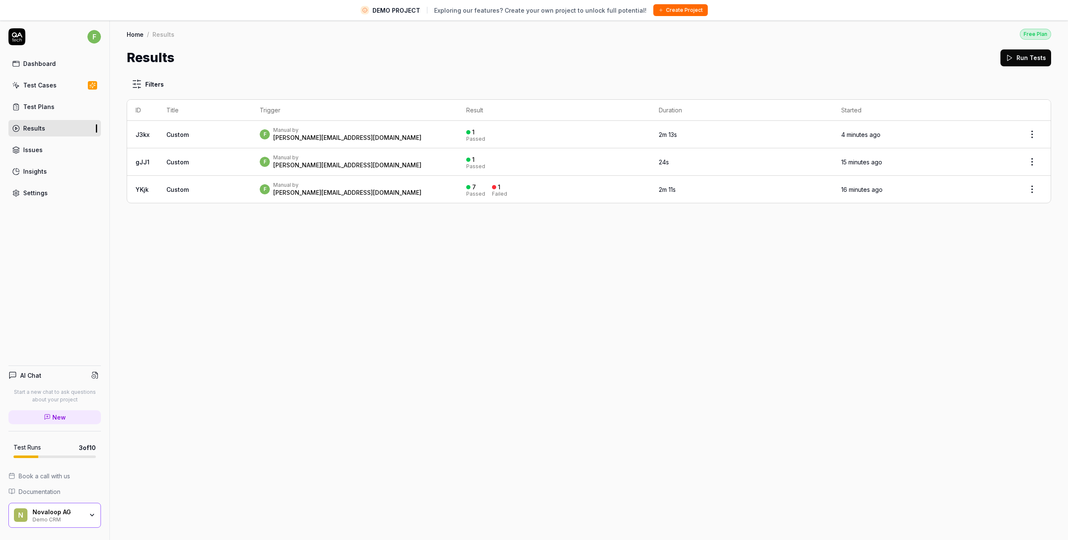
click at [67, 506] on div "N Novaloop AG Demo CRM" at bounding box center [54, 514] width 92 height 25
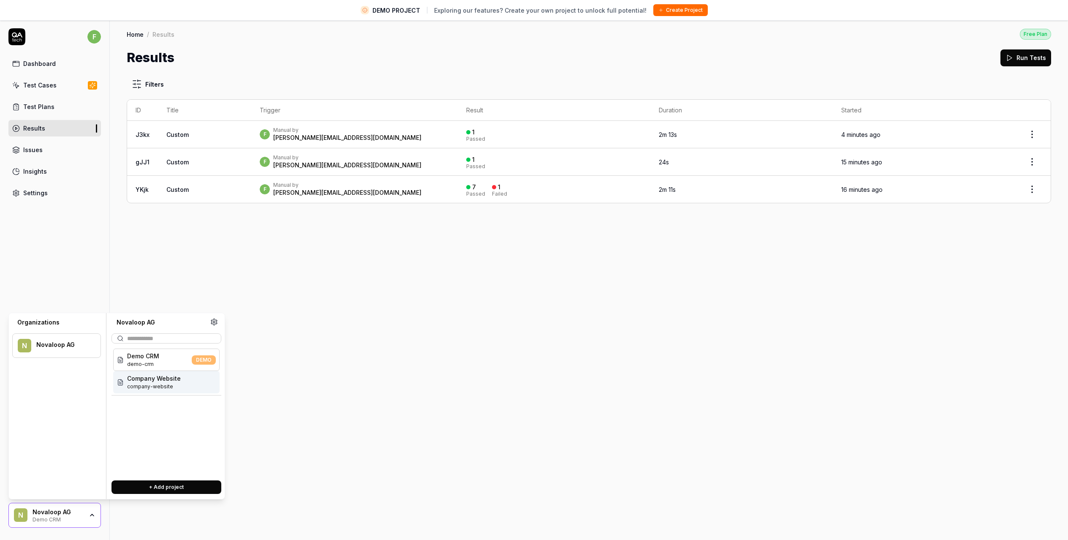
click at [147, 380] on span "Company Website" at bounding box center [154, 378] width 54 height 9
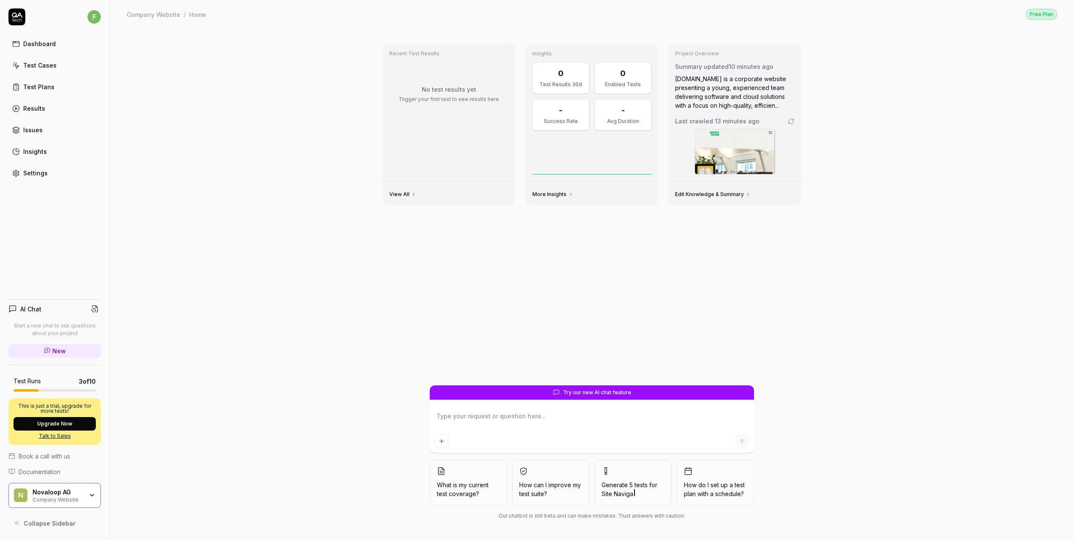
click at [51, 68] on div "Test Cases" at bounding box center [39, 65] width 33 height 9
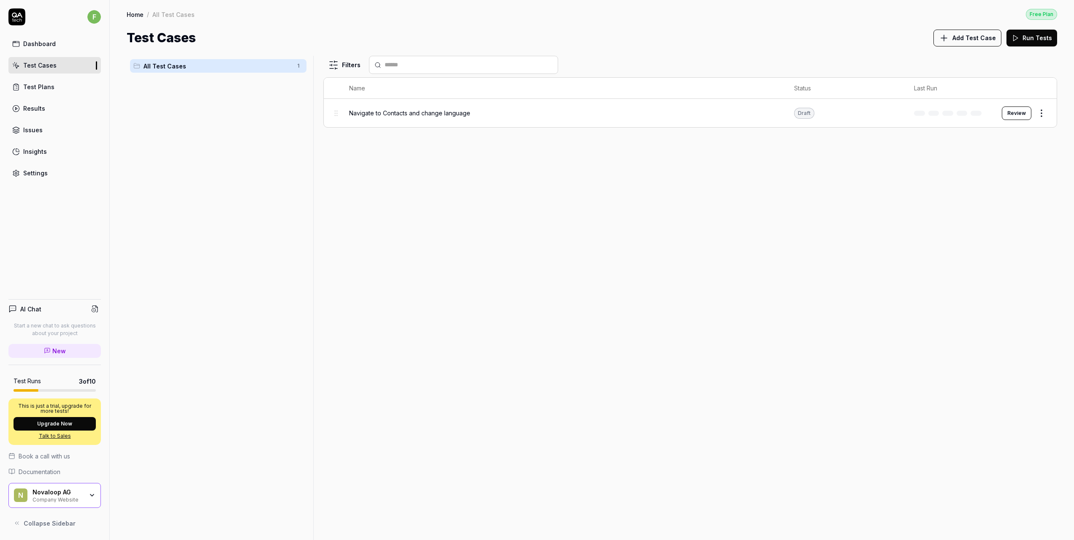
click at [397, 113] on span "Navigate to Contacts and change language" at bounding box center [409, 113] width 121 height 9
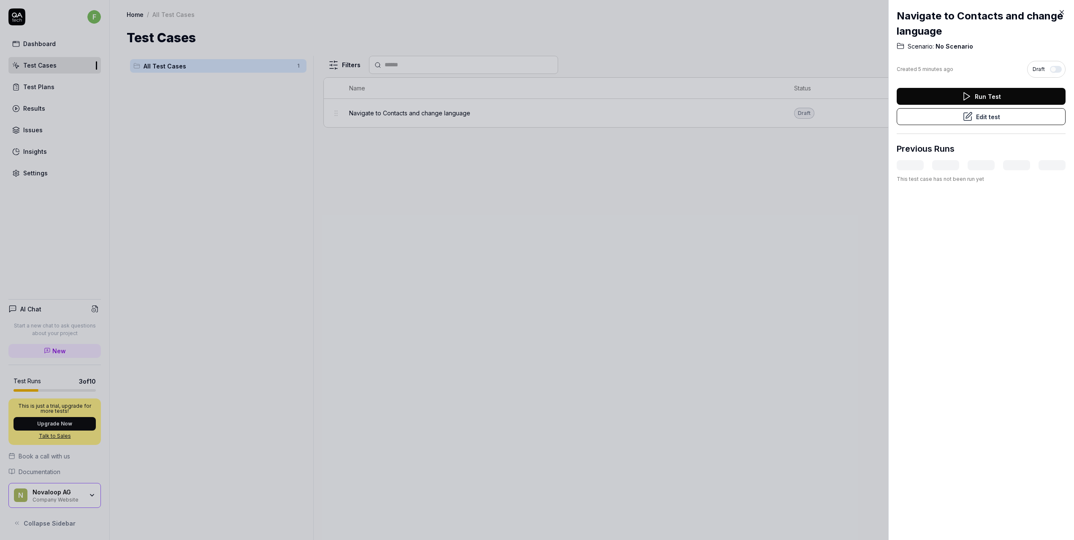
click at [1015, 91] on button "Run Test" at bounding box center [981, 96] width 169 height 17
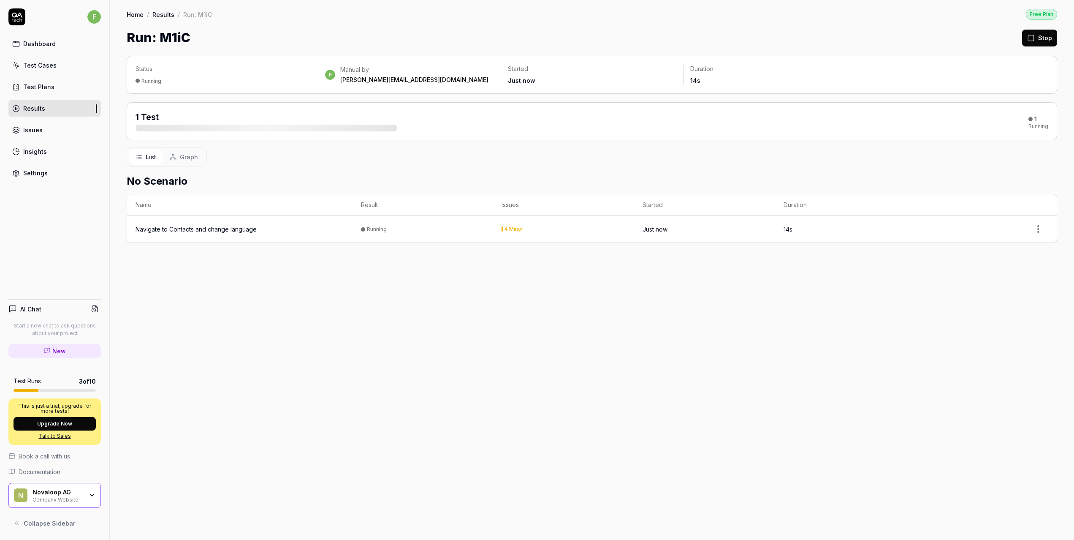
click at [194, 227] on div "Navigate to Contacts and change language" at bounding box center [196, 229] width 121 height 9
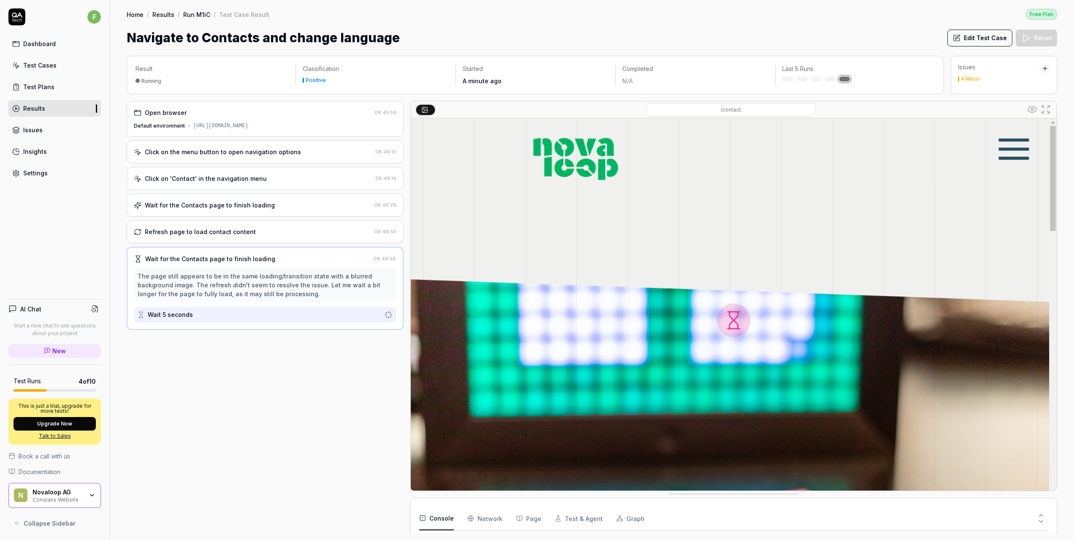
scroll to position [27, 0]
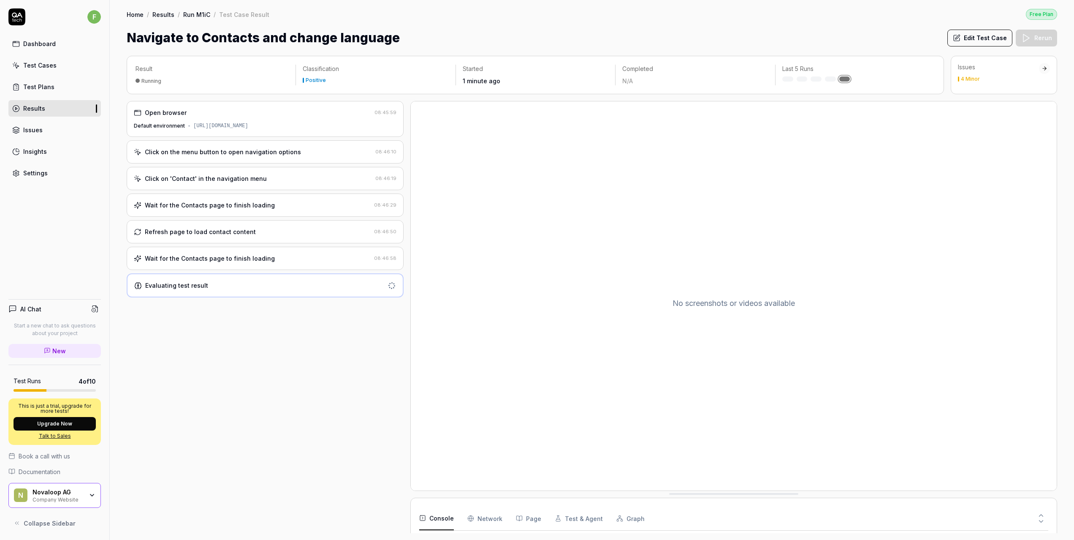
click at [187, 288] on div "Evaluating test result" at bounding box center [176, 285] width 63 height 9
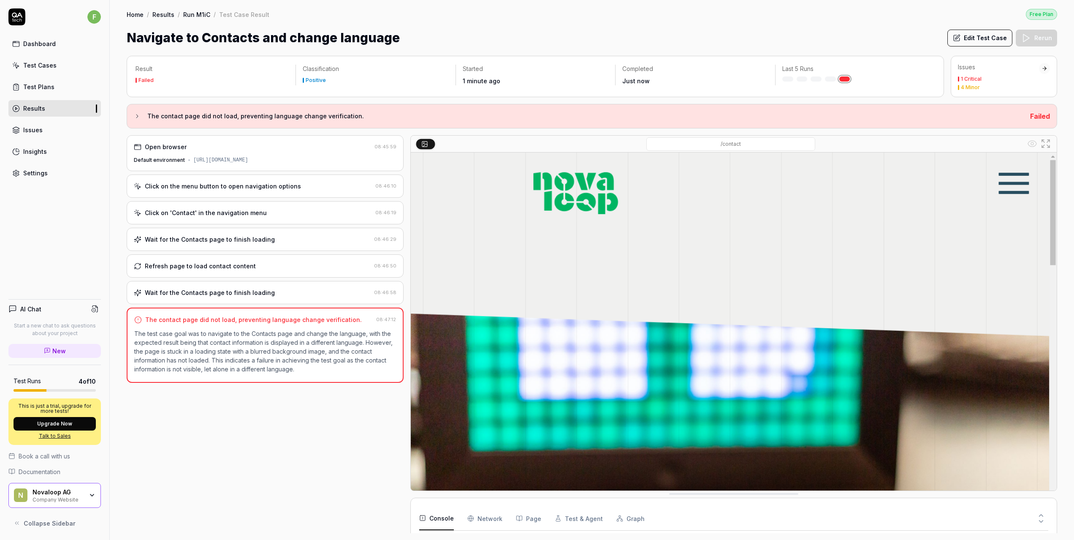
scroll to position [61, 0]
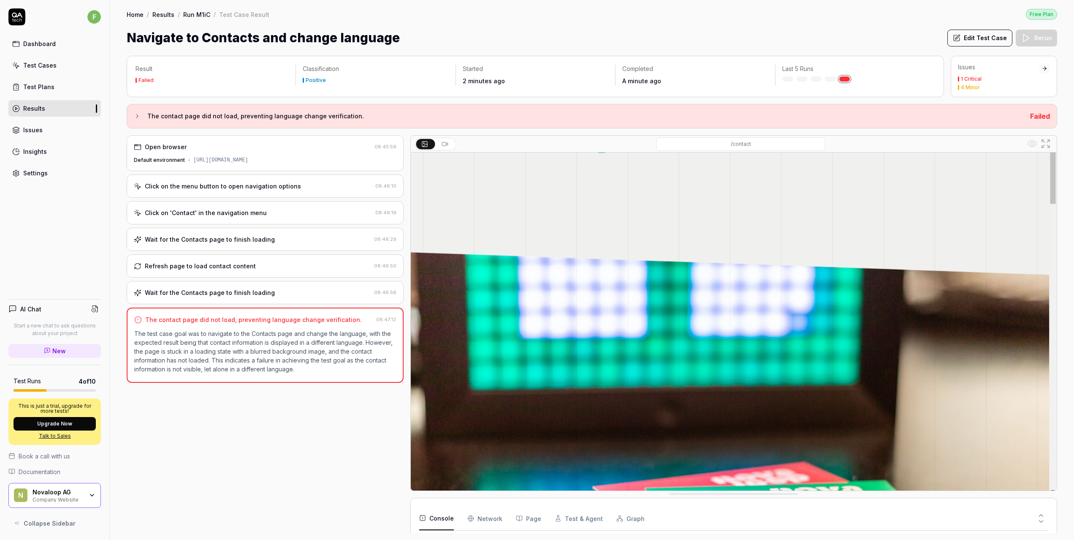
click at [979, 38] on button "Edit Test Case" at bounding box center [980, 38] width 65 height 17
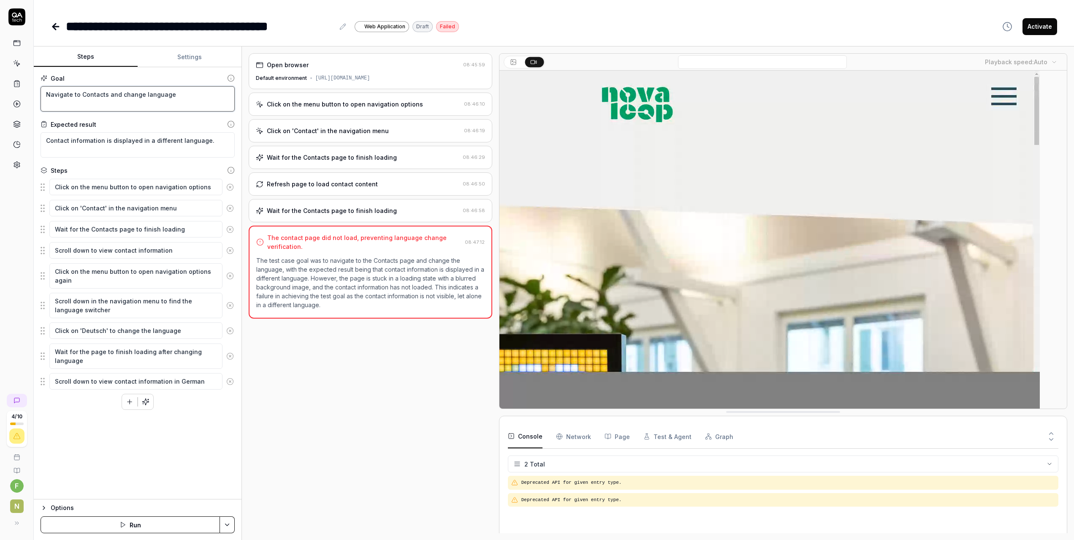
click at [200, 104] on textarea "Navigate to Contacts and change language" at bounding box center [138, 98] width 194 height 25
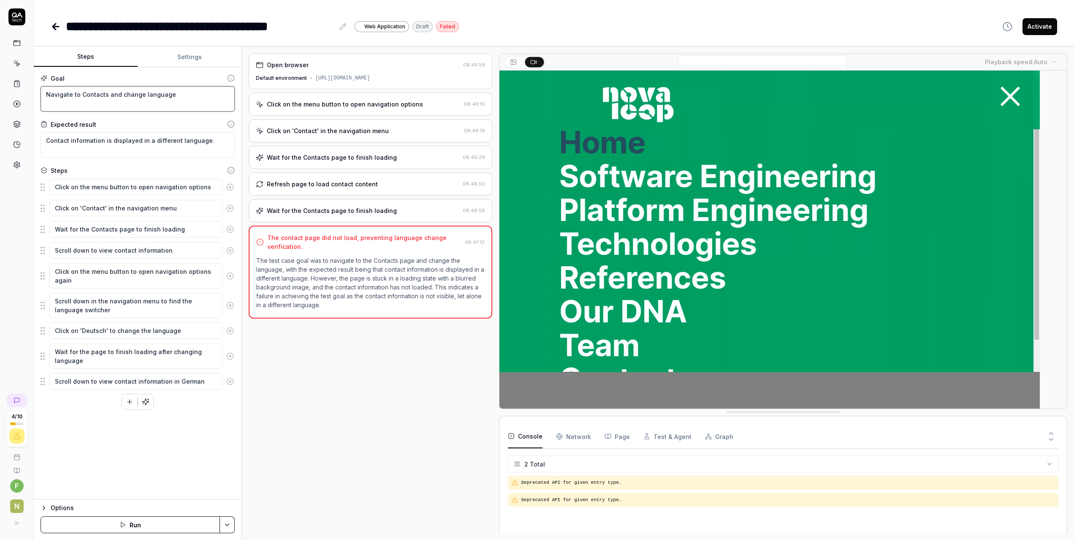
type textarea "*"
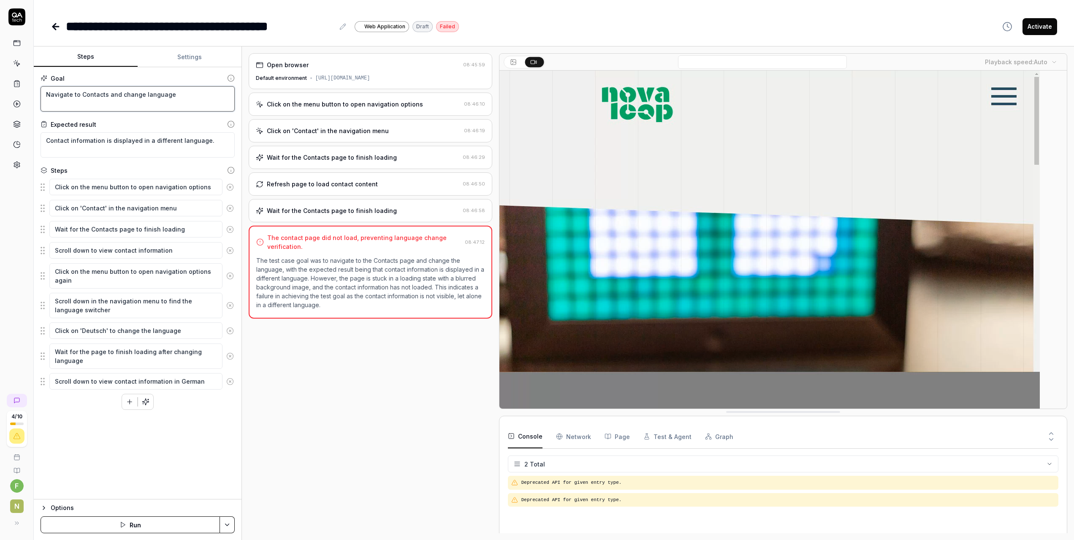
type textarea "Navigate to Contacts and change language."
type textarea "*"
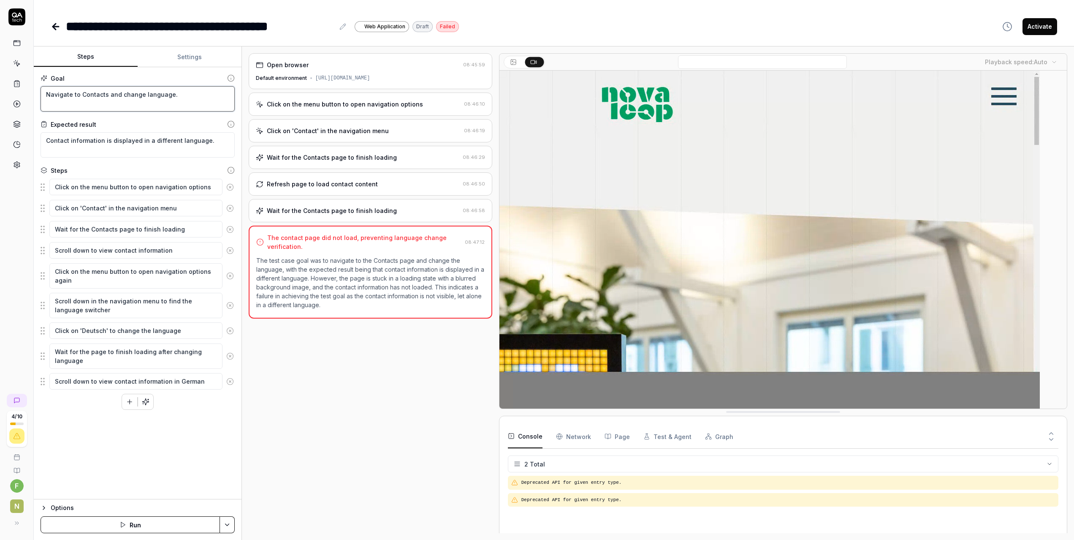
type textarea "Navigate to Contacts and change language."
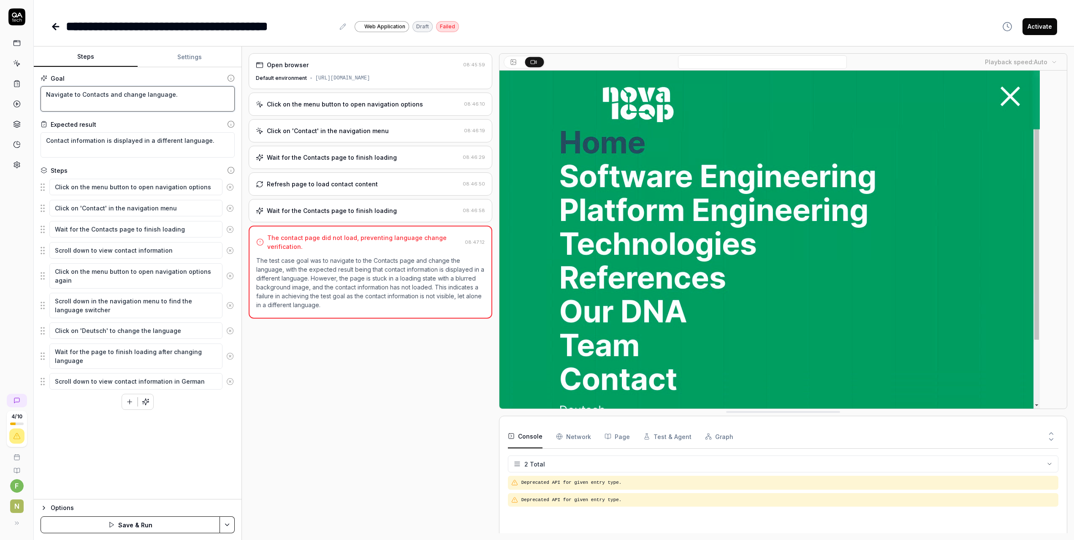
type textarea "*"
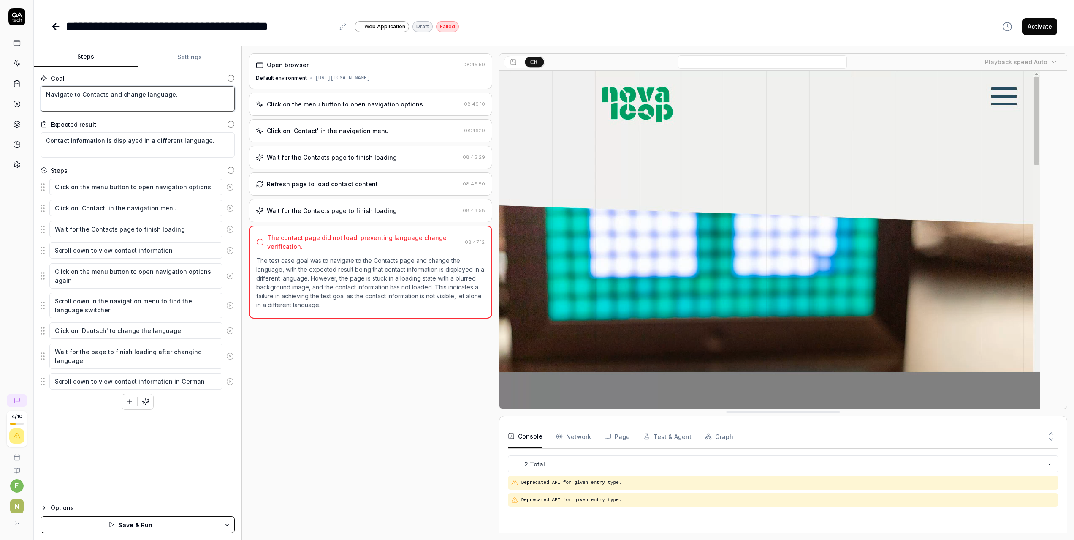
type textarea "Navigate to Contacts and change language. B"
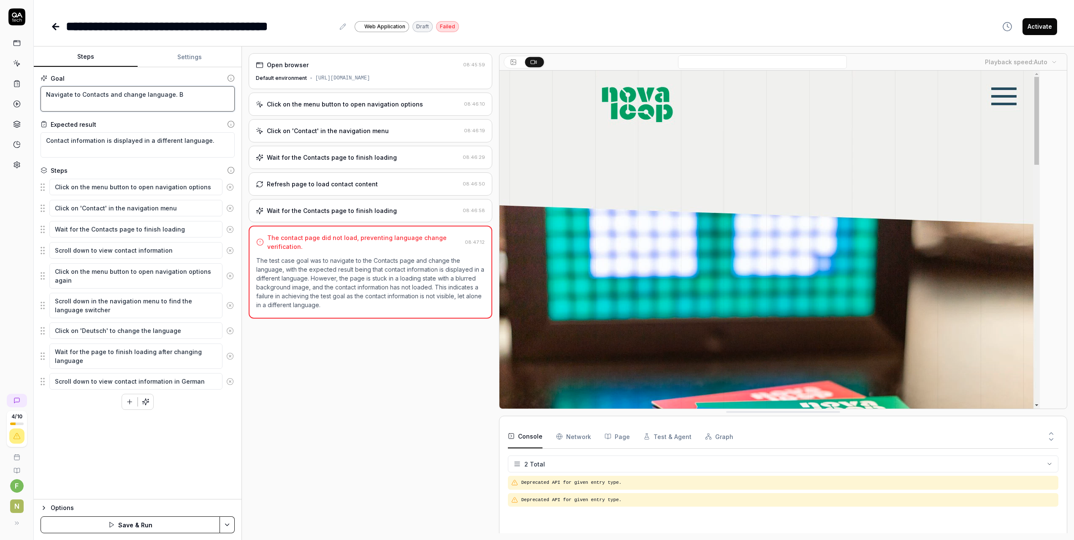
type textarea "*"
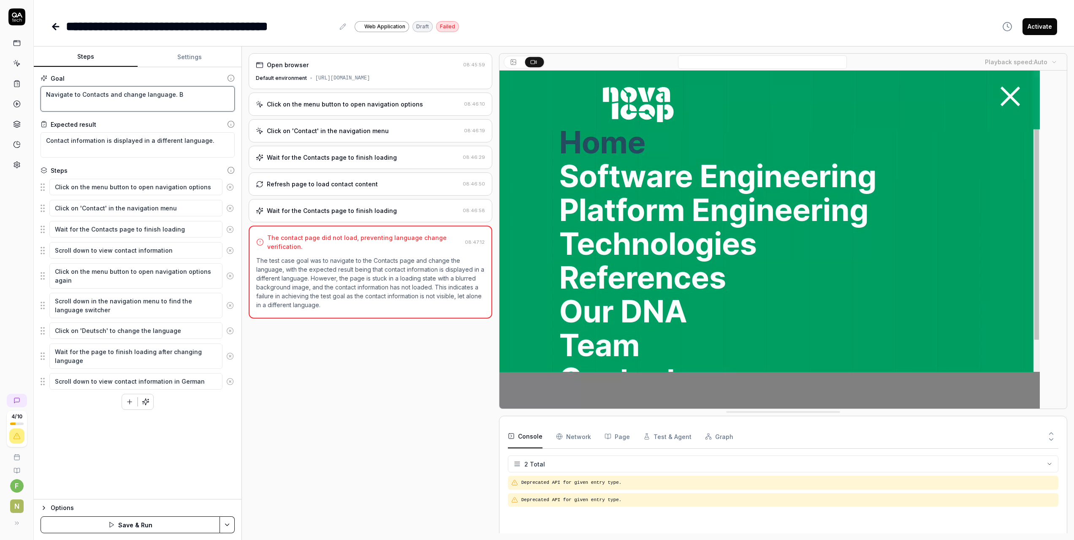
type textarea "Navigate to Contacts and change language. Bw"
type textarea "*"
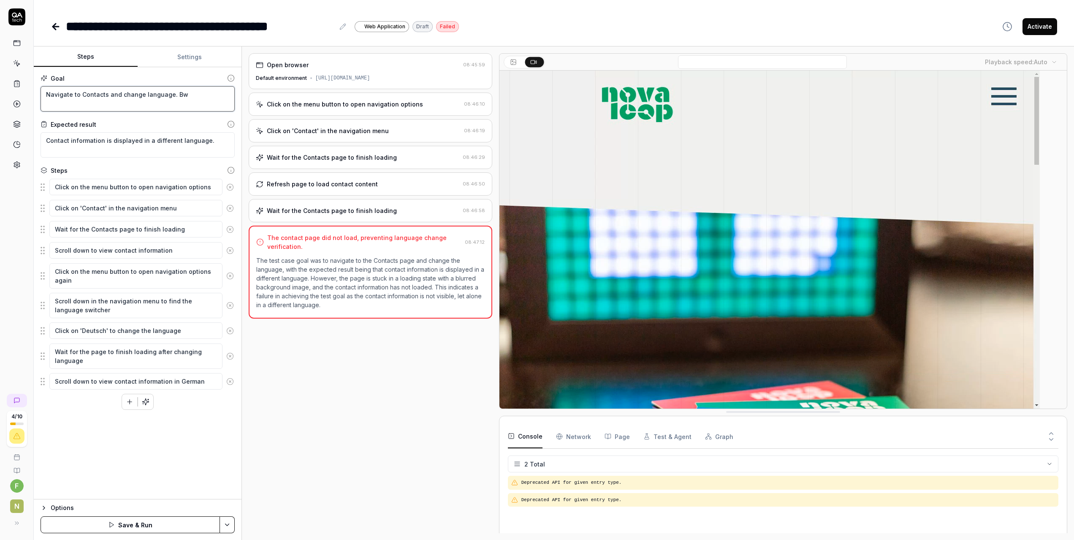
type textarea "Navigate to Contacts and change language. B"
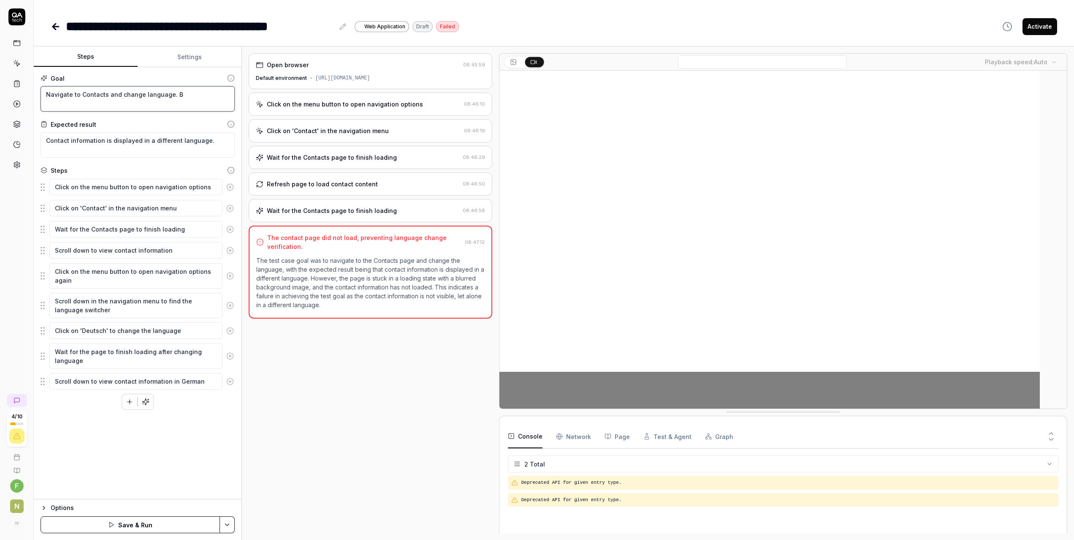
type textarea "*"
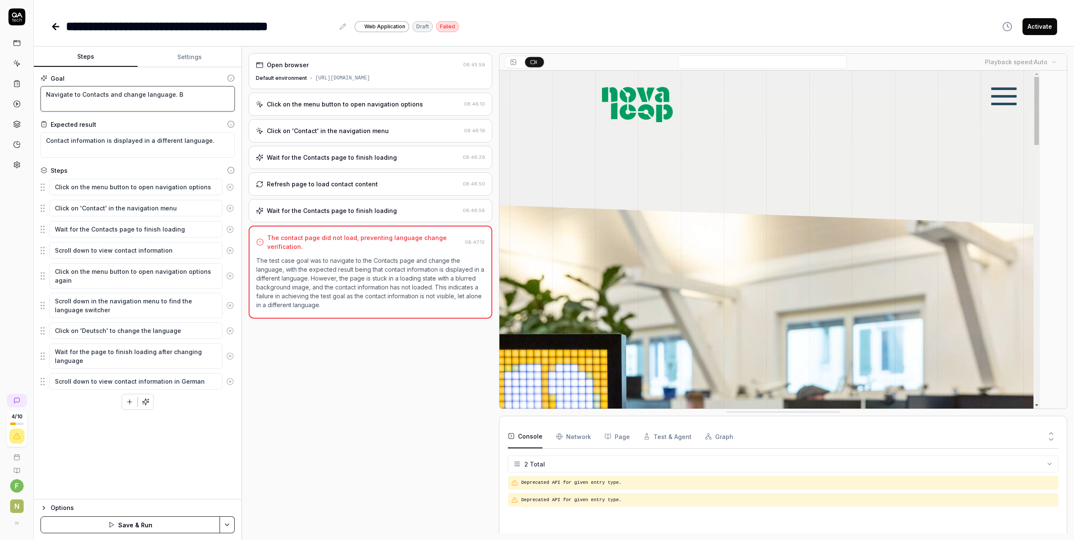
type textarea "Navigate to Contacts and change language. Be"
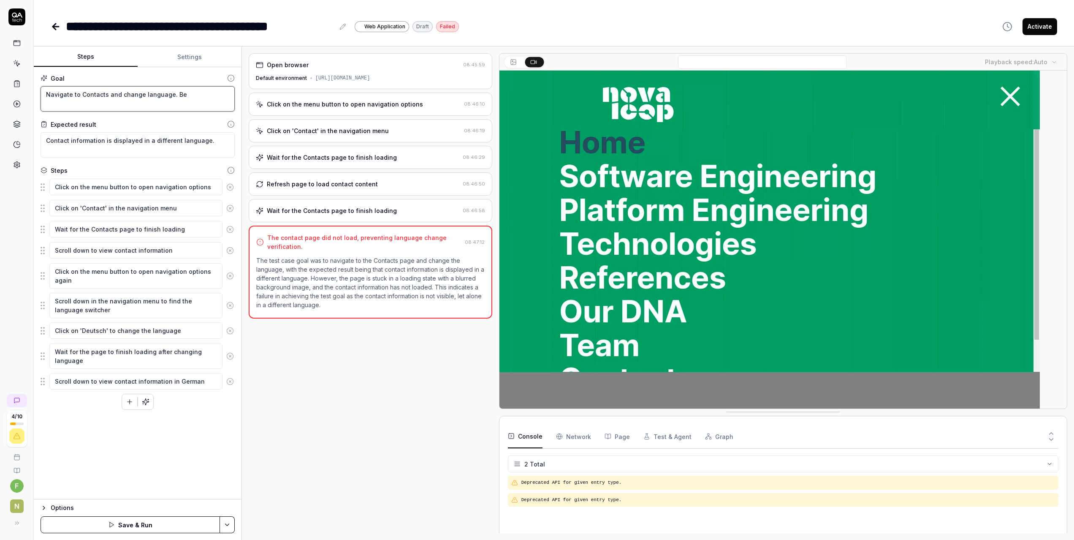
type textarea "*"
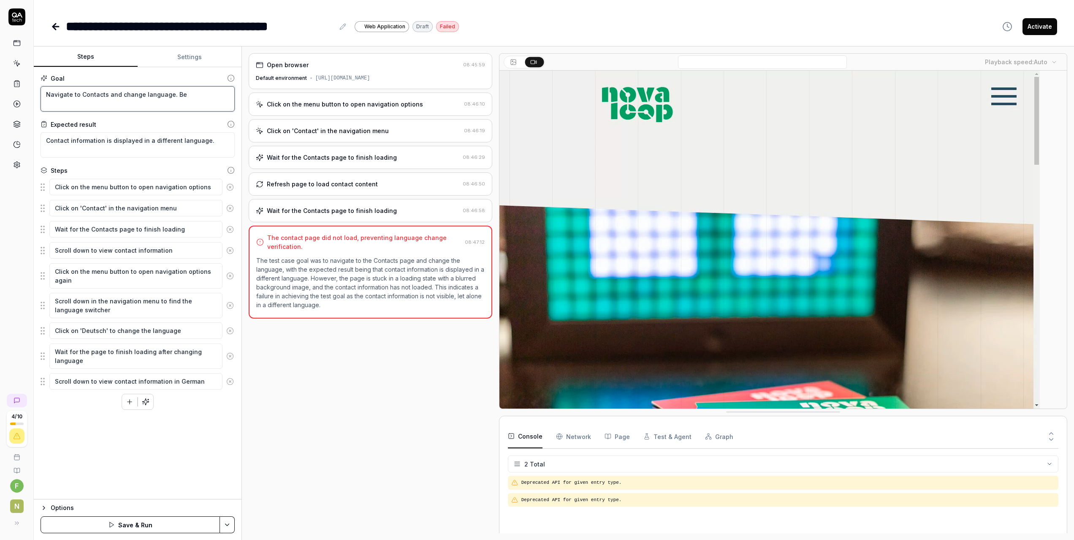
type textarea "Navigate to Contacts and change language. Bew"
type textarea "*"
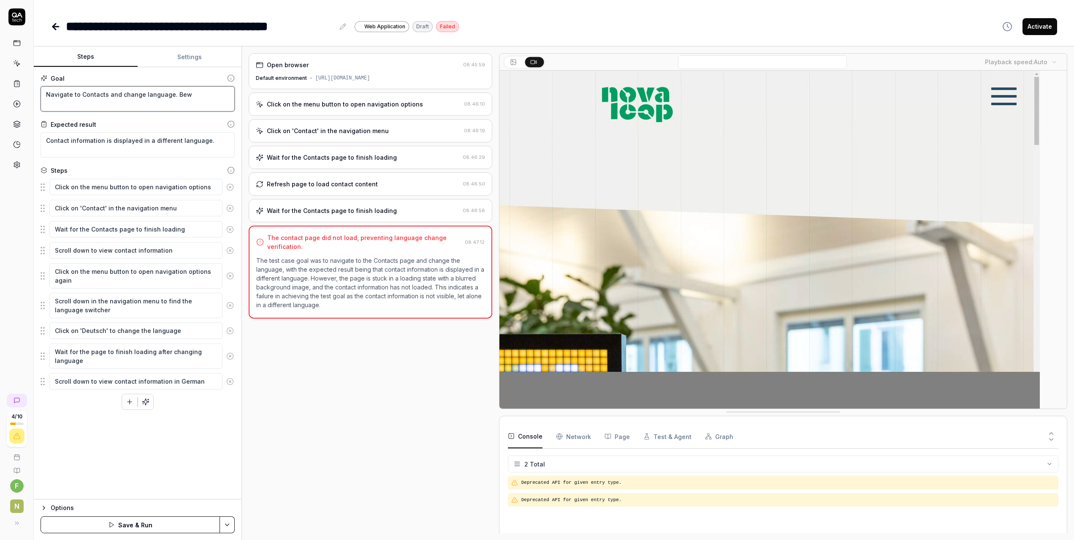
type textarea "Navigate to Contacts and change language. Bewa"
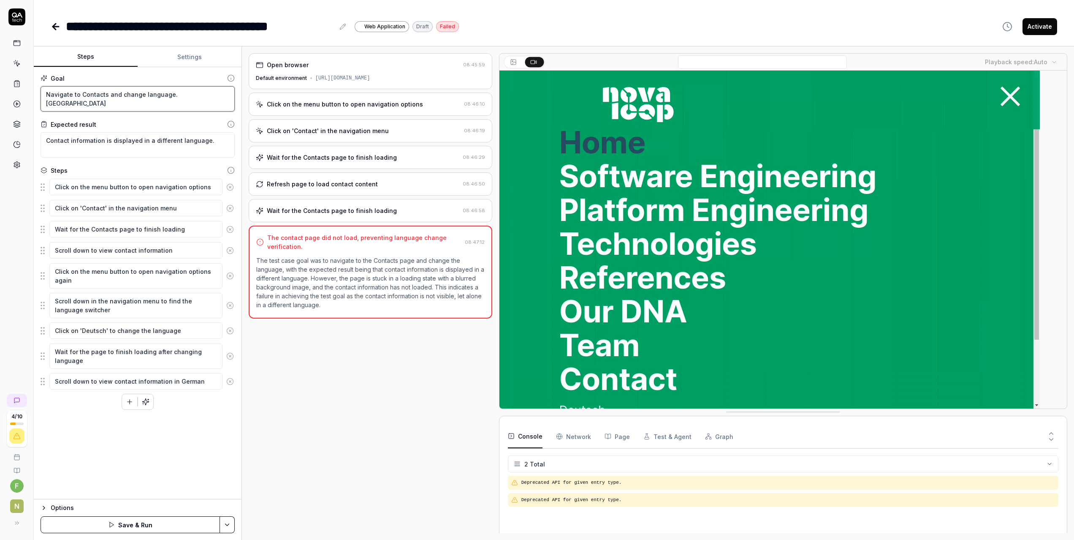
type textarea "*"
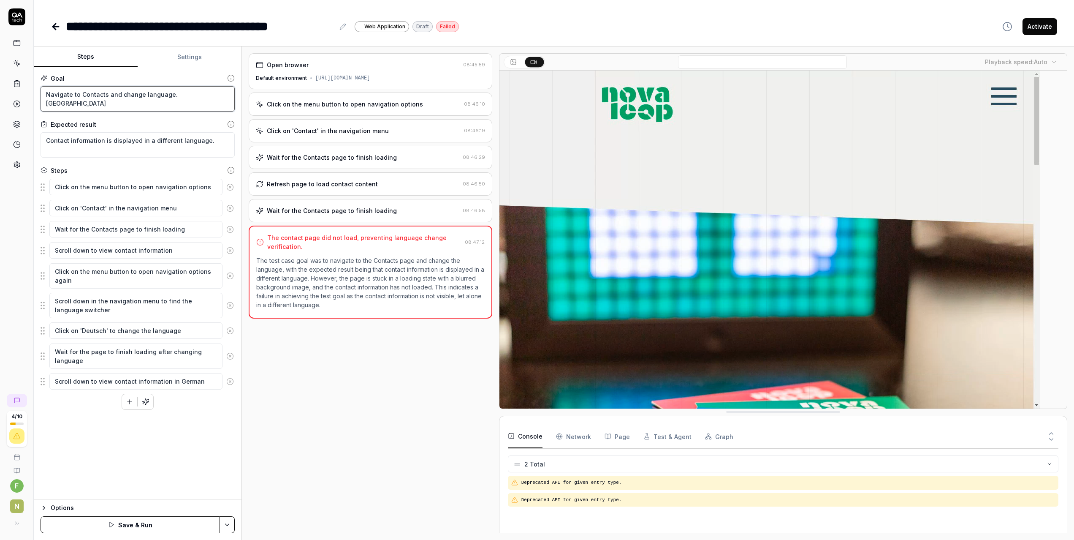
type textarea "Navigate to Contacts and change language. Bewar"
type textarea "*"
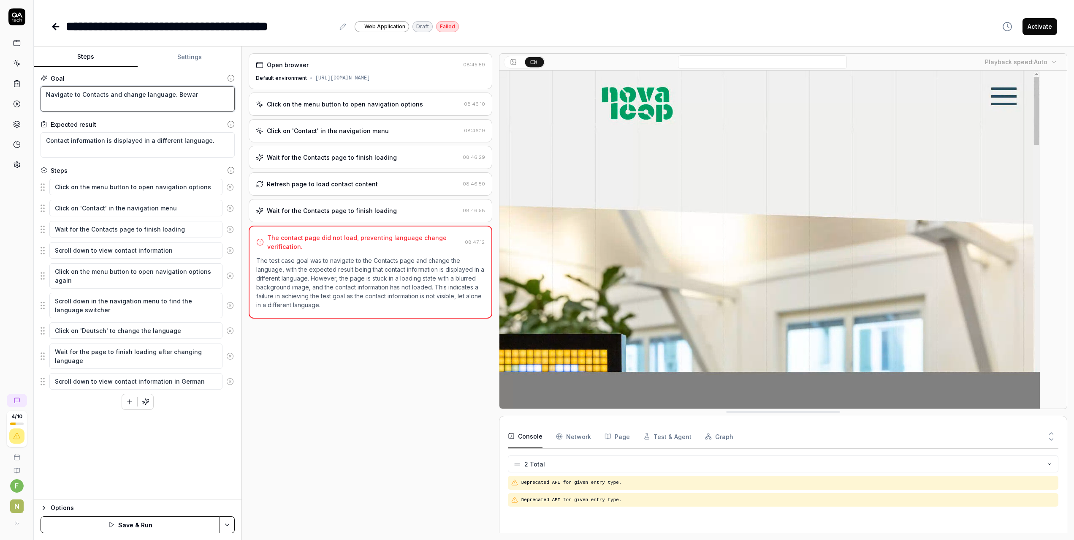
type textarea "Navigate to Contacts and change language. Beware"
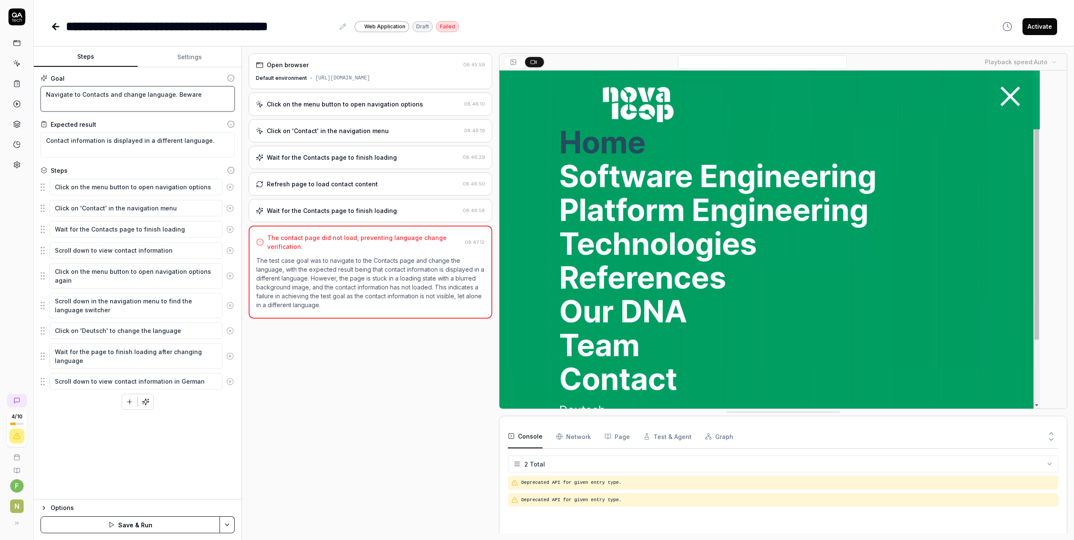
type textarea "*"
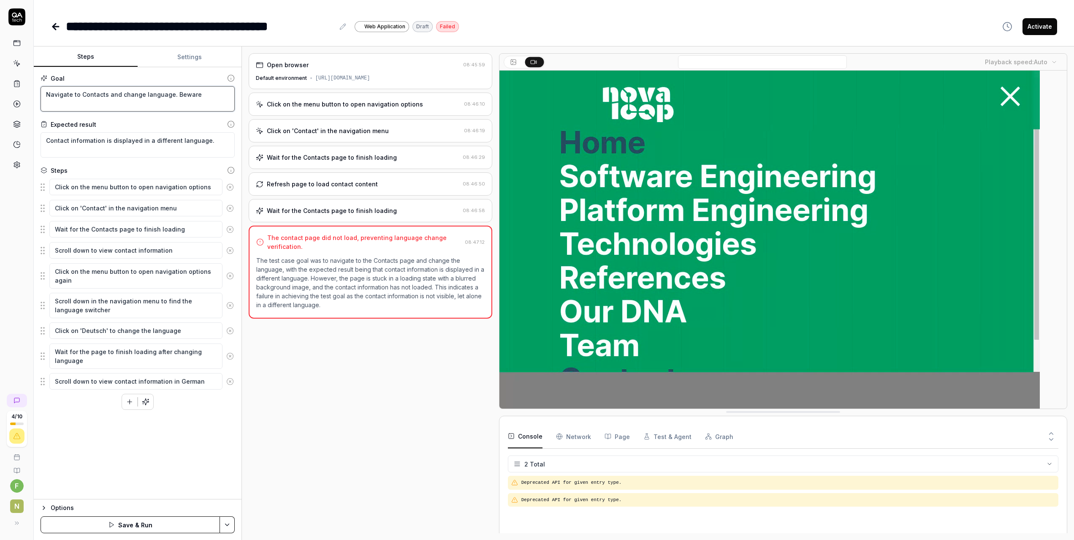
type textarea "Navigate to Contacts and change language. Beware"
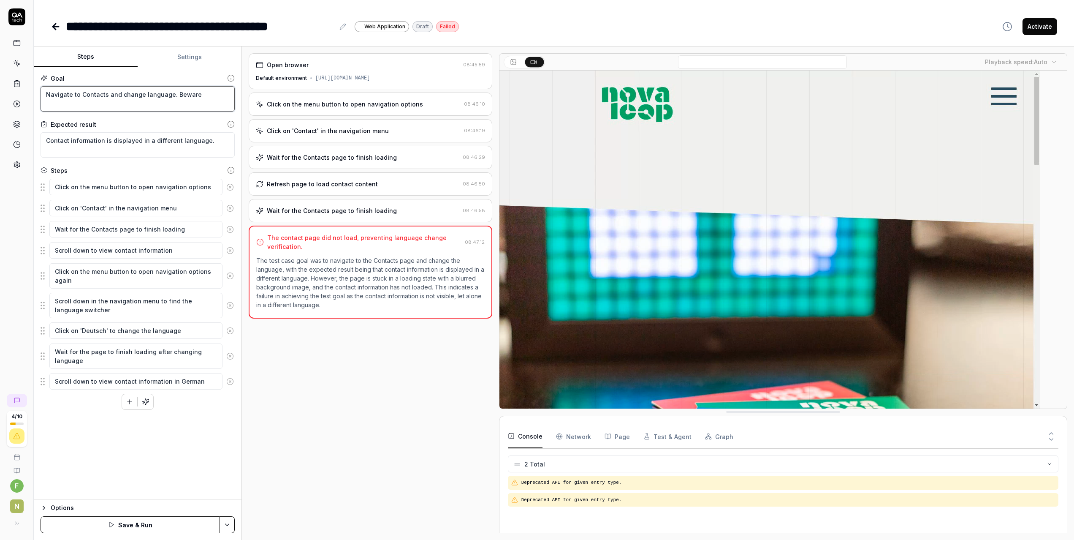
type textarea "*"
type textarea "Navigate to Contacts and change language. Beware y"
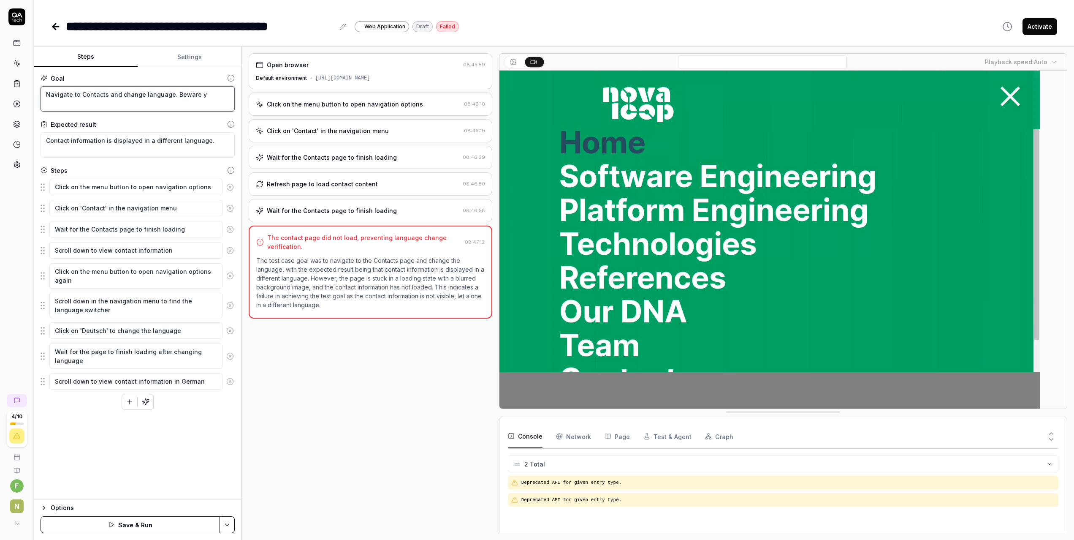
type textarea "*"
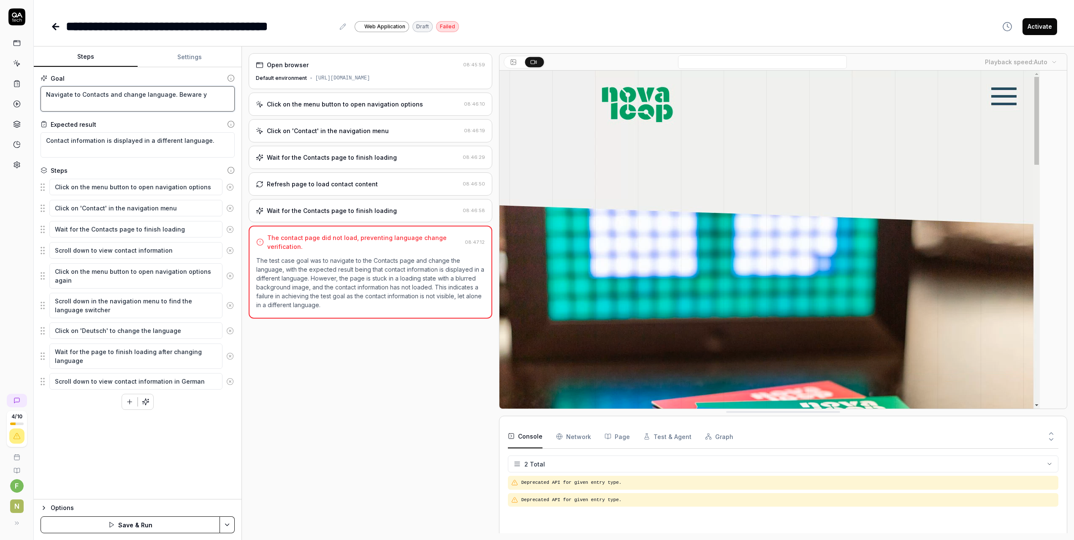
type textarea "Navigate to Contacts and change language. Beware yo"
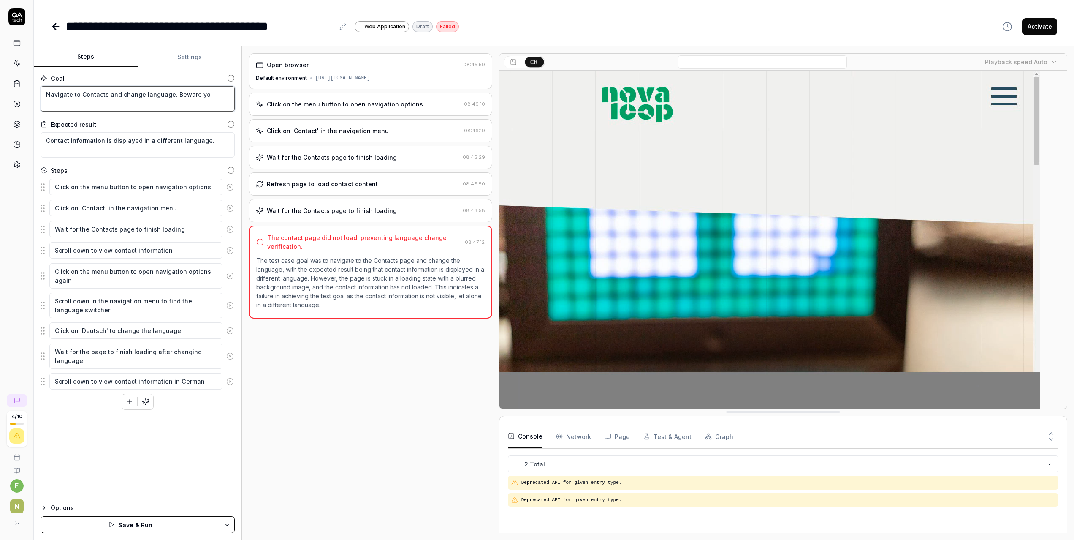
type textarea "*"
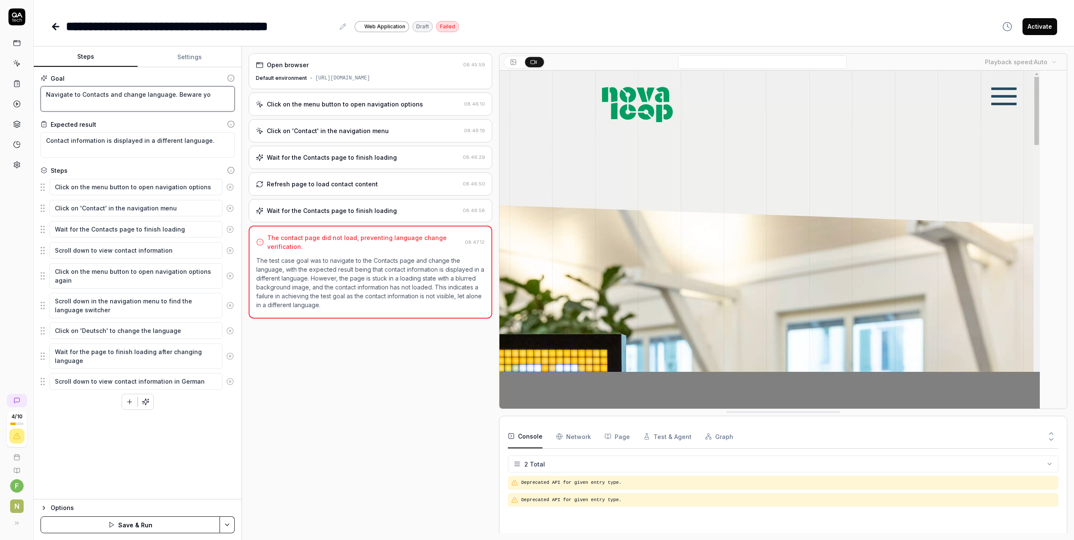
type textarea "Navigate to Contacts and change language. Beware you"
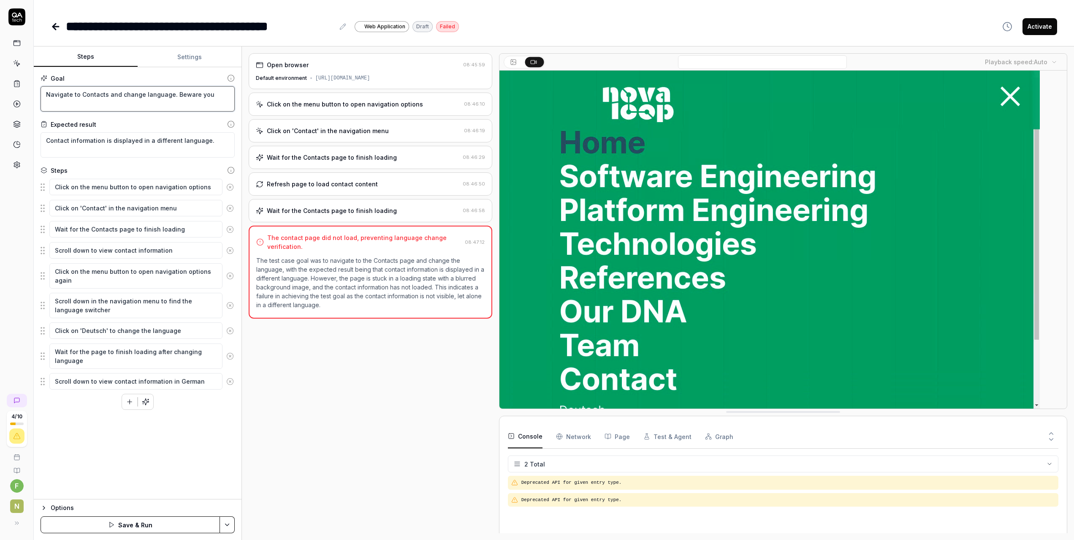
type textarea "*"
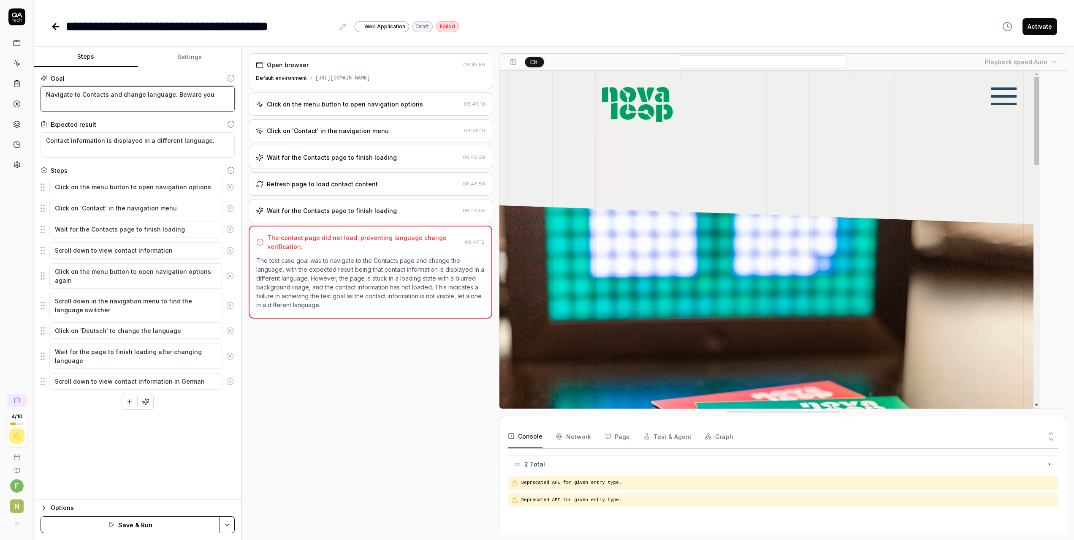
type textarea "Navigate to Contacts and change language. Beware you"
type textarea "*"
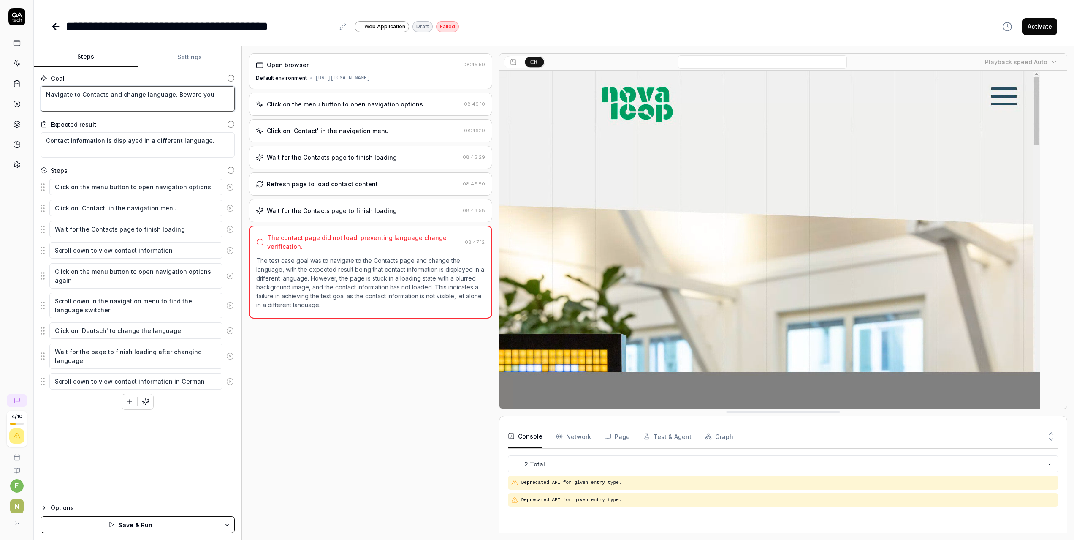
type textarea "Navigate to Contacts and change language. Beware you h"
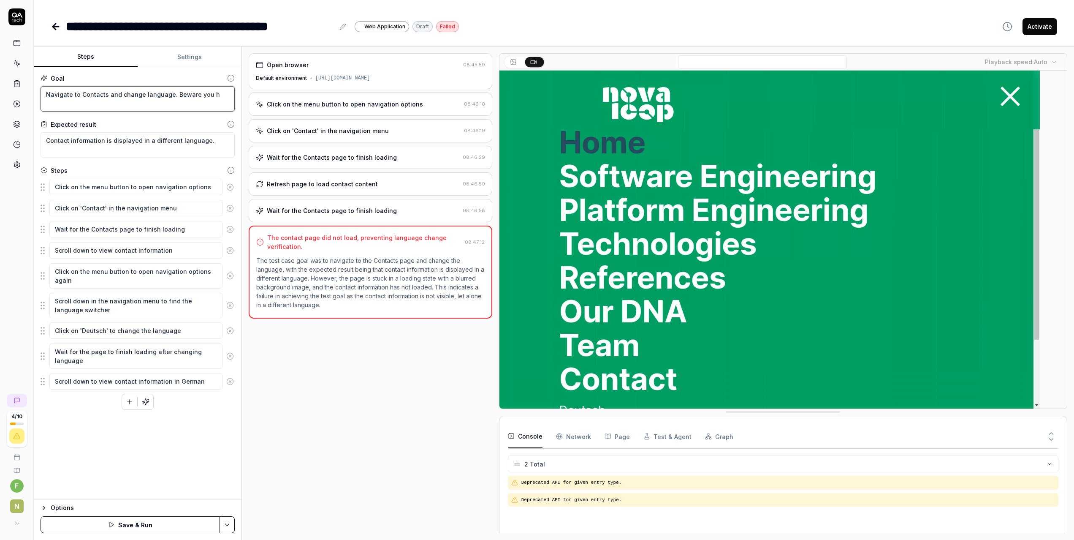
type textarea "*"
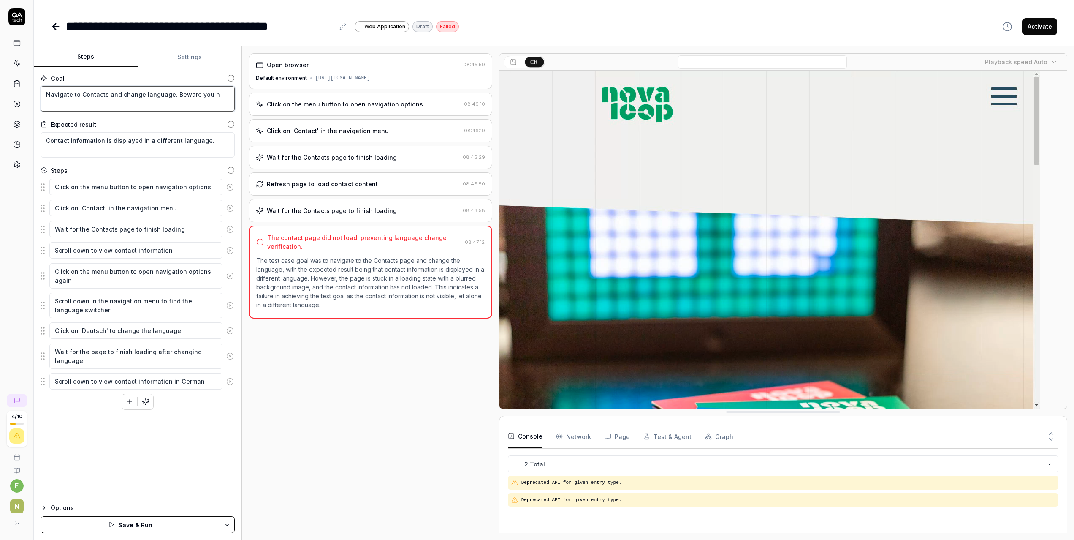
type textarea "Navigate to Contacts and change language. Beware you ha"
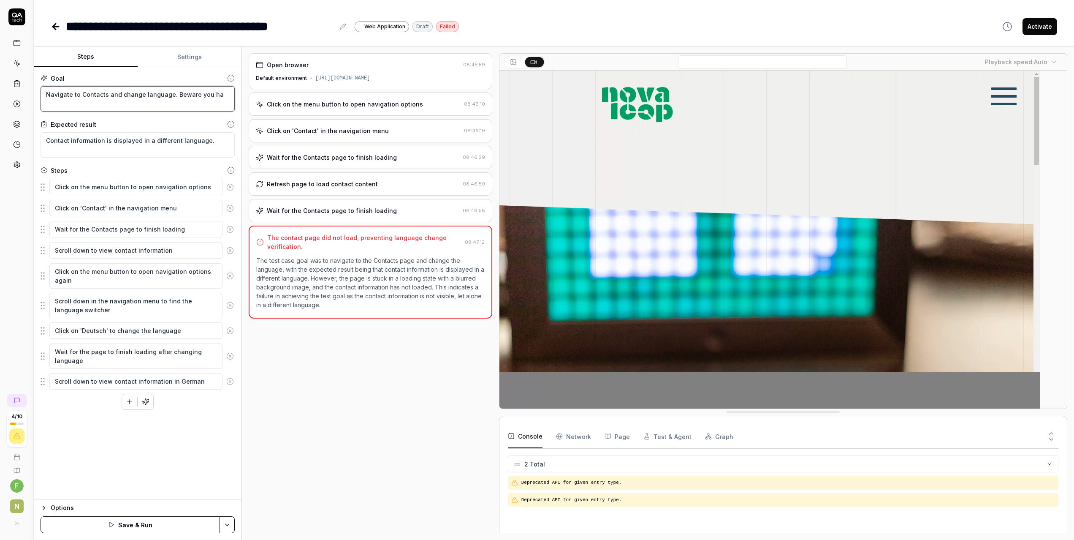
type textarea "*"
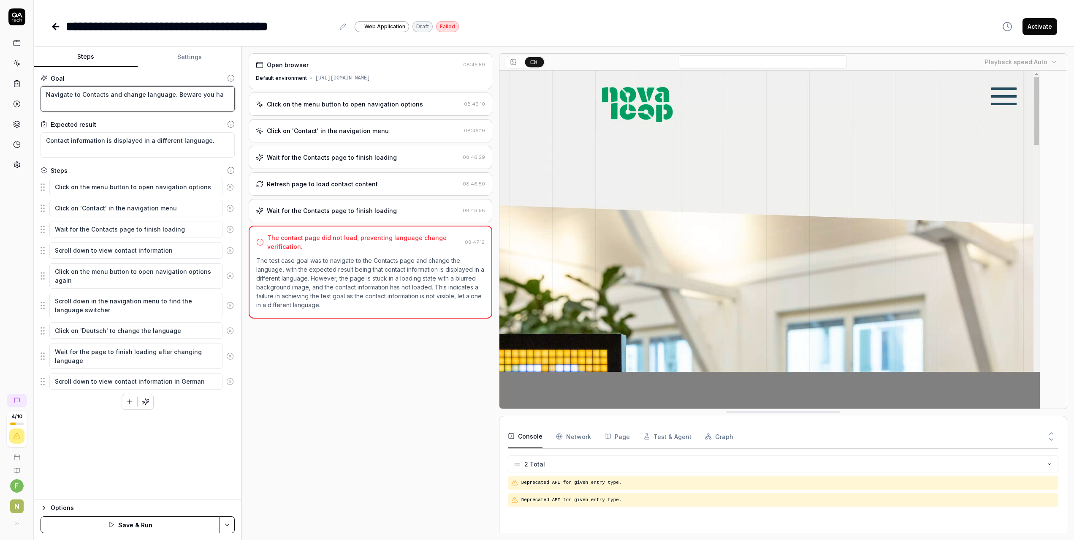
type textarea "Navigate to Contacts and change language. Beware you hav"
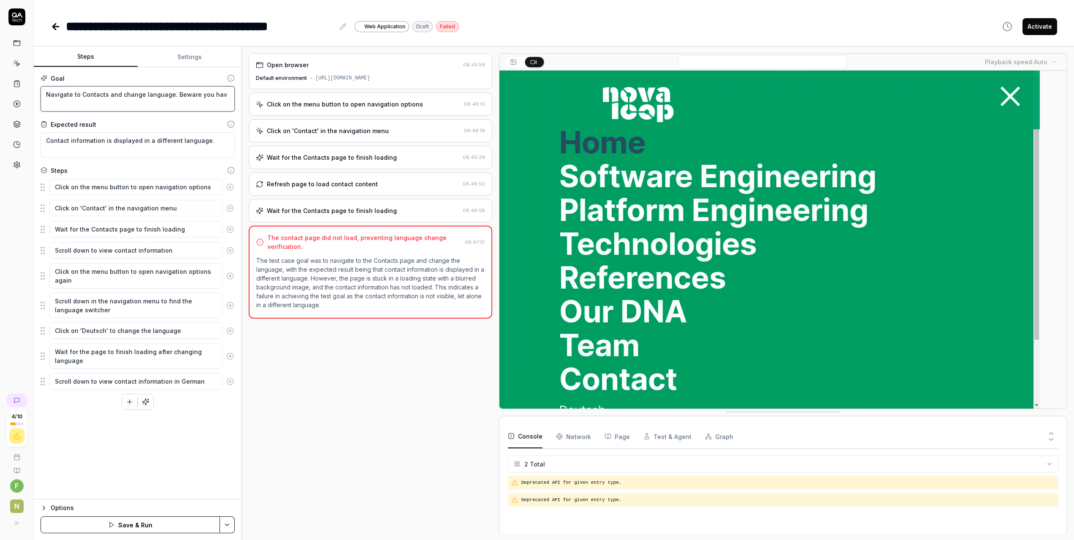
type textarea "*"
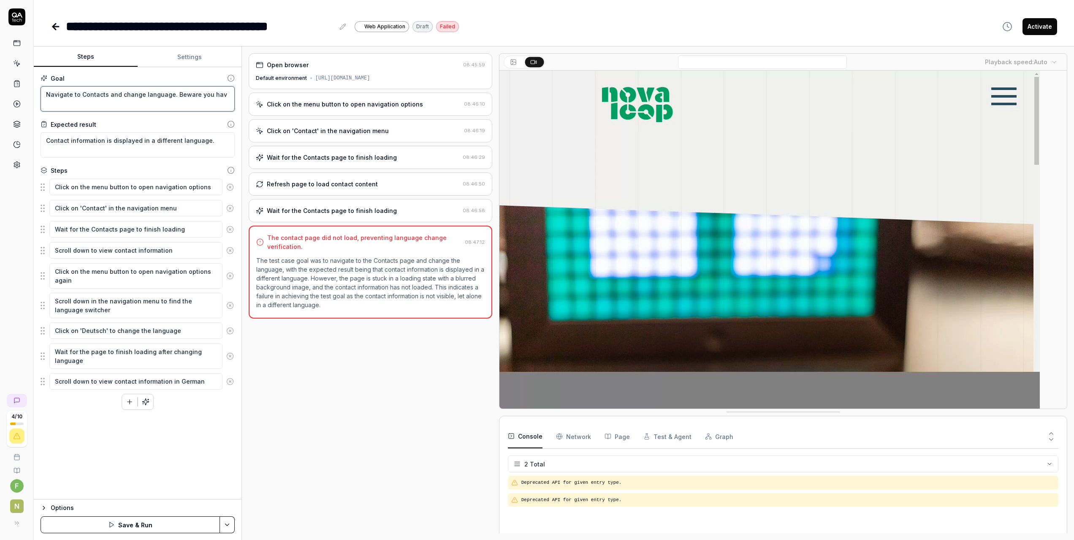
type textarea "Navigate to Contacts and change language. Beware you have"
type textarea "*"
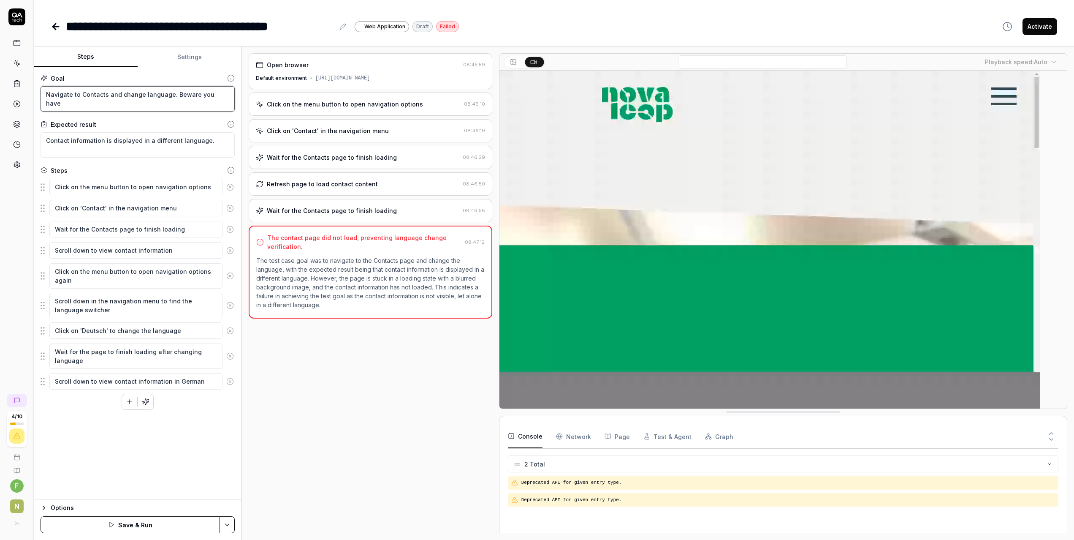
type textarea "Navigate to Contacts and change language. Beware you have"
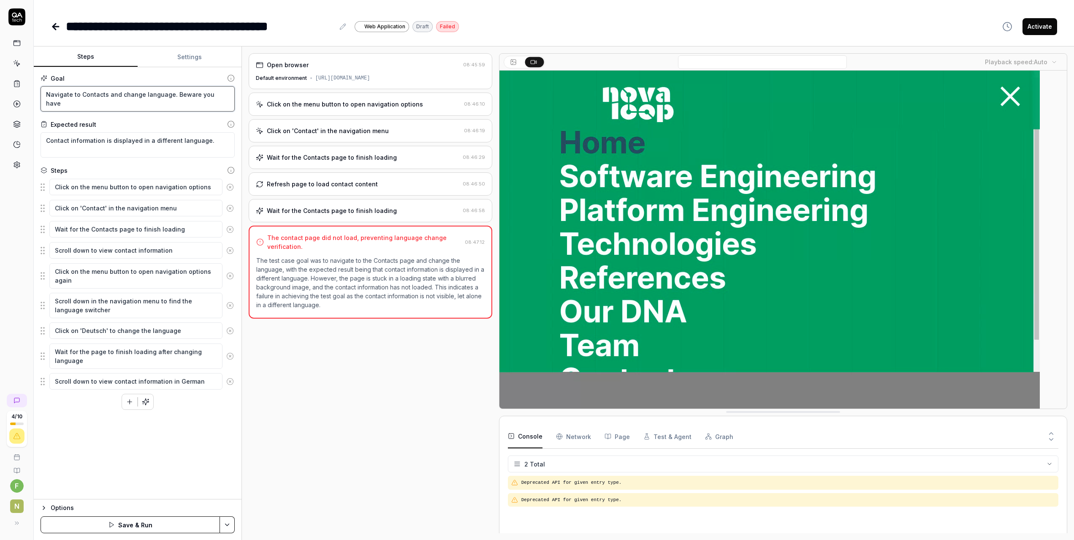
type textarea "*"
type textarea "Navigate to Contacts and change language. Beware you have t"
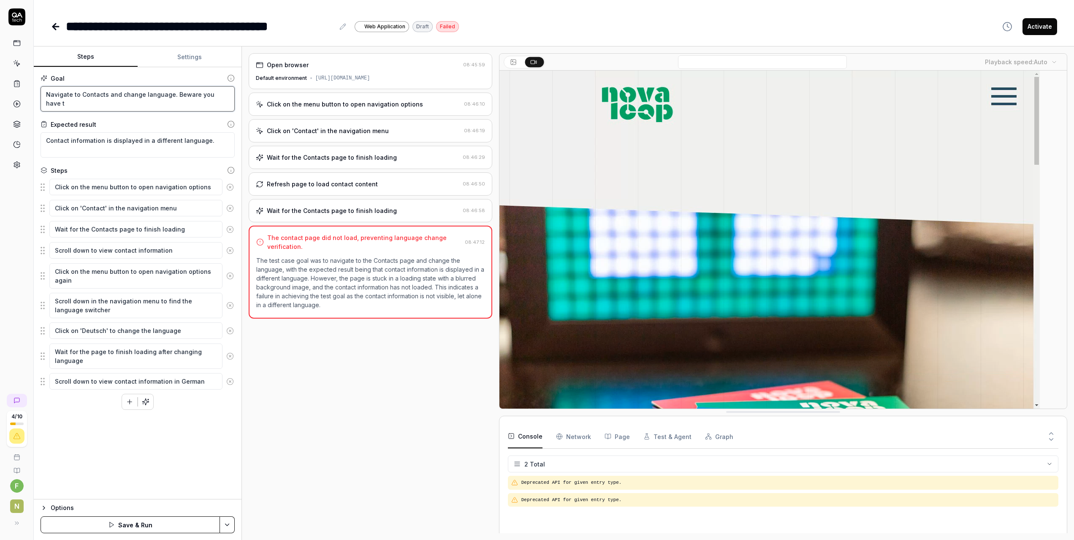
type textarea "*"
type textarea "Navigate to Contacts and change language. Beware you have to"
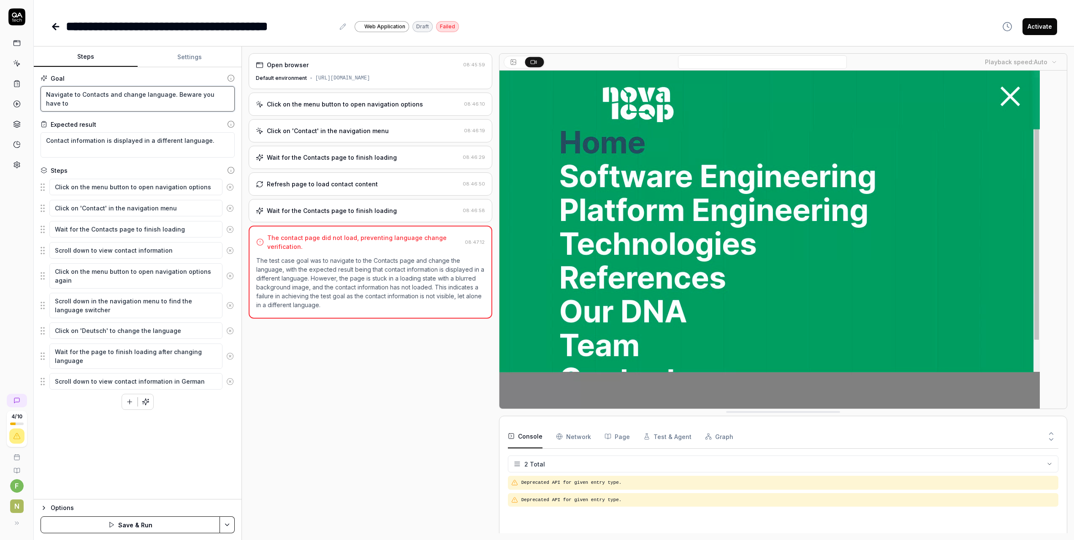
type textarea "*"
type textarea "Navigate to Contacts and change language. Beware you have to"
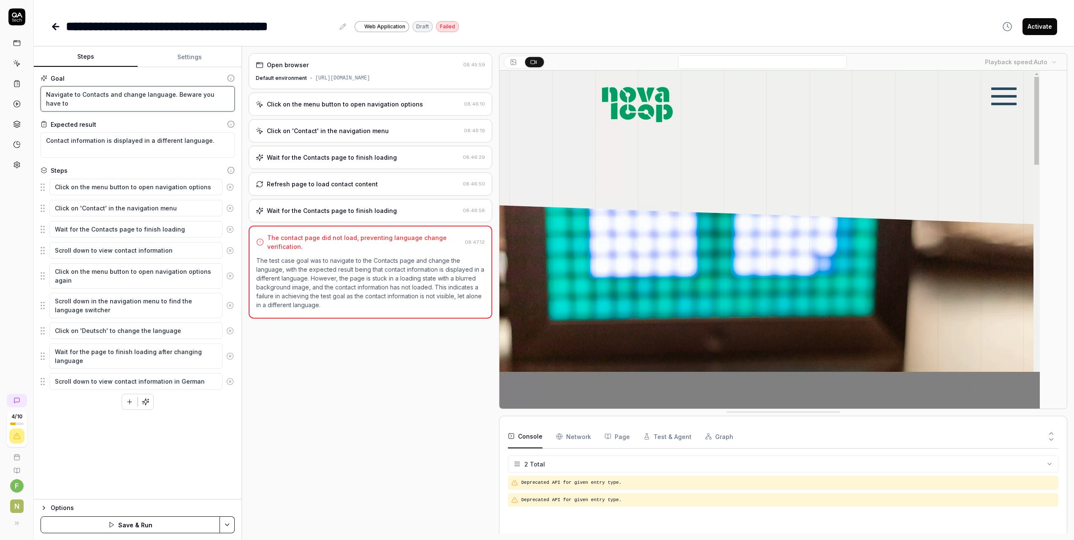
type textarea "*"
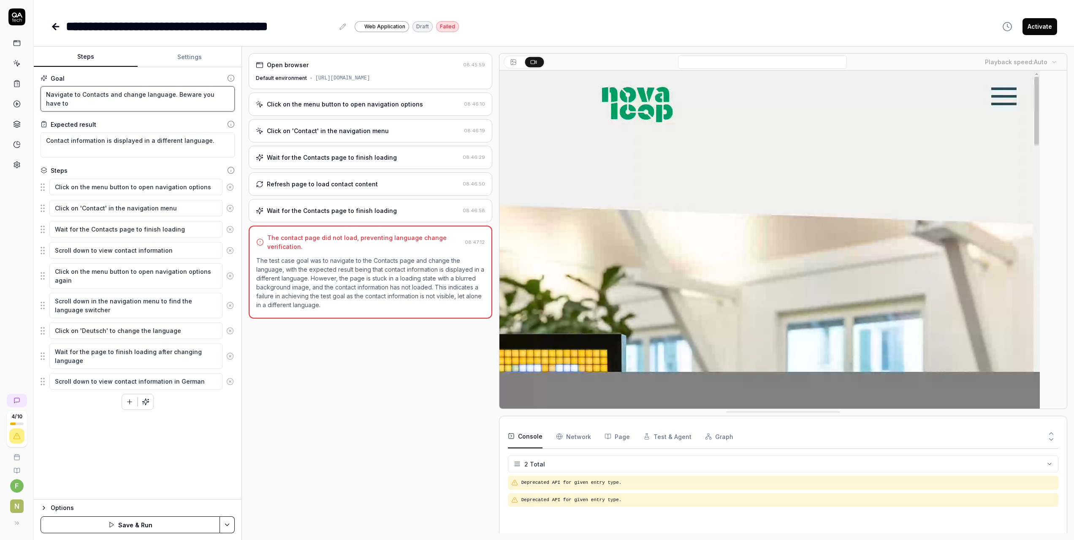
type textarea "Navigate to Contacts and change language. Beware you have to s"
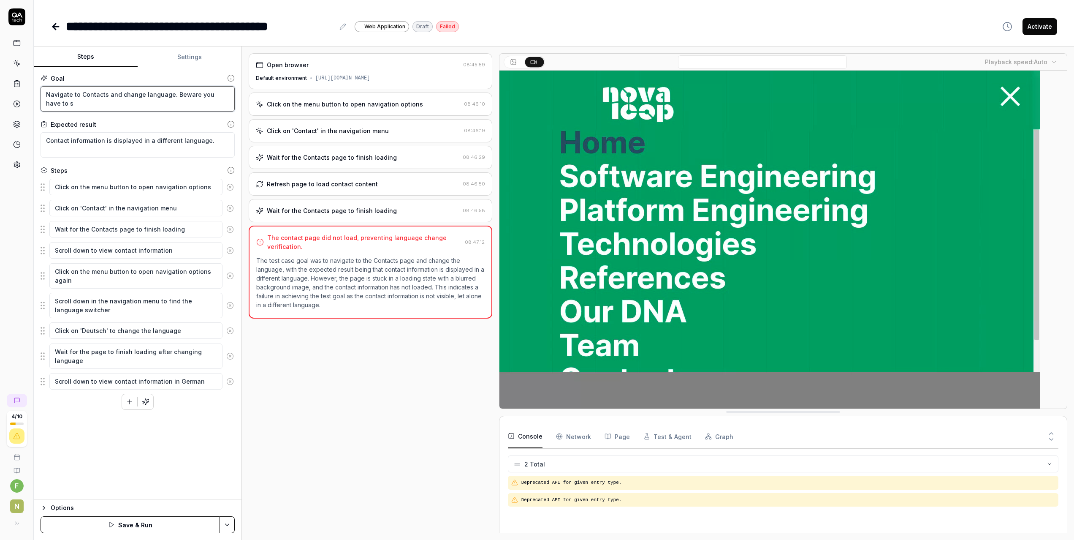
type textarea "*"
type textarea "Navigate to Contacts and change language. Beware you have to sc"
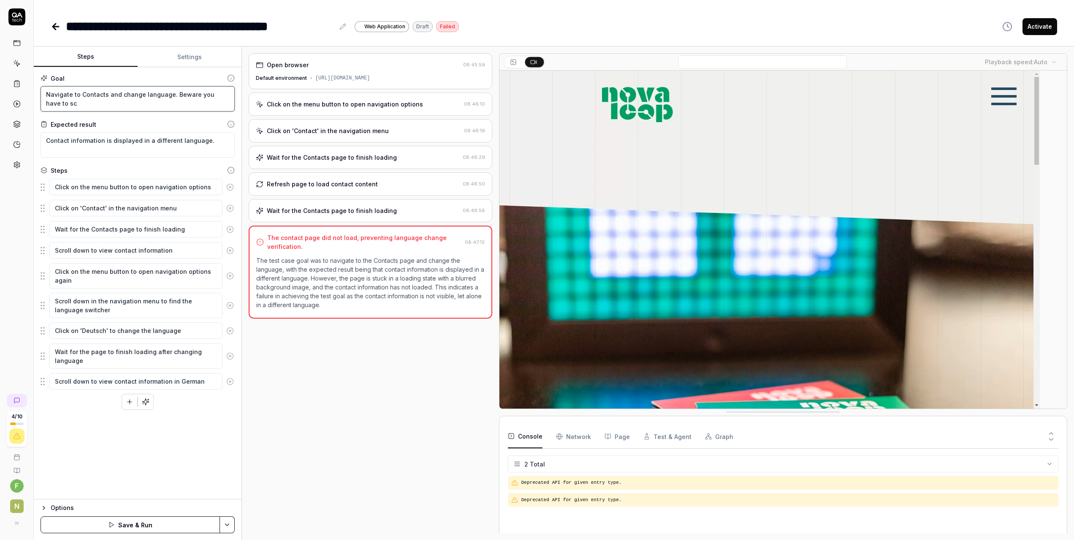
type textarea "*"
type textarea "Navigate to Contacts and change language. Beware you have to scr"
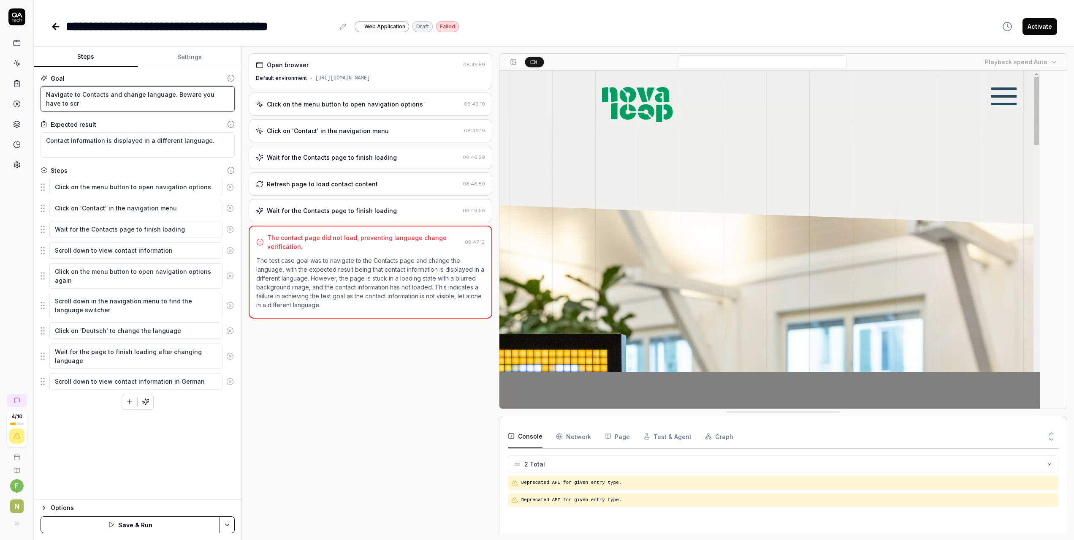
type textarea "*"
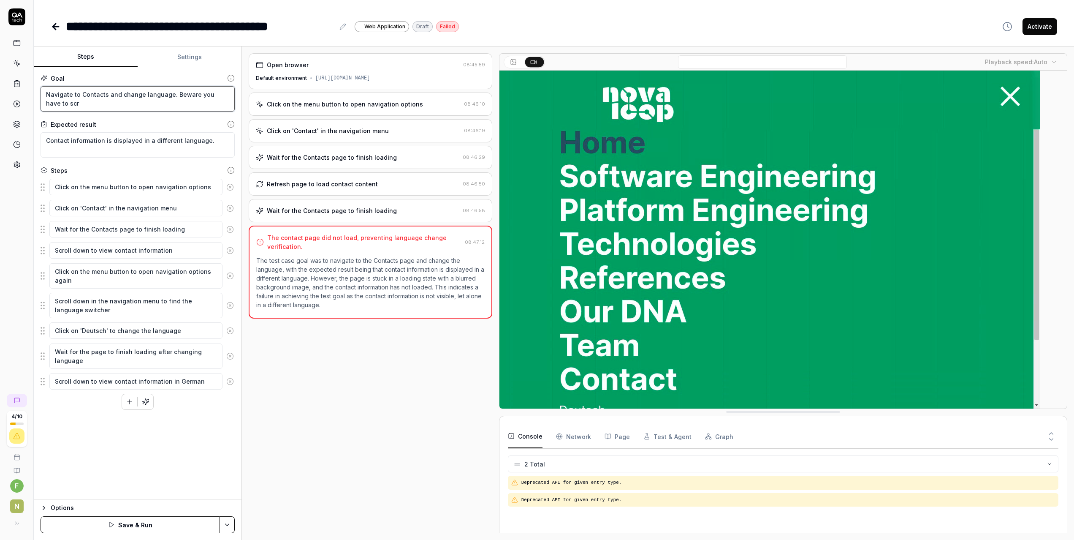
type textarea "Navigate to Contacts and change language. Beware you have to scro"
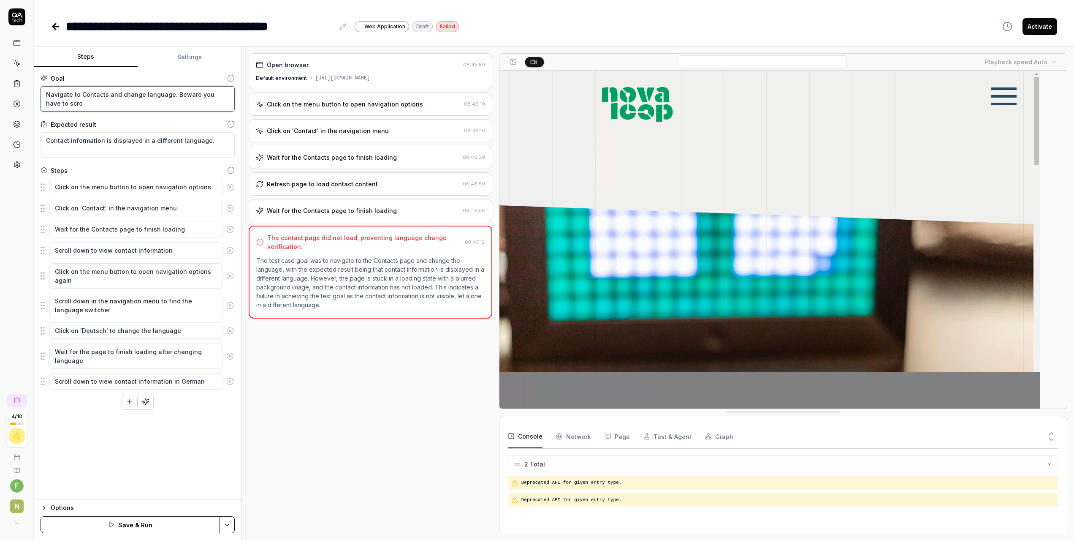
type textarea "*"
type textarea "Navigate to Contacts and change language. Beware you have to scrol"
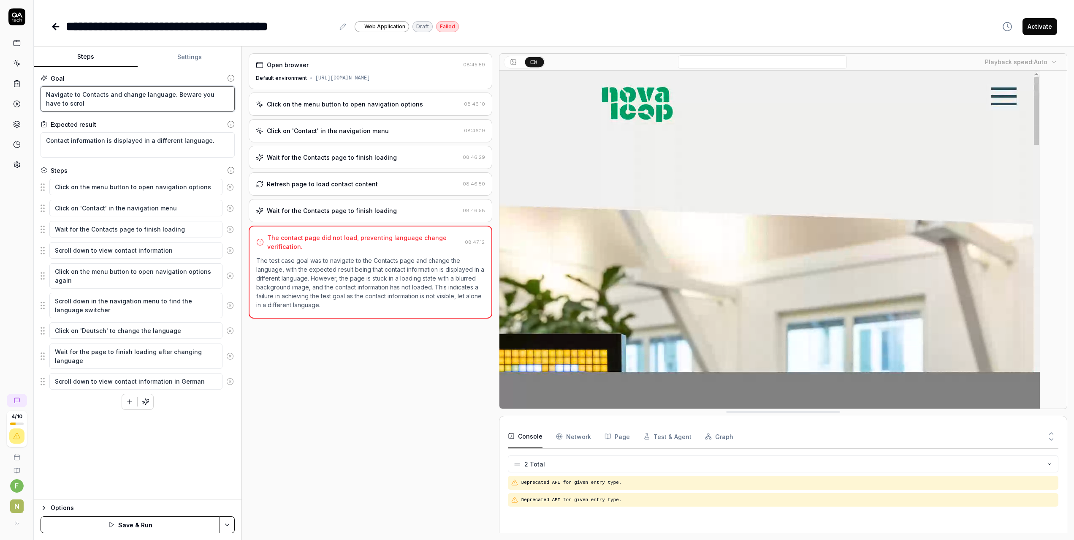
type textarea "*"
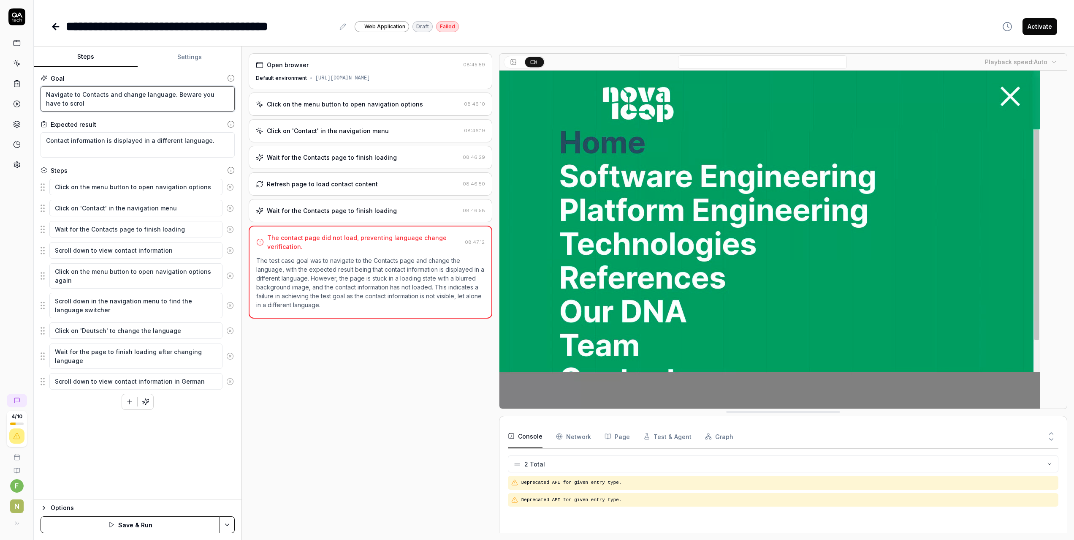
type textarea "Navigate to Contacts and change language. Beware you have to scroll"
type textarea "*"
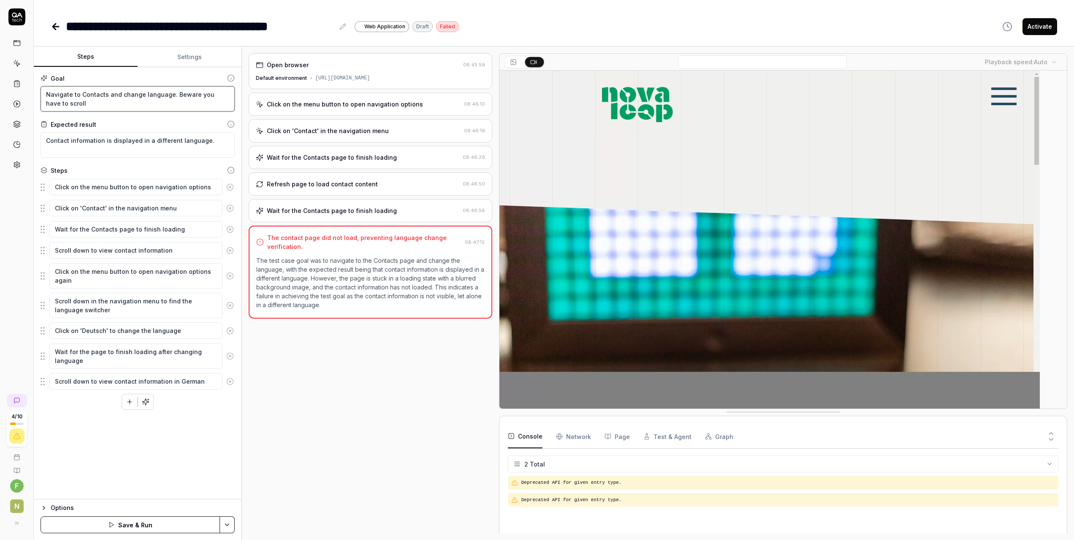
type textarea "Navigate to Contacts and change language. Beware you have to scroll"
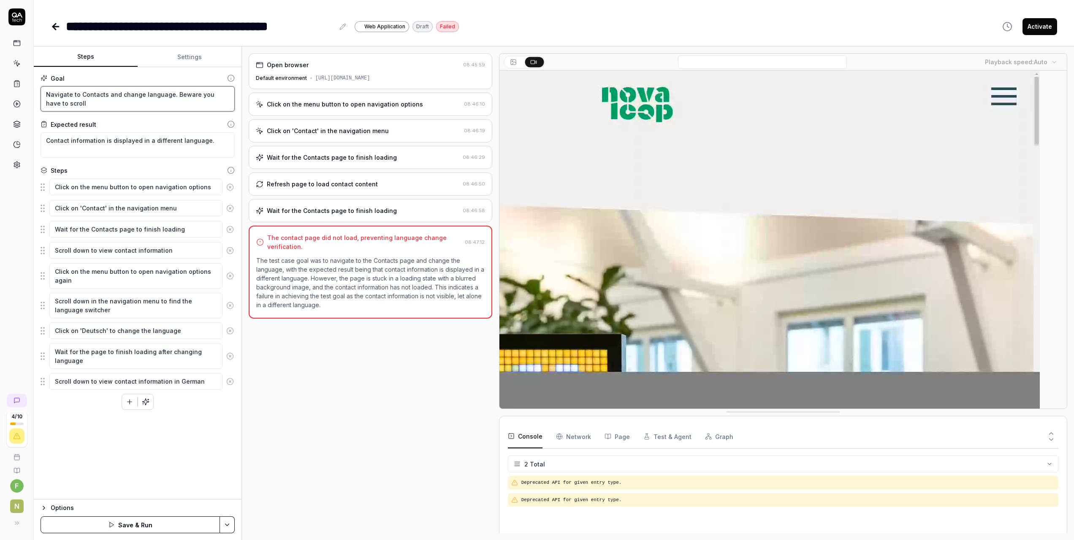
type textarea "*"
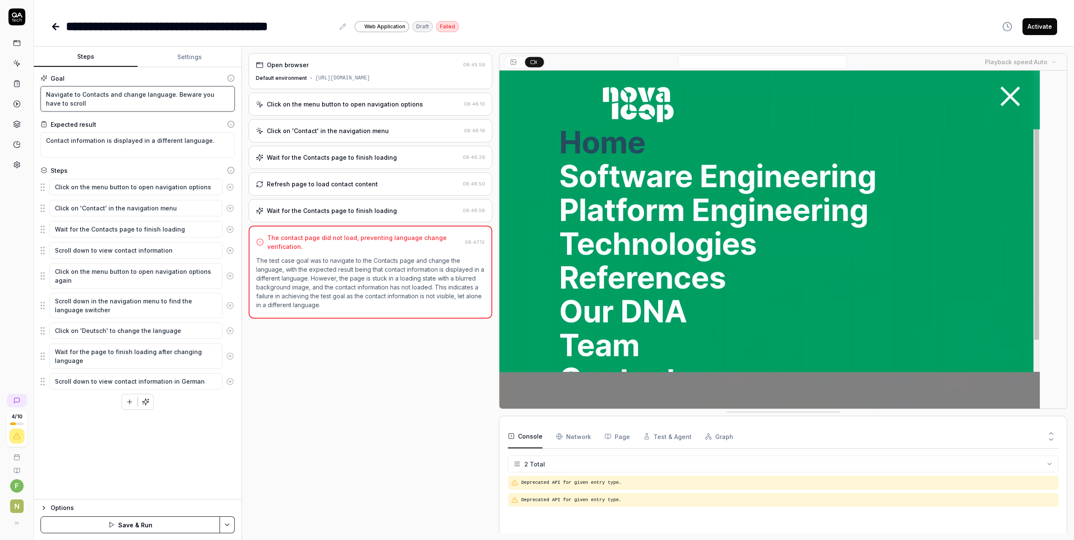
type textarea "Navigate to Contacts and change language. Beware you have to scroll t"
type textarea "*"
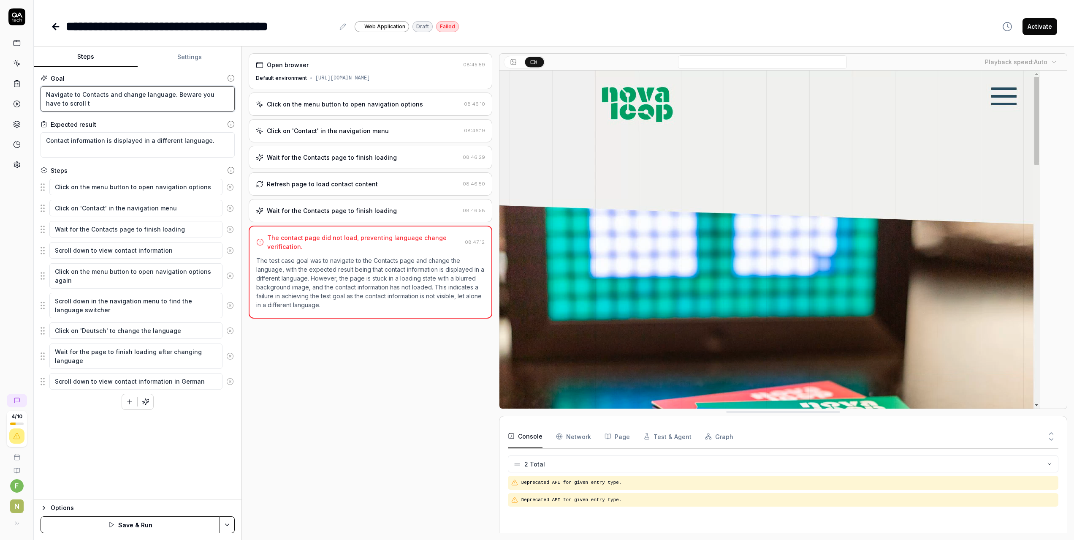
type textarea "Navigate to Contacts and change language. Beware you have to scroll to"
type textarea "*"
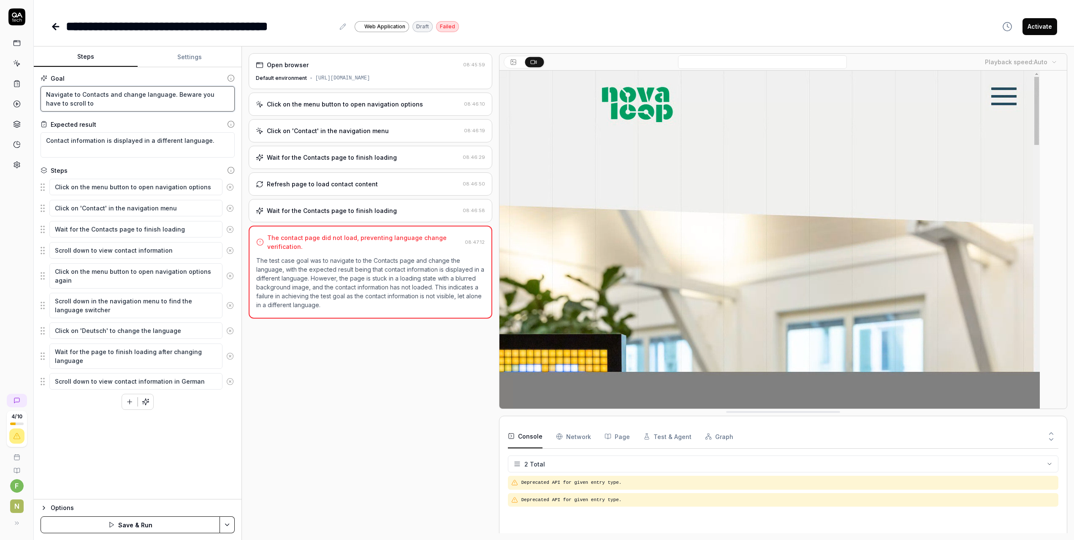
type textarea "Navigate to Contacts and change language. Beware you have to scroll tow"
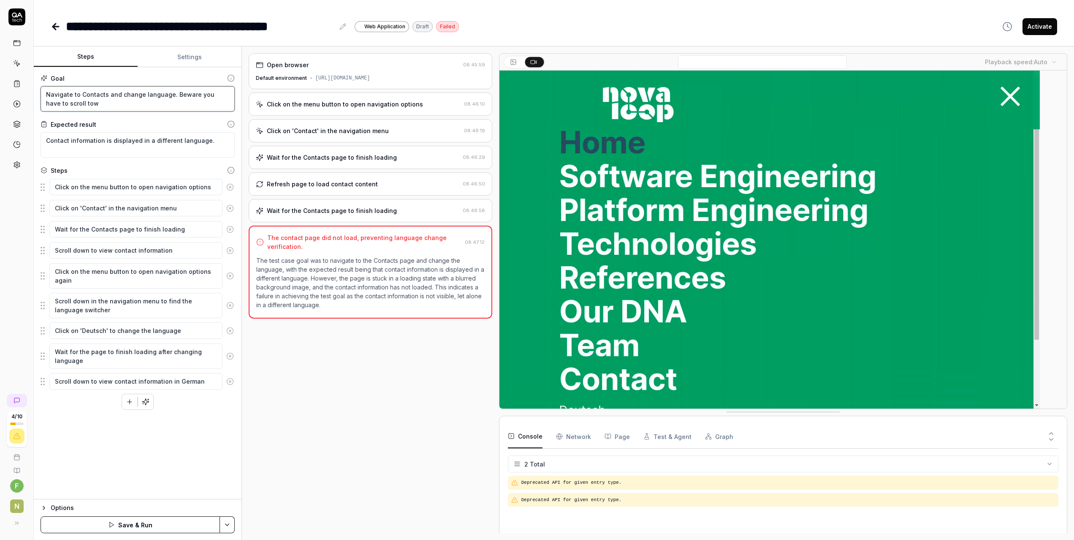
type textarea "*"
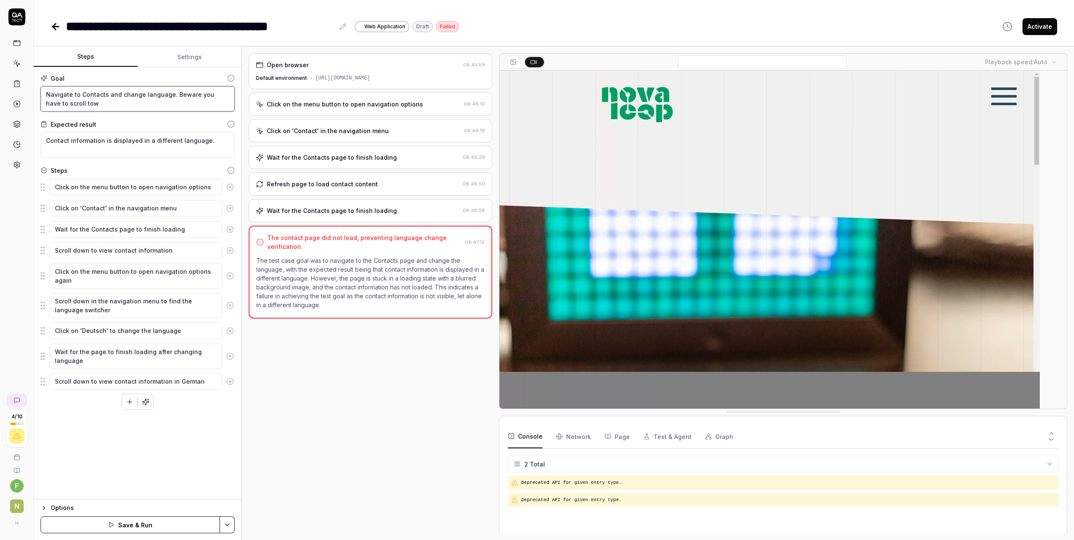
type textarea "Navigate to Contacts and change language. Beware you have to scroll town"
type textarea "*"
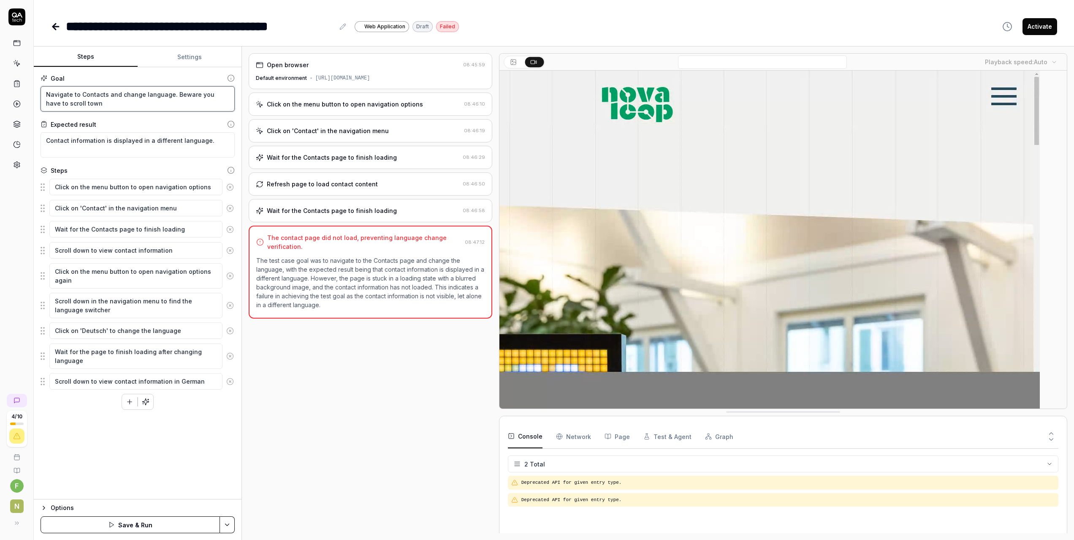
type textarea "Navigate to Contacts and change language. Beware you have to scroll town"
click at [141, 520] on button "Save & Run" at bounding box center [130, 524] width 179 height 17
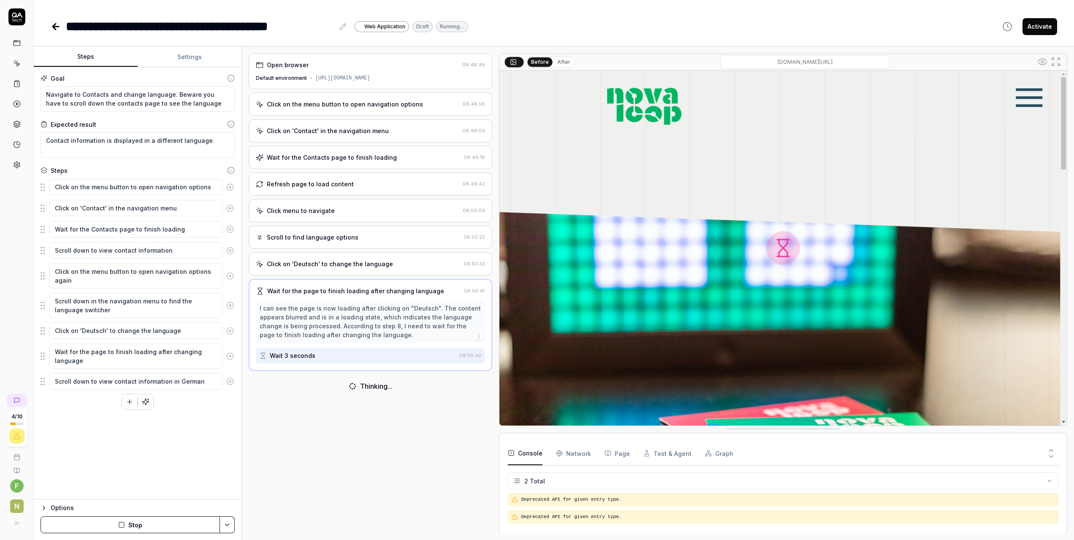
click at [284, 236] on div "Scroll to find language options" at bounding box center [313, 237] width 92 height 9
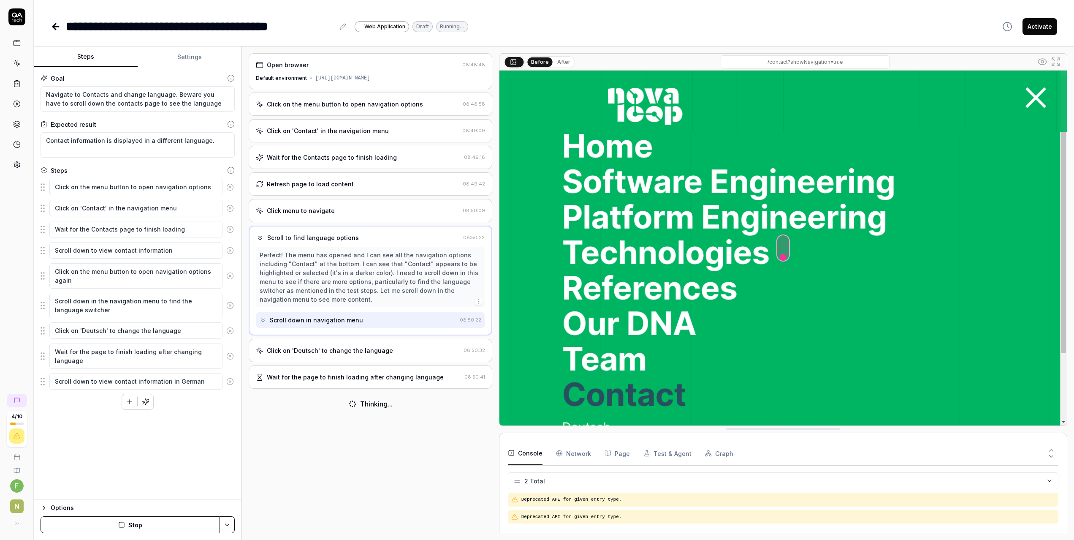
click at [272, 212] on div "Click menu to navigate" at bounding box center [301, 210] width 68 height 9
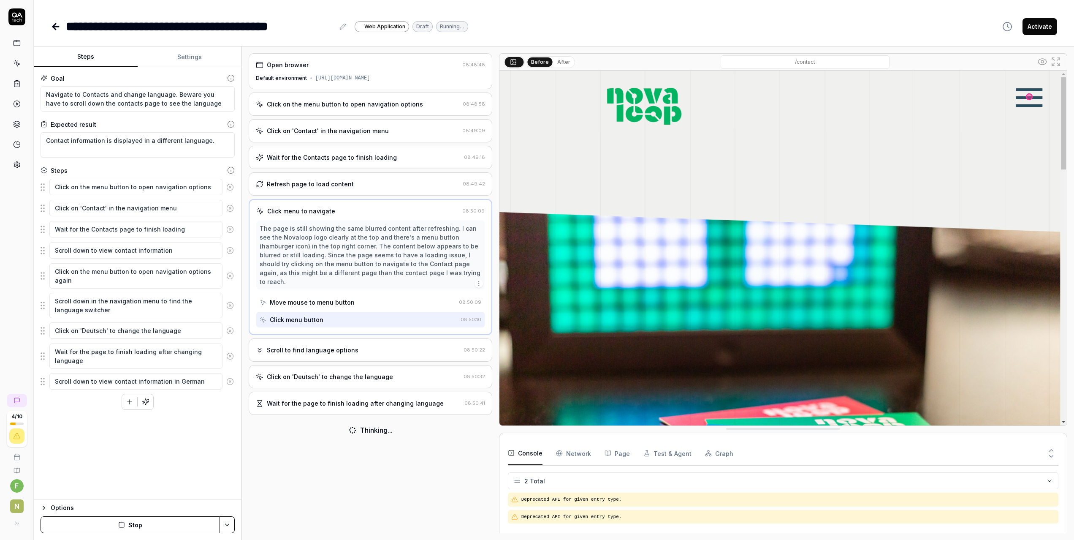
click at [283, 190] on div "Refresh page to load content 08:49:42" at bounding box center [371, 183] width 244 height 23
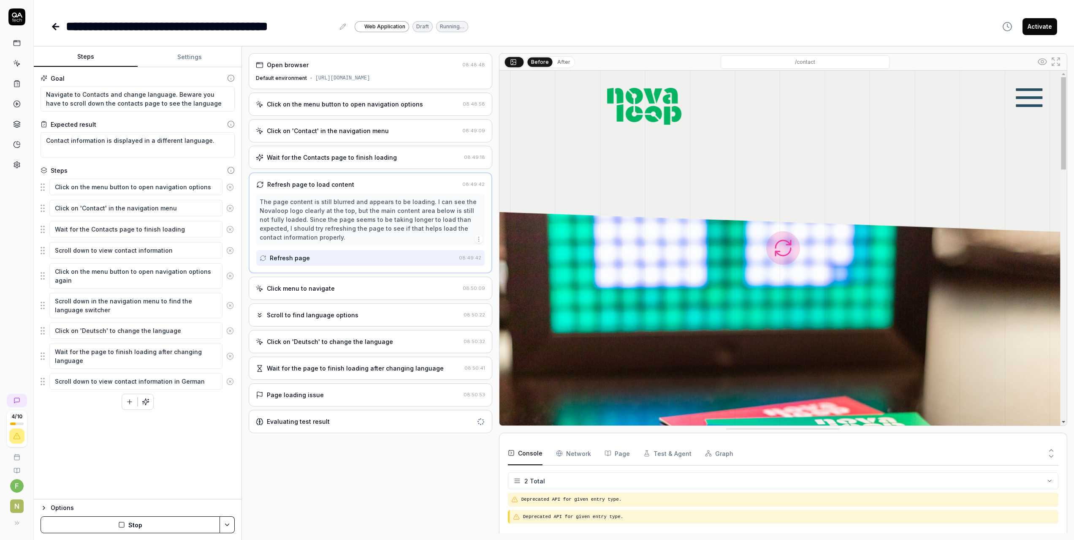
click at [287, 286] on div "Click menu to navigate" at bounding box center [301, 288] width 68 height 9
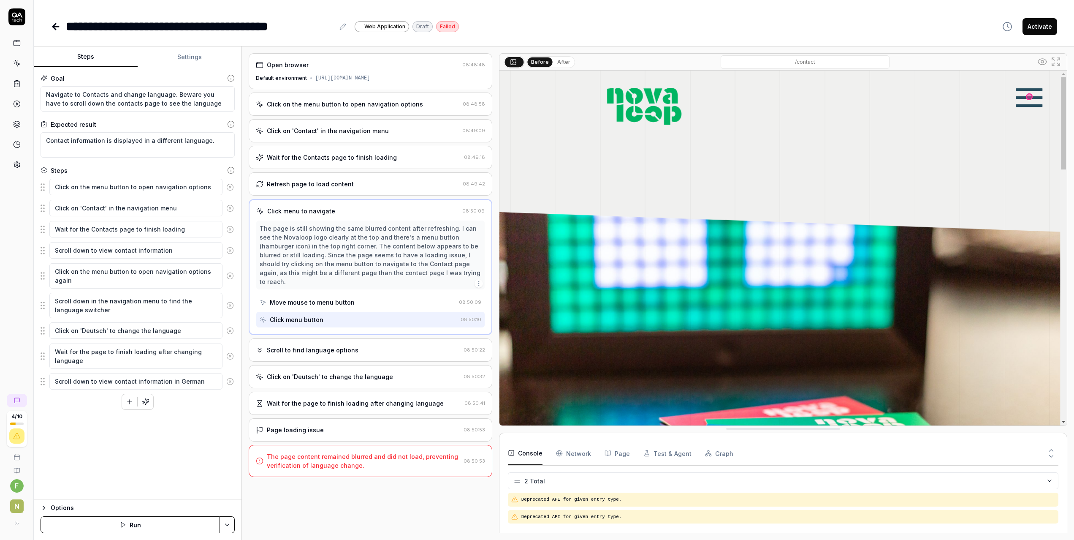
click at [300, 345] on div "Scroll to find language options" at bounding box center [313, 349] width 92 height 9
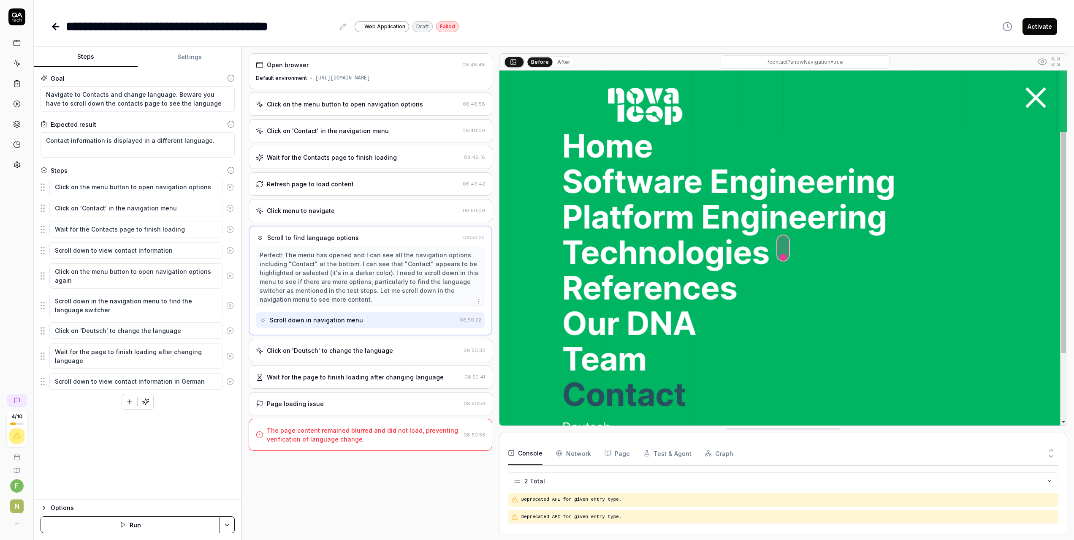
click at [305, 347] on div "Click on 'Deutsch' to change the language" at bounding box center [330, 350] width 126 height 9
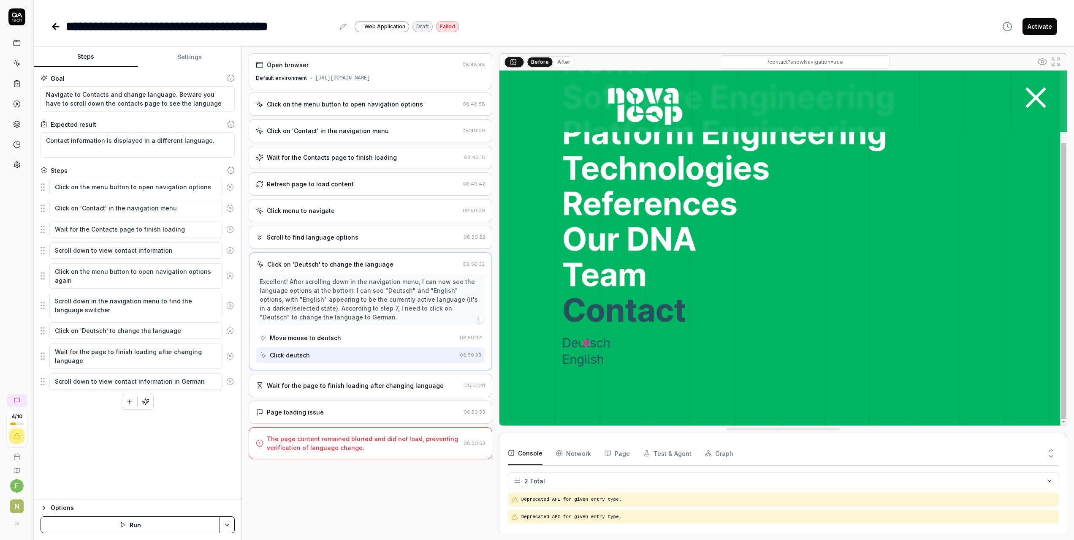
click at [337, 387] on div "Wait for the page to finish loading after changing language" at bounding box center [355, 385] width 177 height 9
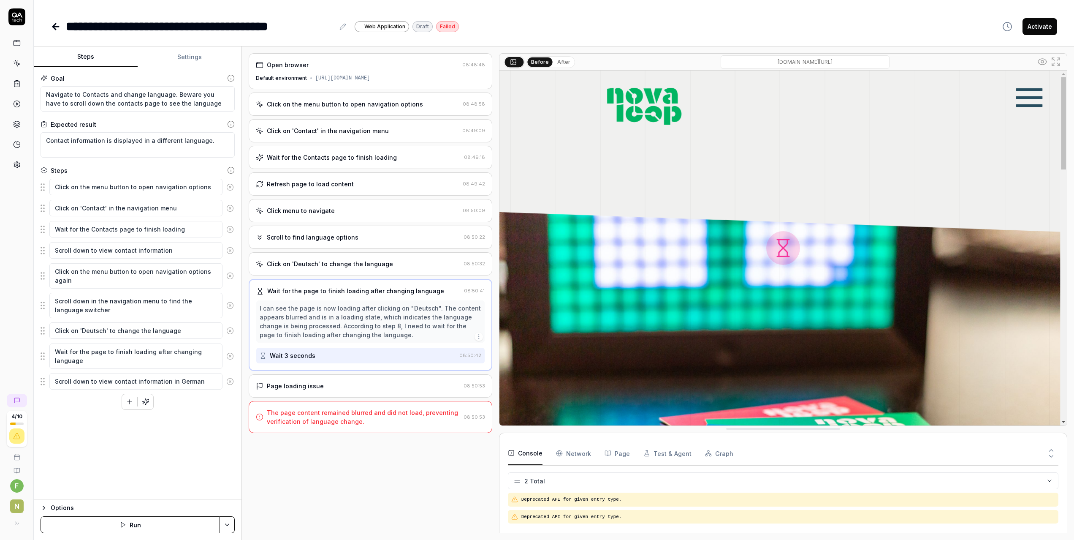
click at [339, 381] on div "Page loading issue 08:50:53" at bounding box center [371, 385] width 244 height 23
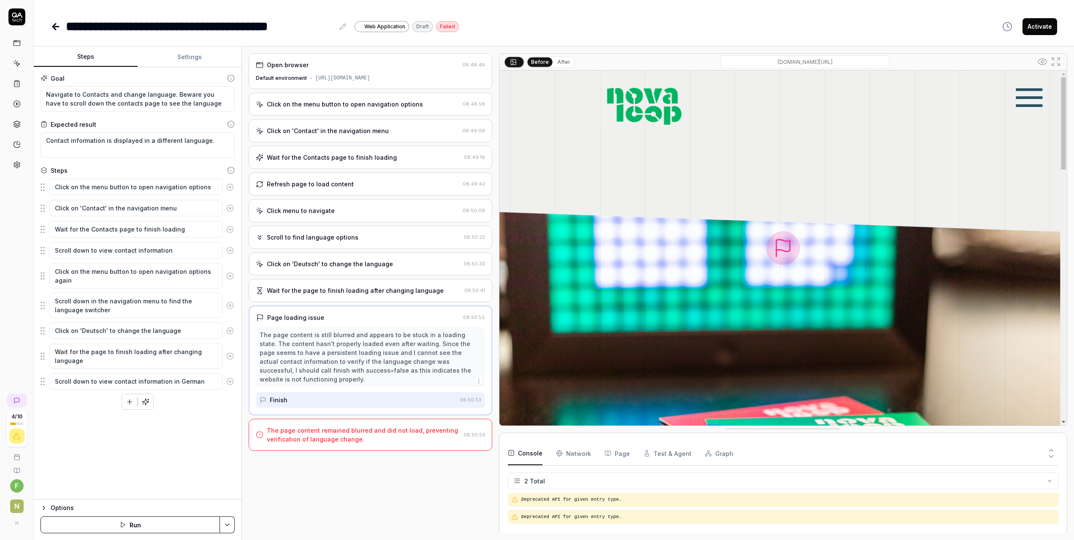
click at [333, 432] on div "The page content remained blurred and did not load, preventing verification of …" at bounding box center [363, 435] width 193 height 18
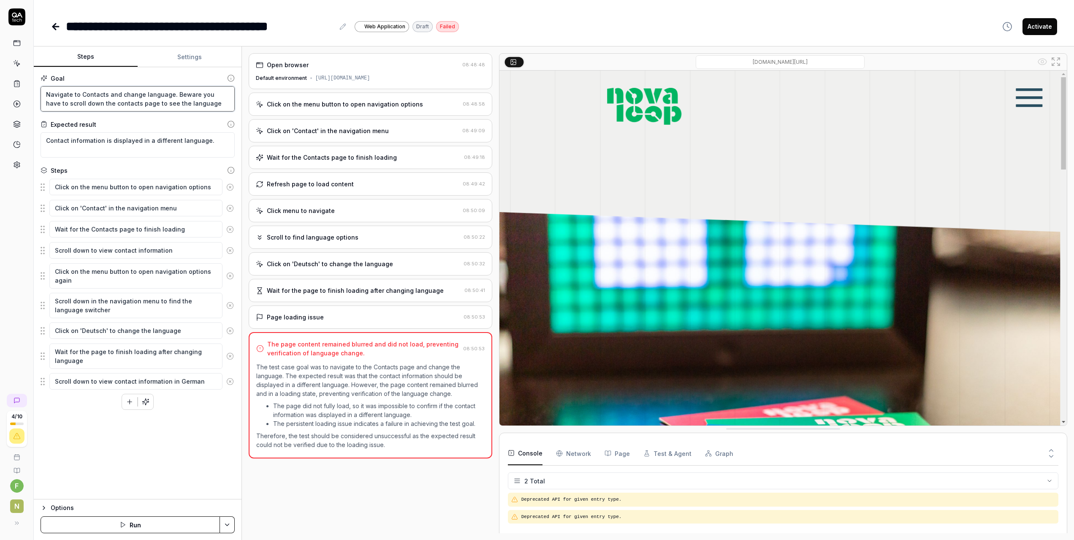
click at [157, 102] on textarea "Navigate to Contacts and change language. Beware you have to scroll down the co…" at bounding box center [138, 98] width 194 height 25
click at [217, 101] on textarea "Navigate to Contacts and change language. Beware you have to scroll down the co…" at bounding box center [138, 98] width 194 height 25
drag, startPoint x: 171, startPoint y: 93, endPoint x: 227, endPoint y: 104, distance: 56.9
click at [227, 104] on textarea "Navigate to Contacts and change language. Beware you have to scroll down the co…" at bounding box center [138, 98] width 194 height 25
click at [221, 106] on textarea "Navigate to Contacts and change language. Beware you have to scroll down the co…" at bounding box center [138, 98] width 194 height 25
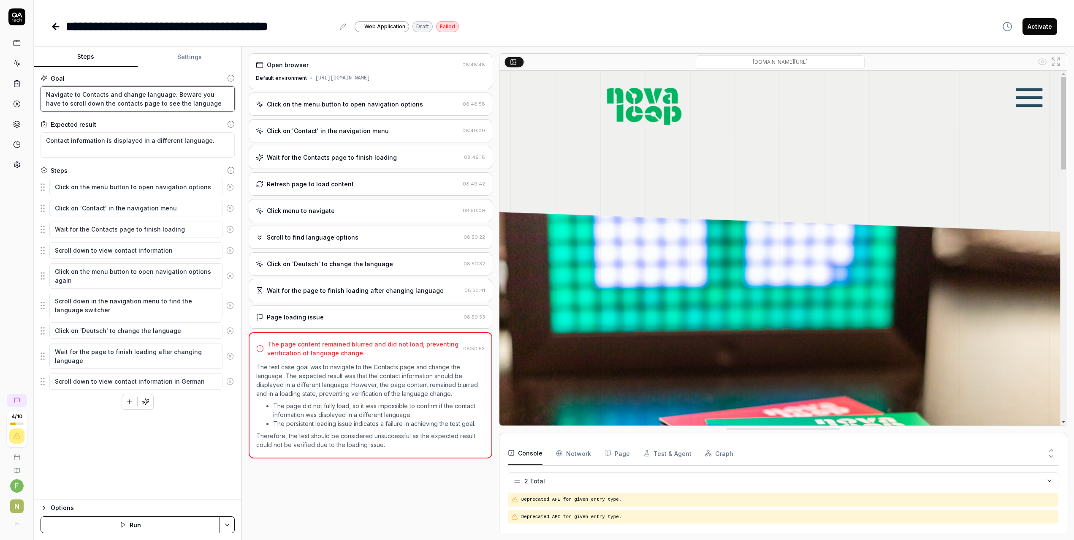
drag, startPoint x: 220, startPoint y: 105, endPoint x: 194, endPoint y: 90, distance: 29.3
click at [194, 90] on textarea "Navigate to Contacts and change language. Beware you have to scroll down the co…" at bounding box center [138, 98] width 194 height 25
click at [334, 102] on div "Click on the menu button to open navigation options" at bounding box center [345, 104] width 156 height 9
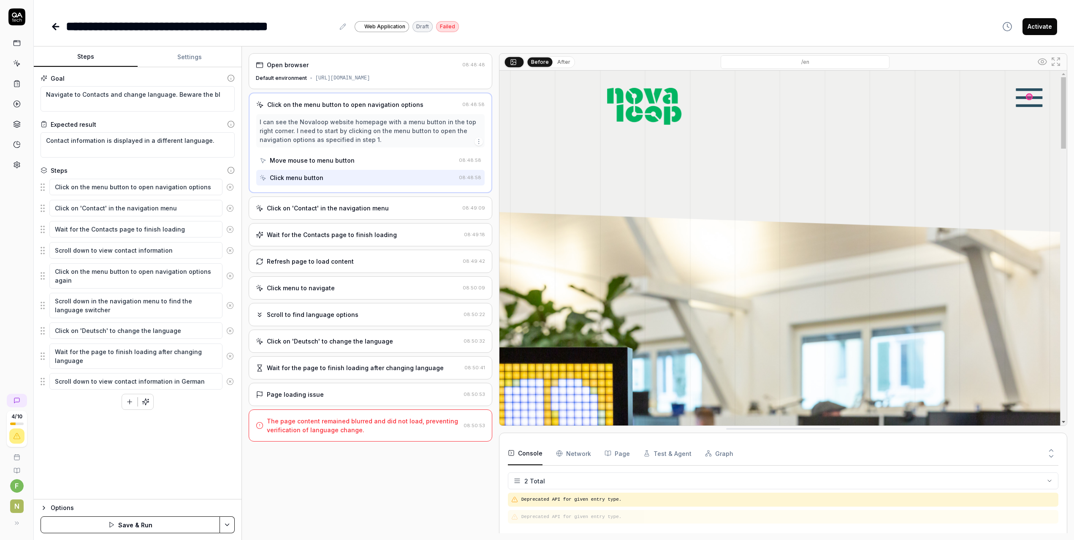
click at [346, 237] on div "Wait for the Contacts page to finish loading" at bounding box center [332, 234] width 130 height 9
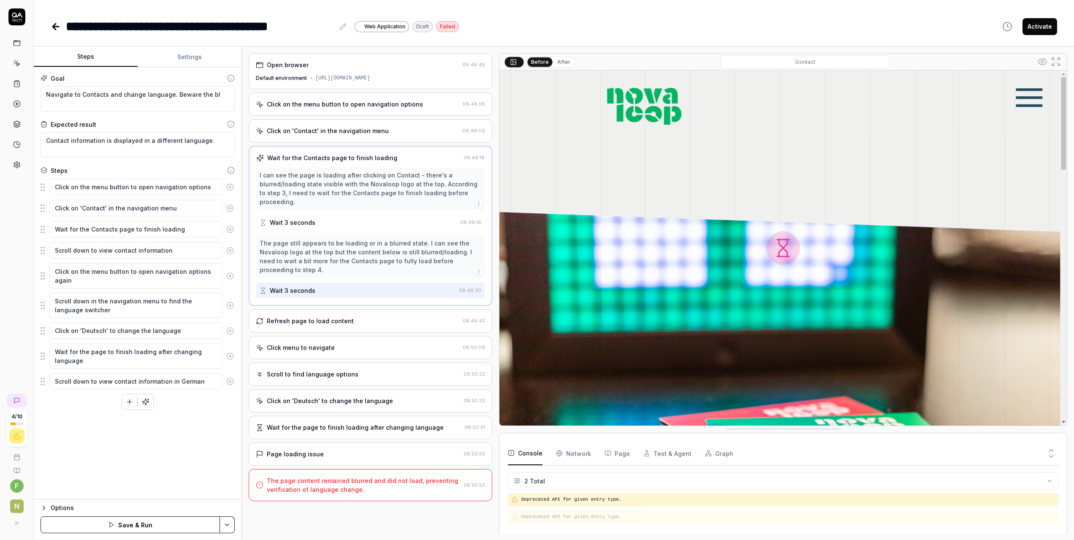
click at [269, 185] on div "I can see the page is loading after clicking on Contact - there's a blurred/loa…" at bounding box center [371, 188] width 222 height 35
copy div "blurred"
click at [302, 184] on div "I can see the page is loading after clicking on Contact - there's a blurred/loa…" at bounding box center [371, 188] width 222 height 35
copy div "blurred/loading"
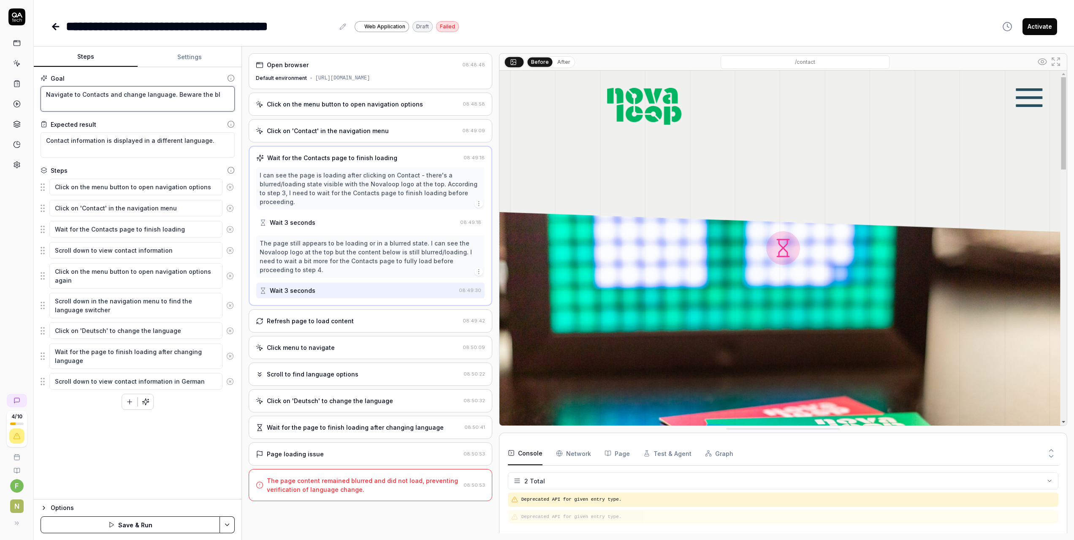
click at [212, 95] on textarea "Navigate to Contacts and change language. Beware the bl" at bounding box center [138, 98] width 194 height 25
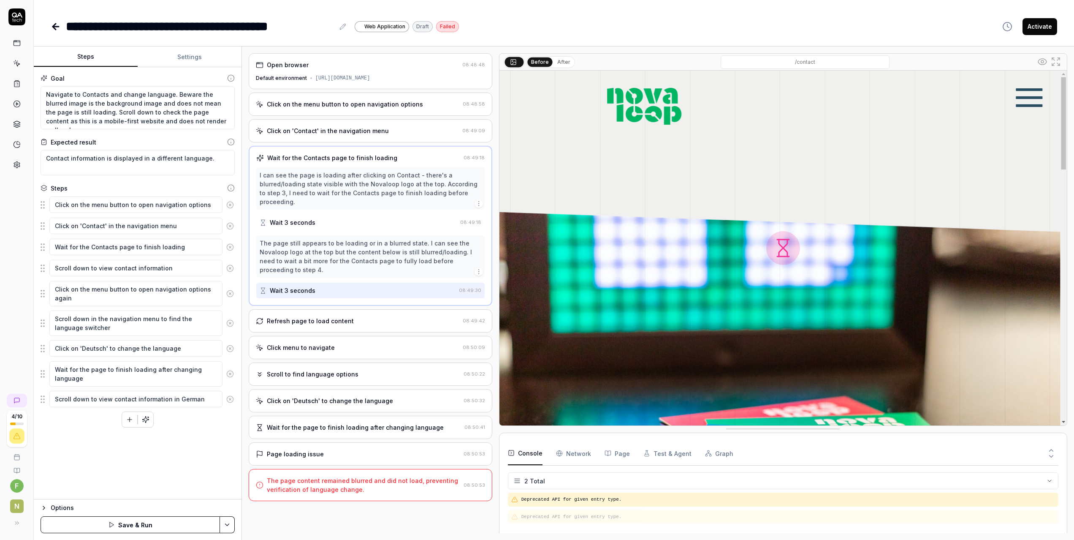
click at [168, 55] on button "Settings" at bounding box center [190, 57] width 104 height 20
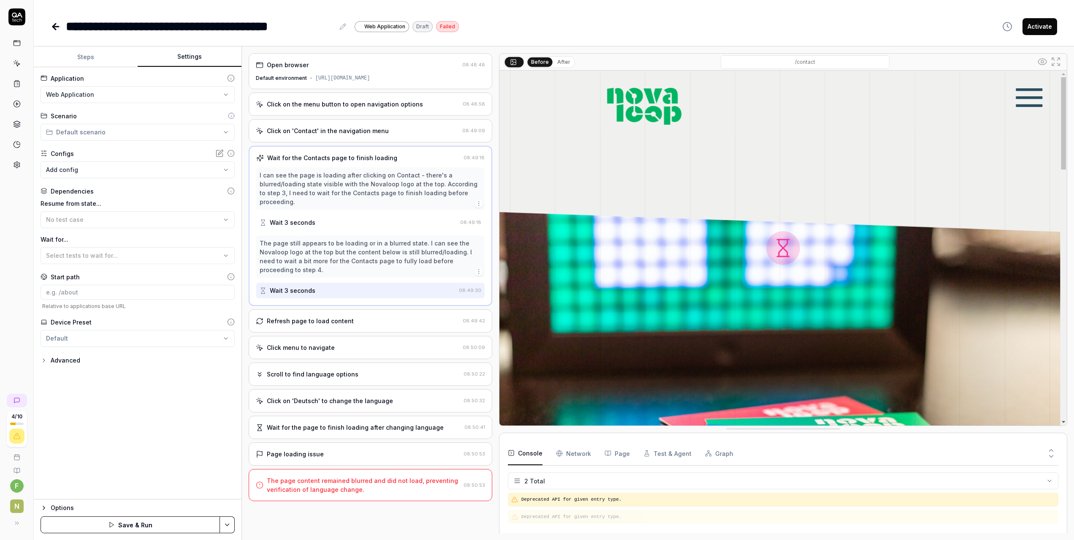
click at [169, 130] on html "**********" at bounding box center [537, 270] width 1074 height 540
click at [135, 157] on html "**********" at bounding box center [537, 270] width 1074 height 540
click at [72, 361] on div "Advanced" at bounding box center [66, 360] width 30 height 10
click at [83, 337] on html "**********" at bounding box center [537, 270] width 1074 height 540
click at [173, 368] on html "**********" at bounding box center [537, 270] width 1074 height 540
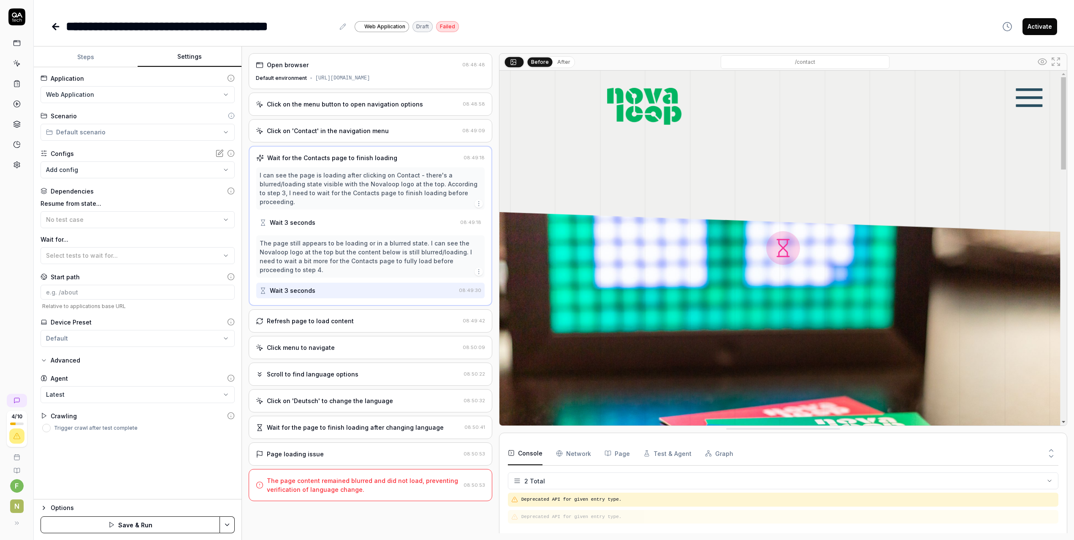
click at [95, 399] on body "**********" at bounding box center [537, 270] width 1074 height 540
click at [115, 376] on html "**********" at bounding box center [537, 270] width 1074 height 540
click at [138, 224] on button "No test case" at bounding box center [138, 219] width 194 height 17
click at [121, 296] on input at bounding box center [138, 292] width 194 height 15
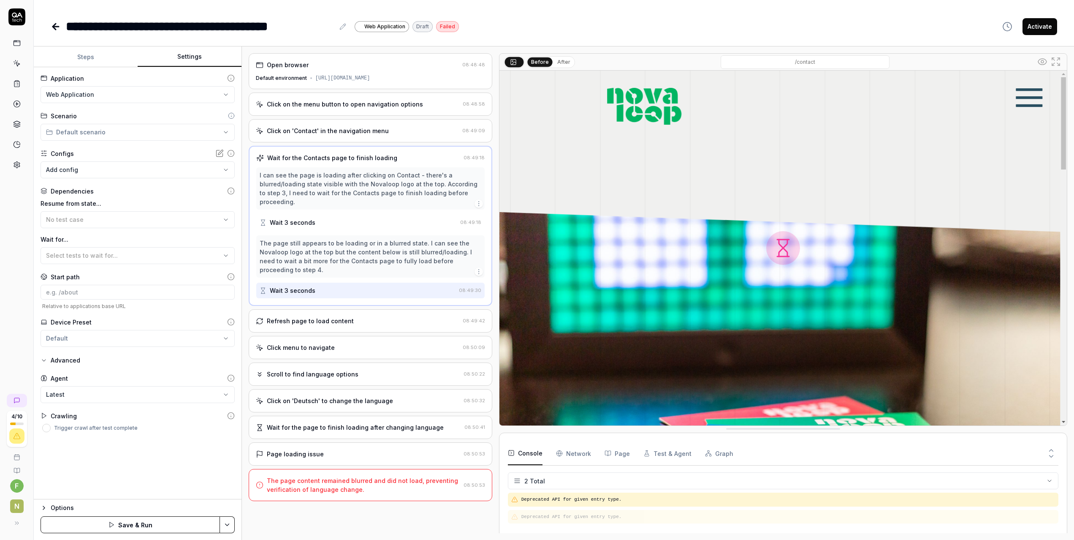
click at [111, 329] on div "Device Preset Default" at bounding box center [138, 332] width 194 height 29
click at [113, 335] on html "**********" at bounding box center [537, 270] width 1074 height 540
click at [87, 357] on span "Default" at bounding box center [106, 354] width 98 height 9
click at [233, 322] on icon at bounding box center [231, 322] width 8 height 8
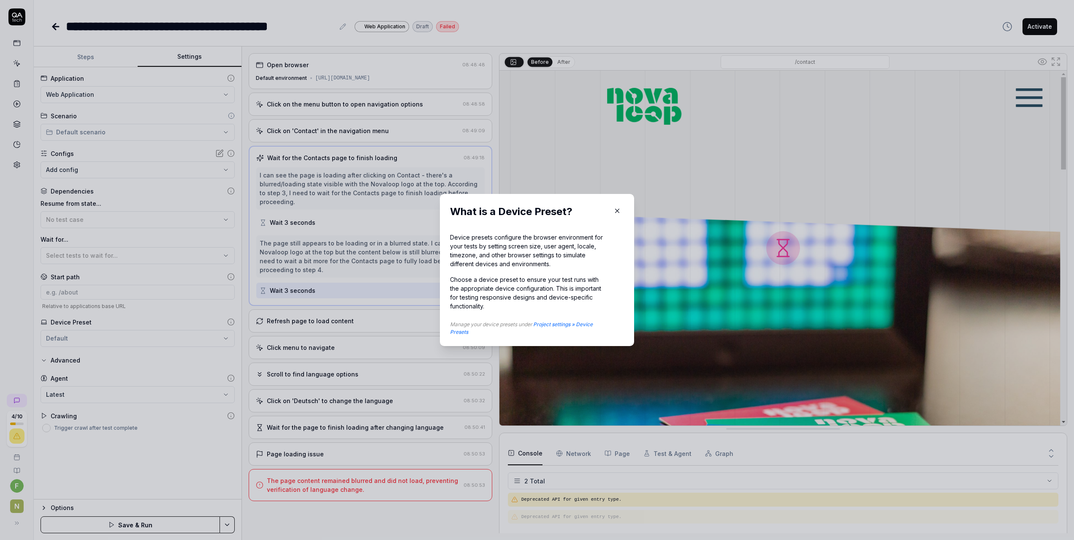
click at [611, 216] on button "button" at bounding box center [618, 211] width 14 height 14
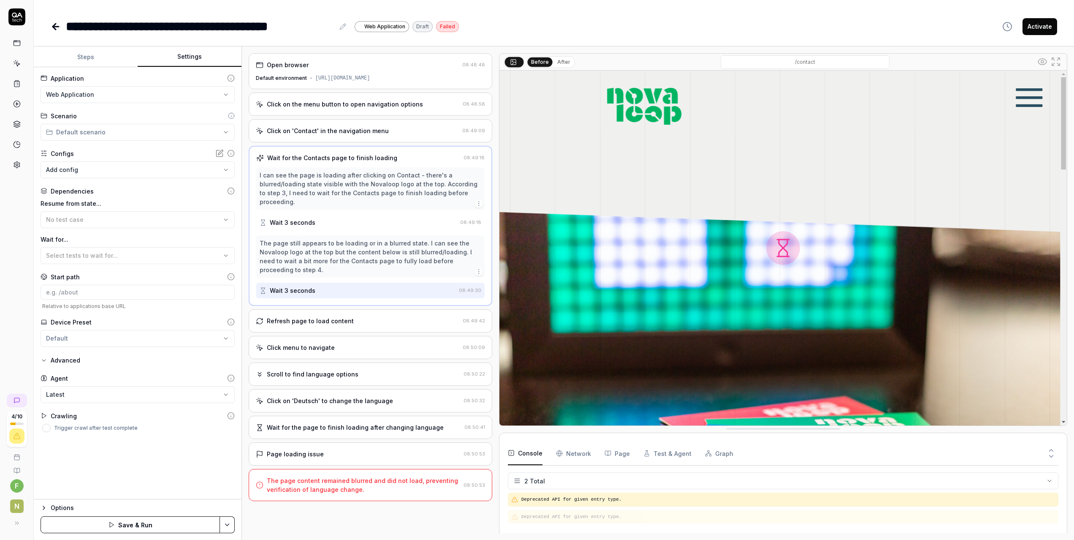
click at [67, 508] on div "Options" at bounding box center [143, 507] width 184 height 10
click at [181, 500] on button "Default environment Default" at bounding box center [138, 500] width 194 height 17
click at [87, 479] on span "Default environment for Company Website" at bounding box center [109, 482] width 106 height 8
click at [107, 500] on span "Default environment" at bounding box center [86, 501] width 61 height 9
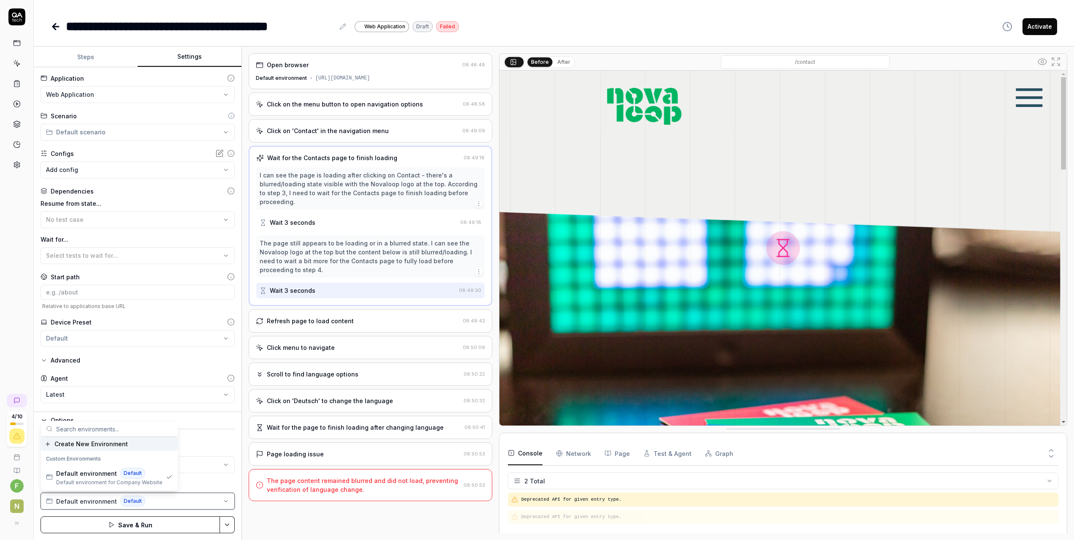
click at [108, 500] on span "Default environment" at bounding box center [86, 501] width 61 height 9
click at [231, 528] on html "**********" at bounding box center [537, 270] width 1074 height 540
click at [81, 481] on html "**********" at bounding box center [537, 270] width 1074 height 540
click at [92, 462] on html "**********" at bounding box center [537, 270] width 1074 height 540
click at [82, 479] on span "Default" at bounding box center [106, 480] width 98 height 9
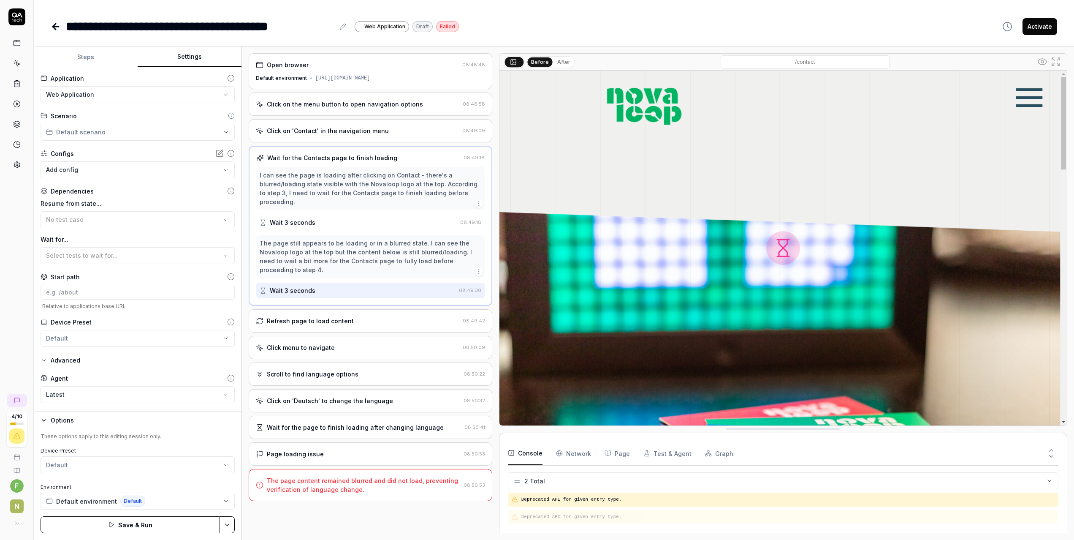
click at [43, 420] on icon "button" at bounding box center [44, 420] width 7 height 7
click at [231, 525] on html "**********" at bounding box center [537, 270] width 1074 height 540
click at [175, 464] on div "Save" at bounding box center [186, 466] width 108 height 19
click at [14, 163] on icon at bounding box center [17, 165] width 8 height 8
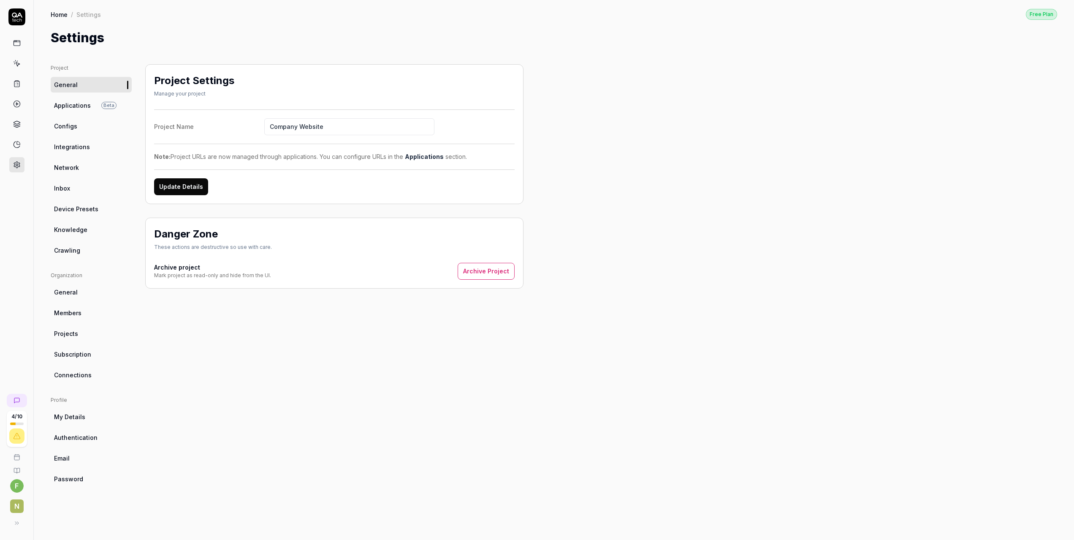
click at [90, 352] on span "Subscription" at bounding box center [72, 354] width 37 height 9
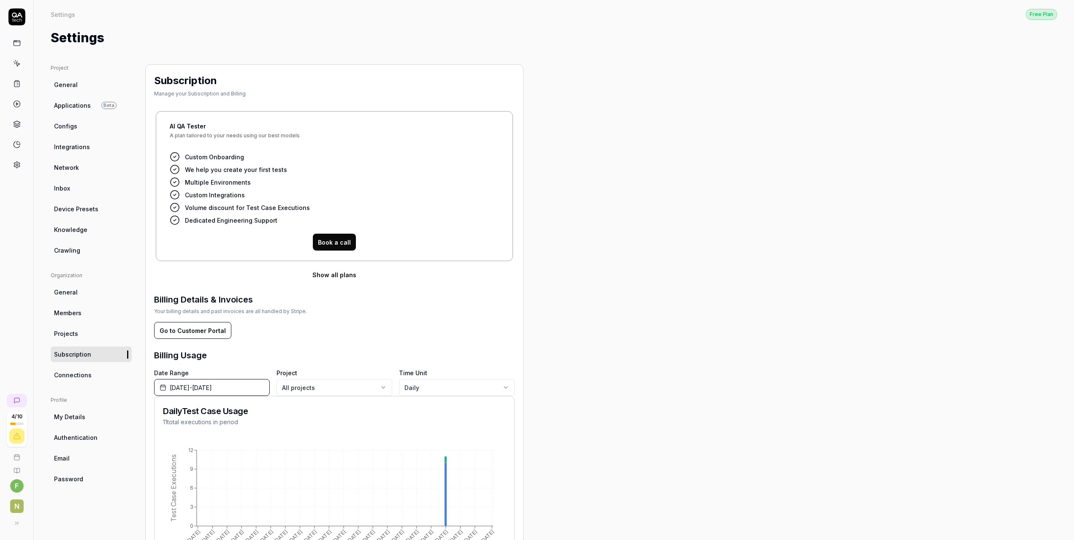
click at [82, 325] on ul "Organization General Members Projects Subscription Connections" at bounding box center [91, 326] width 81 height 111
click at [72, 334] on span "Projects" at bounding box center [66, 333] width 24 height 9
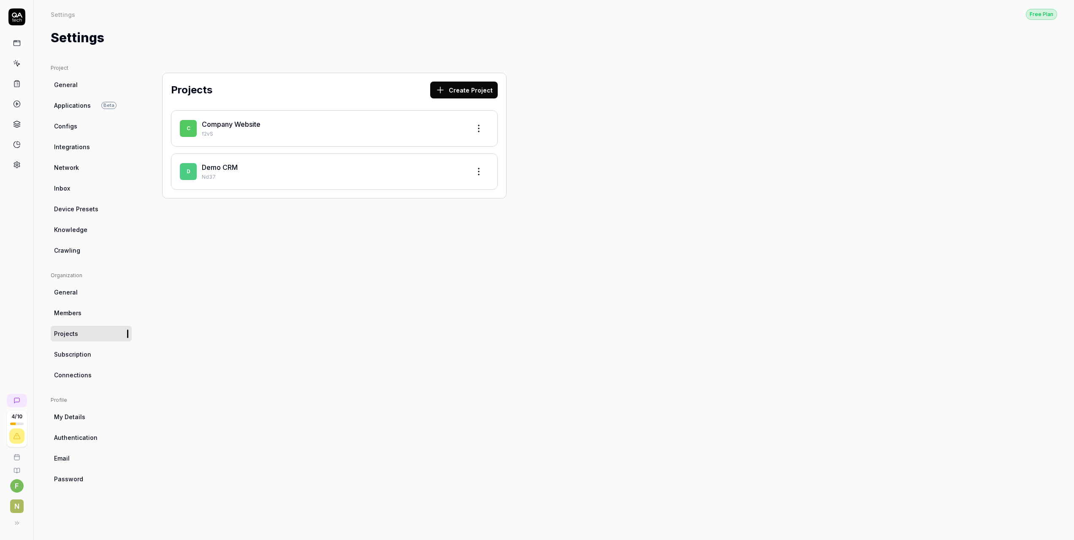
click at [68, 315] on span "Members" at bounding box center [67, 312] width 27 height 9
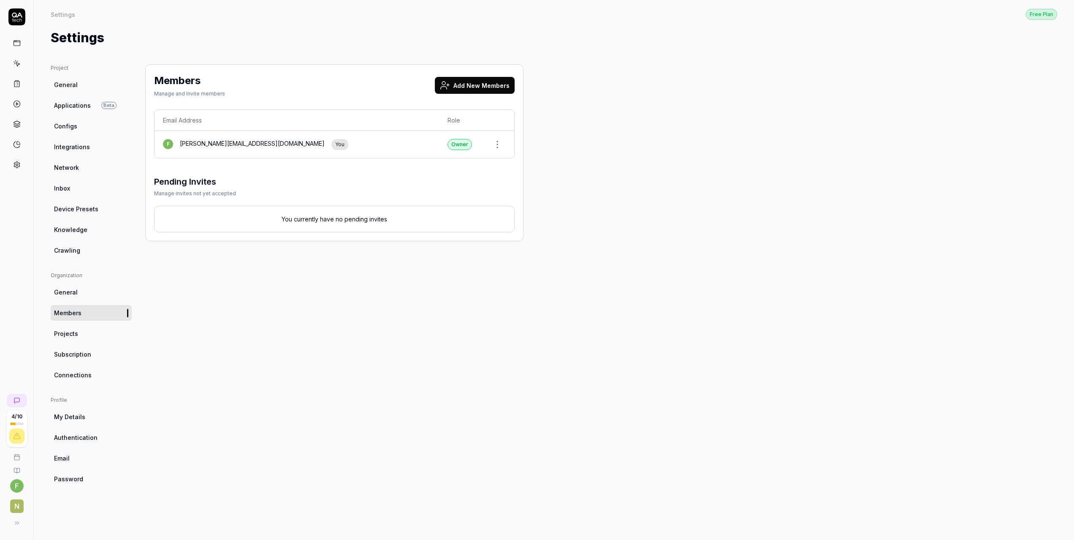
click at [77, 294] on link "General" at bounding box center [91, 292] width 81 height 16
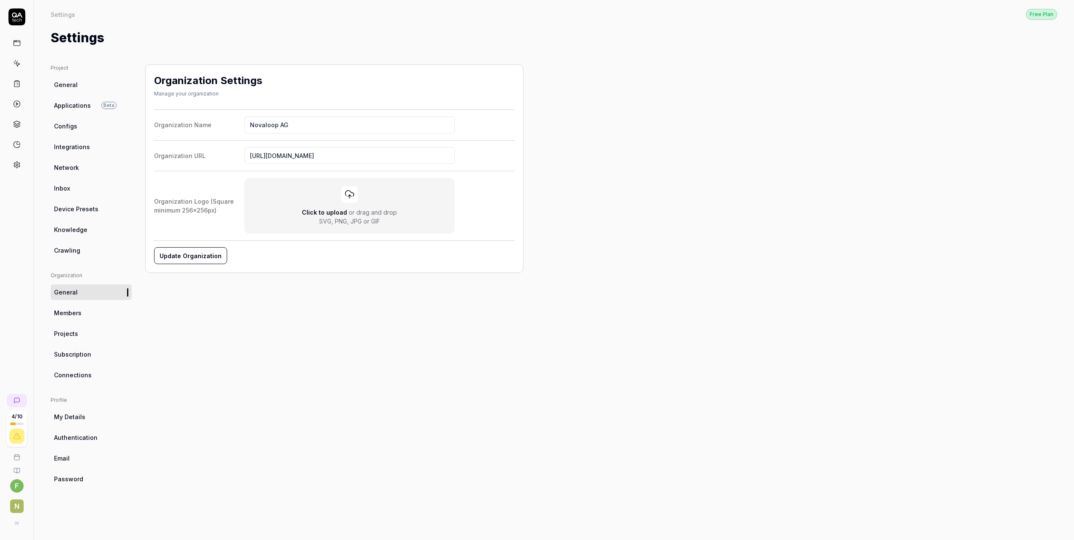
click at [65, 255] on link "Crawling" at bounding box center [91, 250] width 81 height 16
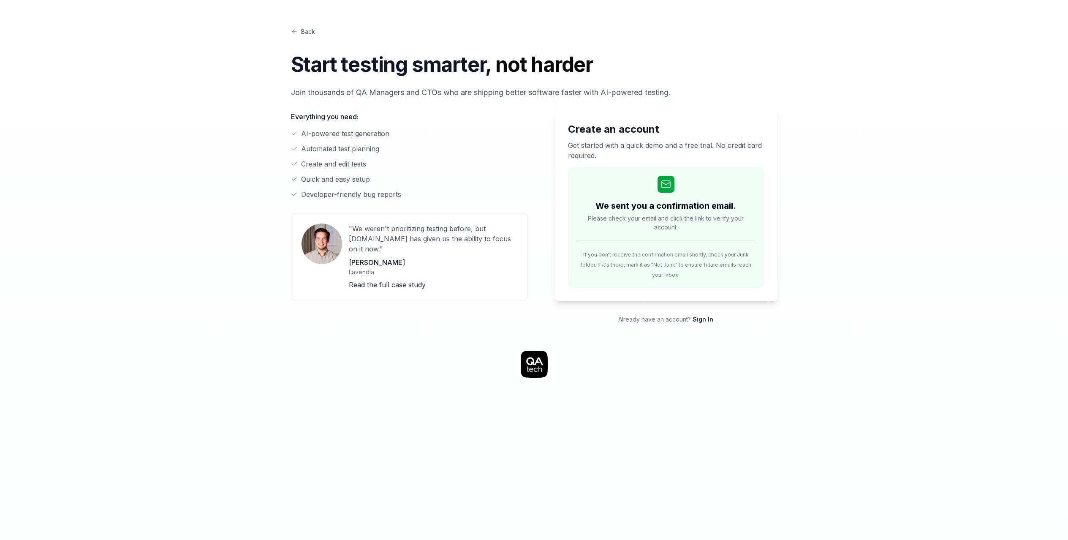
click at [705, 315] on link "Sign In" at bounding box center [702, 318] width 21 height 7
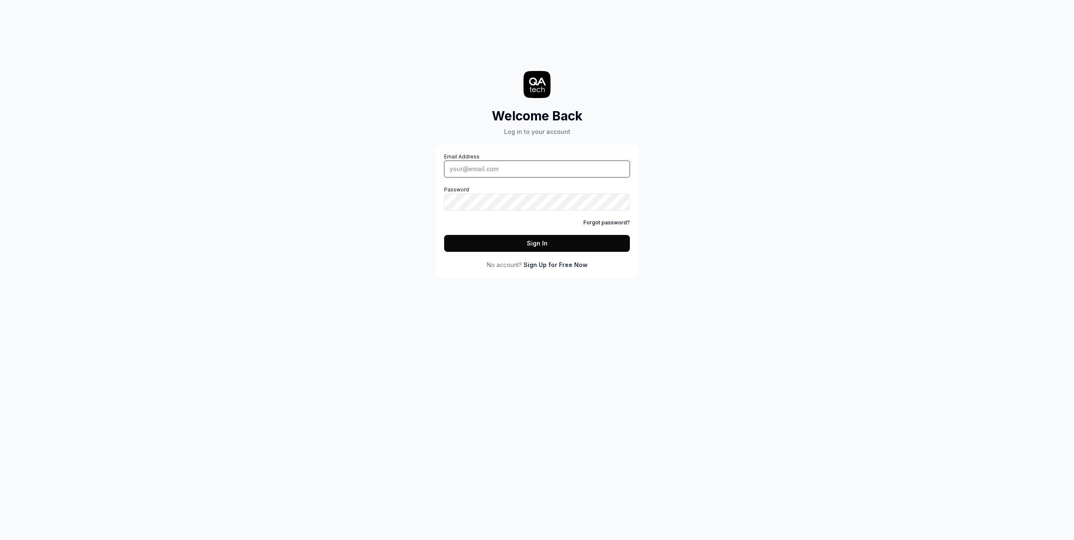
click at [516, 170] on input "Email Address" at bounding box center [537, 168] width 186 height 17
type input "[PERSON_NAME][EMAIL_ADDRESS][DOMAIN_NAME]"
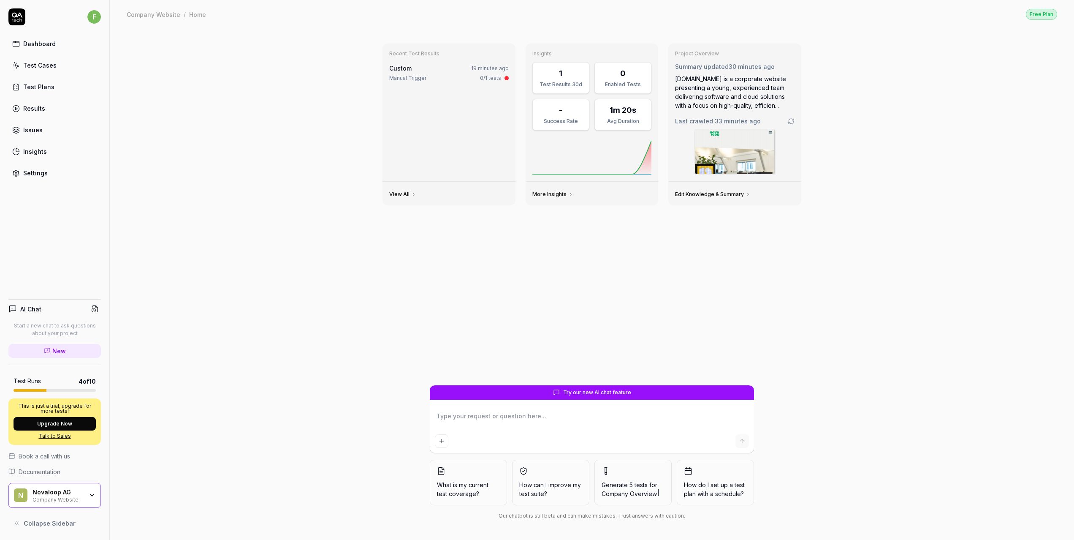
click at [43, 91] on link "Test Plans" at bounding box center [54, 87] width 92 height 16
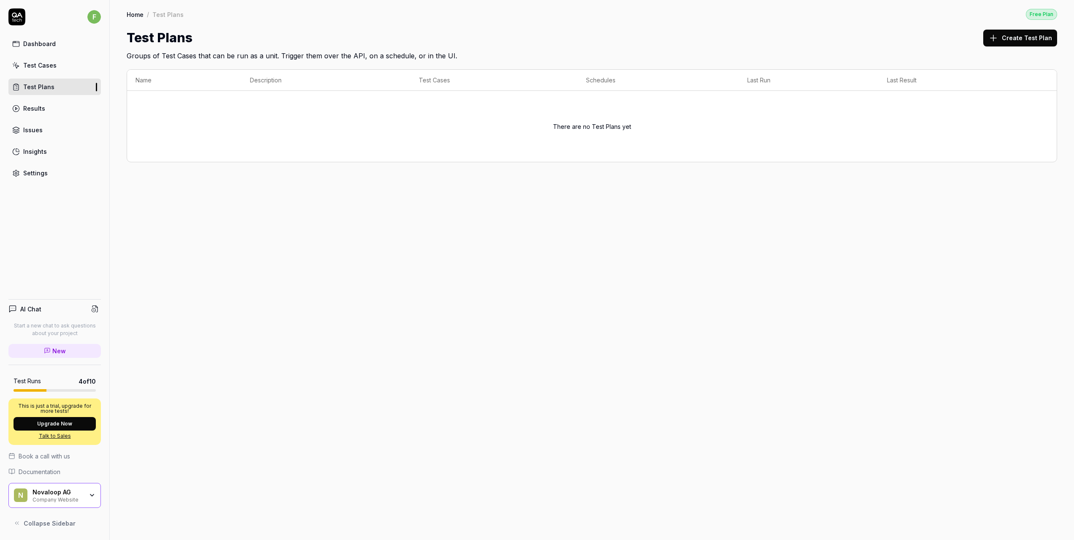
click at [42, 71] on link "Test Cases" at bounding box center [54, 65] width 92 height 16
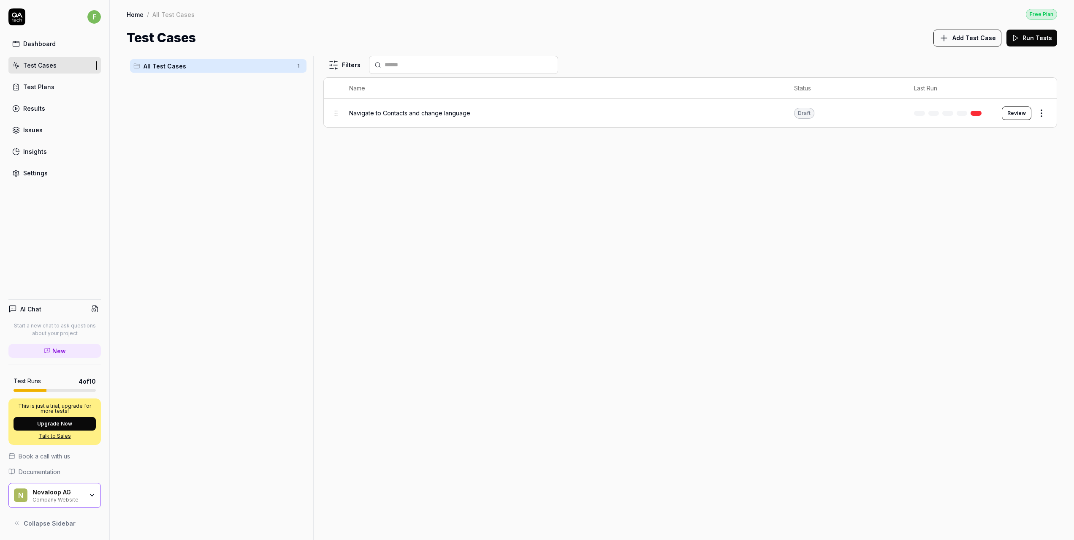
click at [616, 110] on div "Navigate to Contacts and change language" at bounding box center [563, 113] width 428 height 9
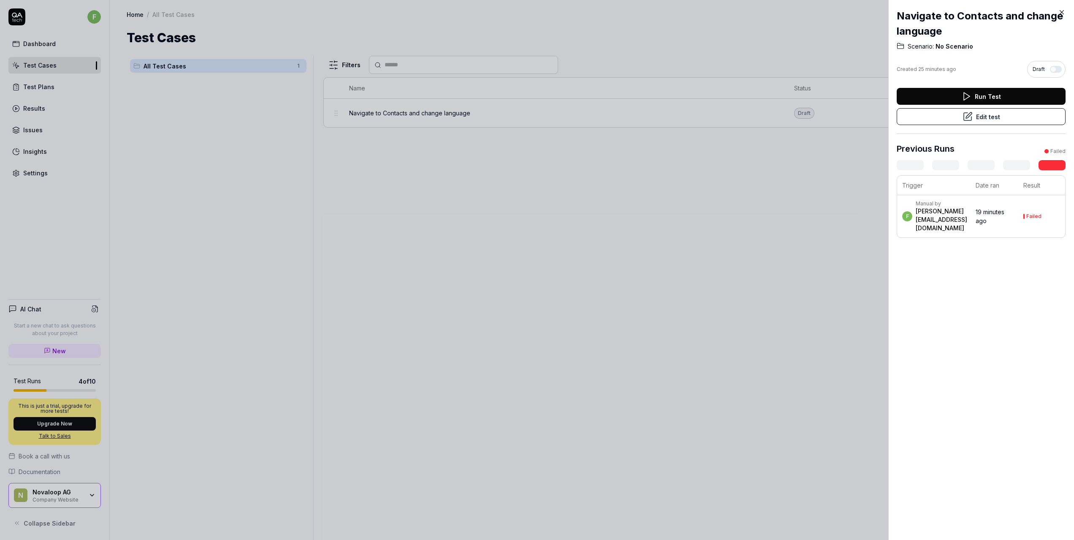
click at [954, 92] on button "Run Test" at bounding box center [981, 96] width 169 height 17
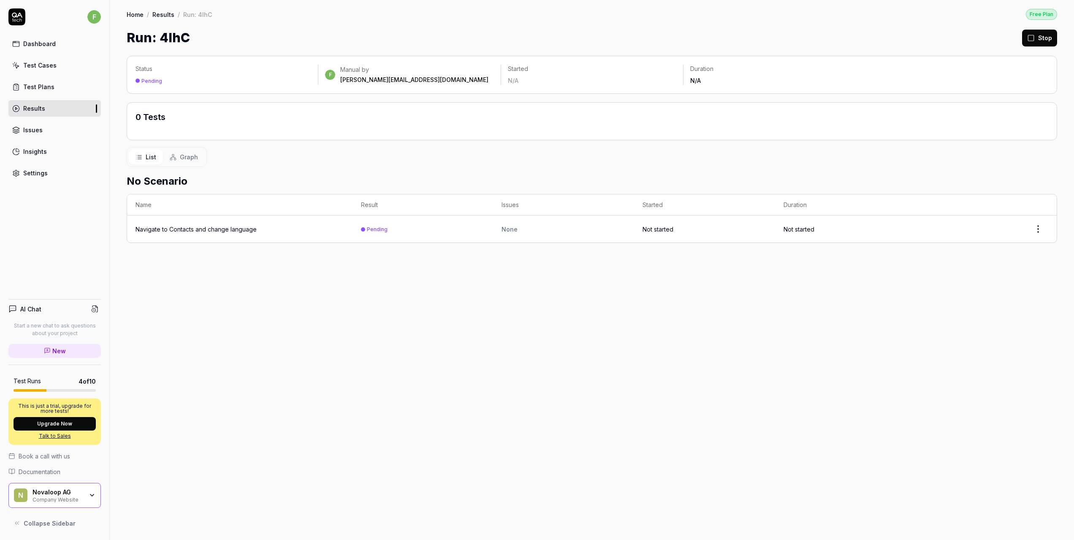
click at [36, 155] on div "Insights" at bounding box center [35, 151] width 24 height 9
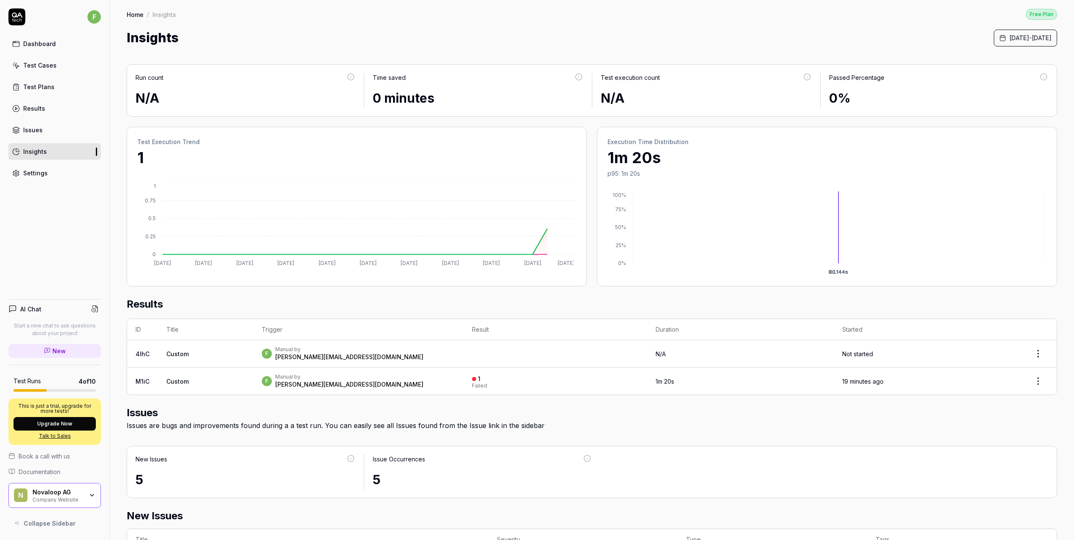
click at [38, 171] on div "Settings" at bounding box center [35, 172] width 24 height 9
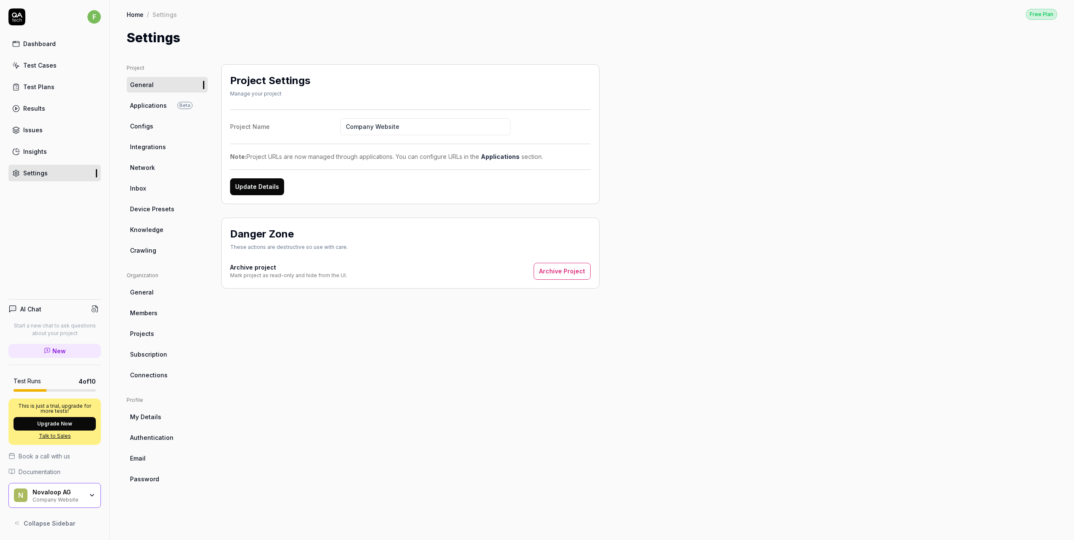
click at [38, 152] on div "Insights" at bounding box center [35, 151] width 24 height 9
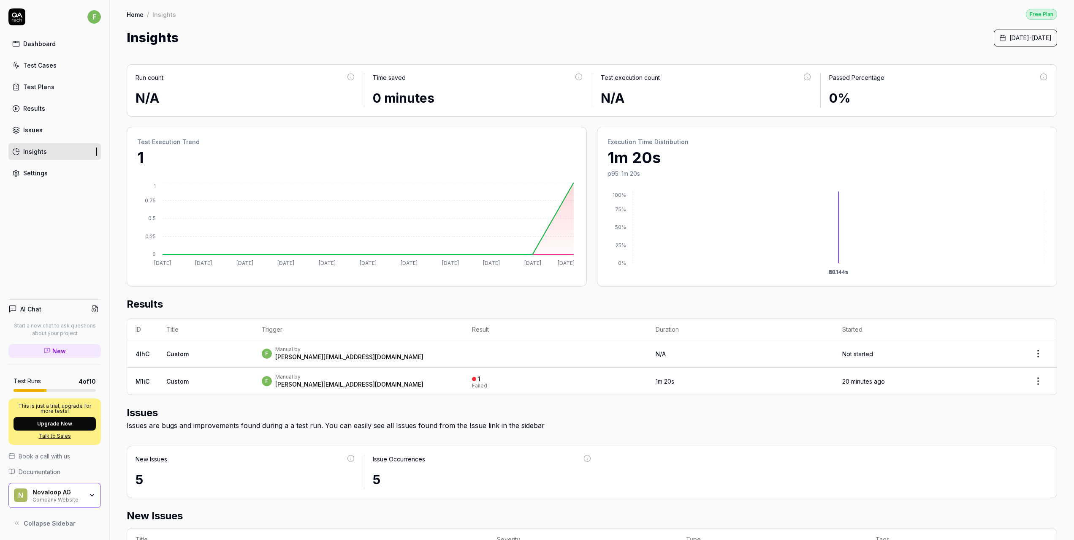
click at [38, 46] on div "Dashboard" at bounding box center [39, 43] width 33 height 9
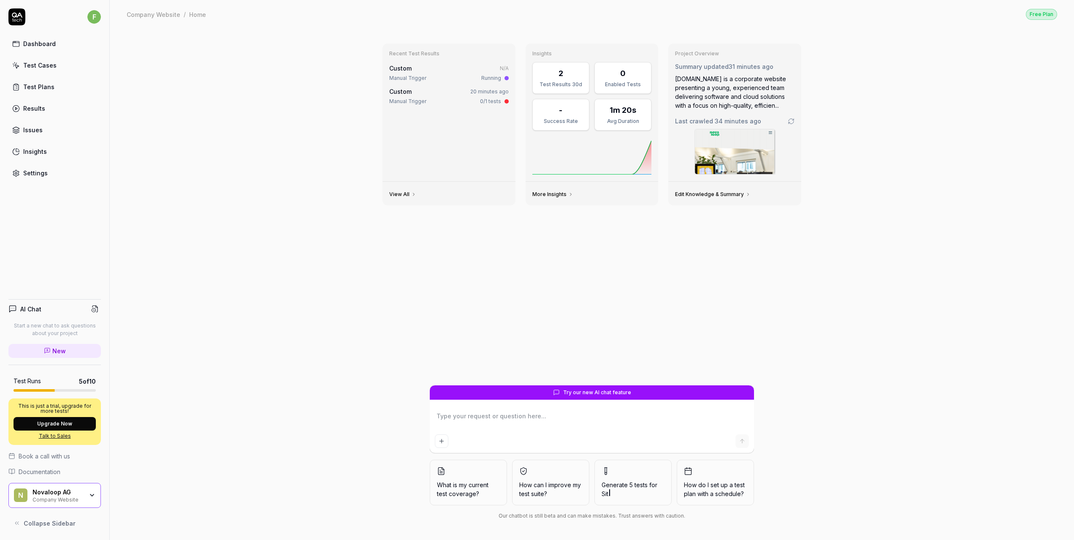
click at [47, 66] on div "Test Cases" at bounding box center [39, 65] width 33 height 9
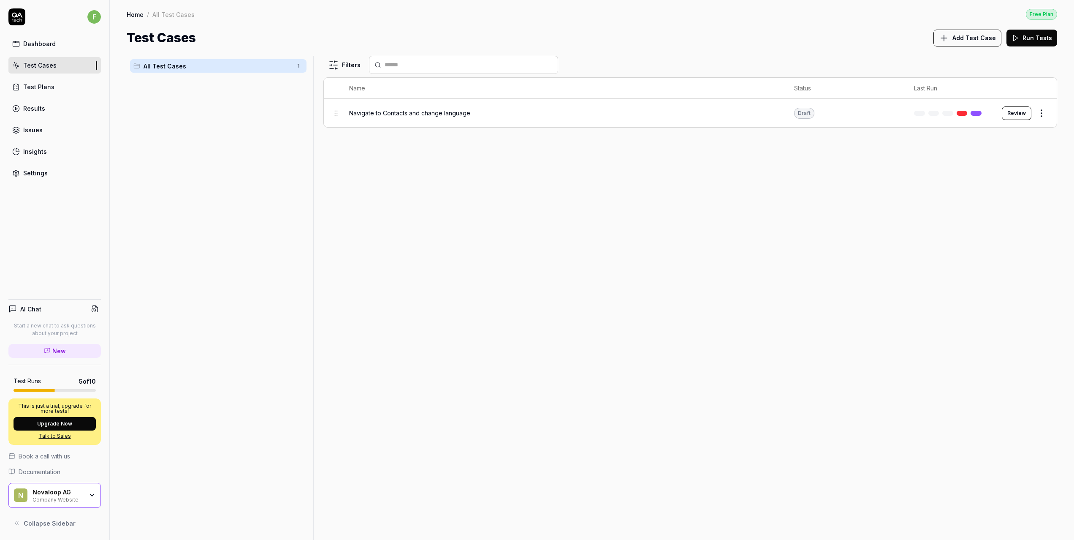
click at [393, 114] on span "Navigate to Contacts and change language" at bounding box center [409, 113] width 121 height 9
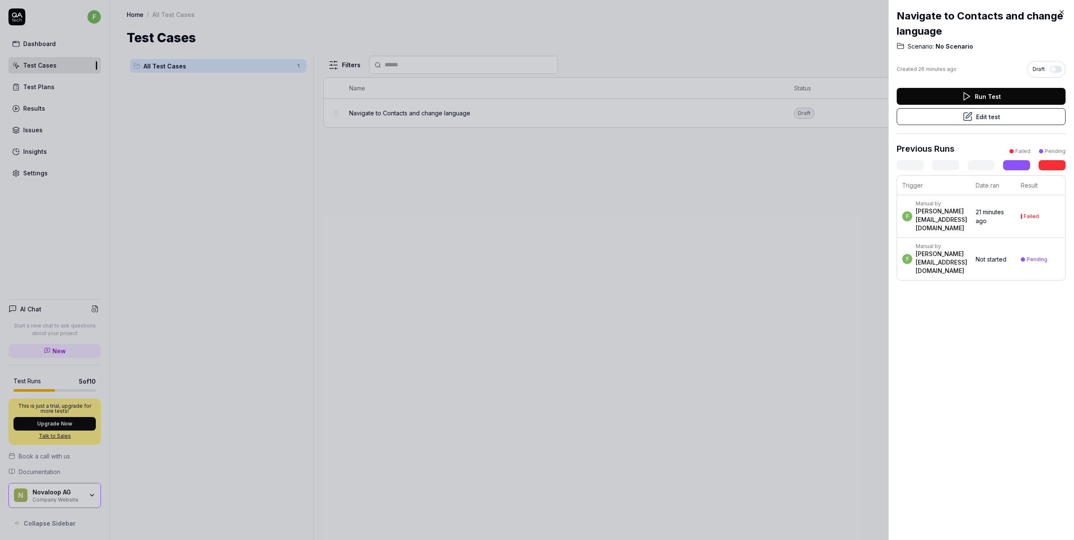
click at [967, 254] on div "[PERSON_NAME][EMAIL_ADDRESS][DOMAIN_NAME]" at bounding box center [942, 262] width 52 height 25
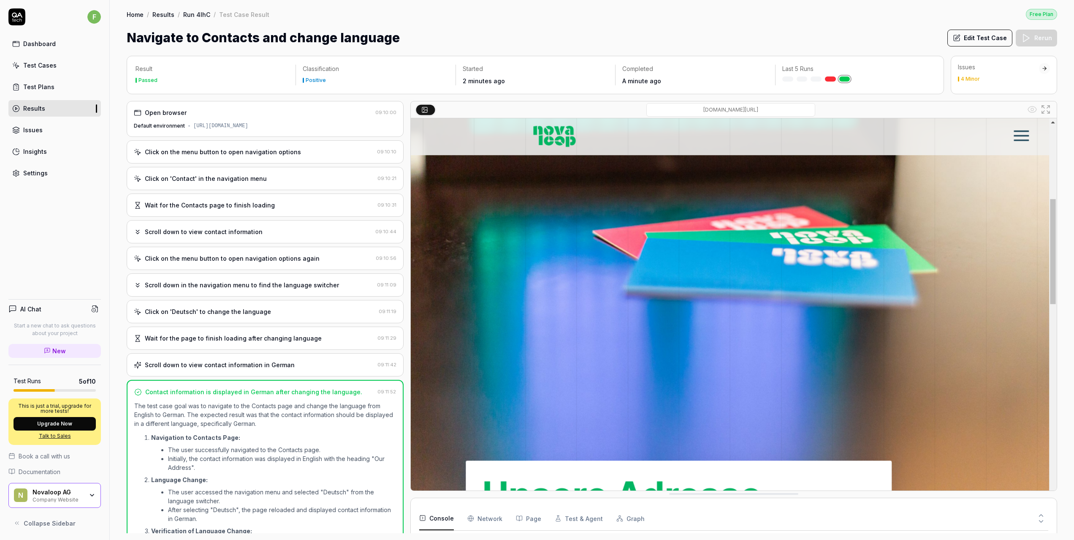
scroll to position [56, 0]
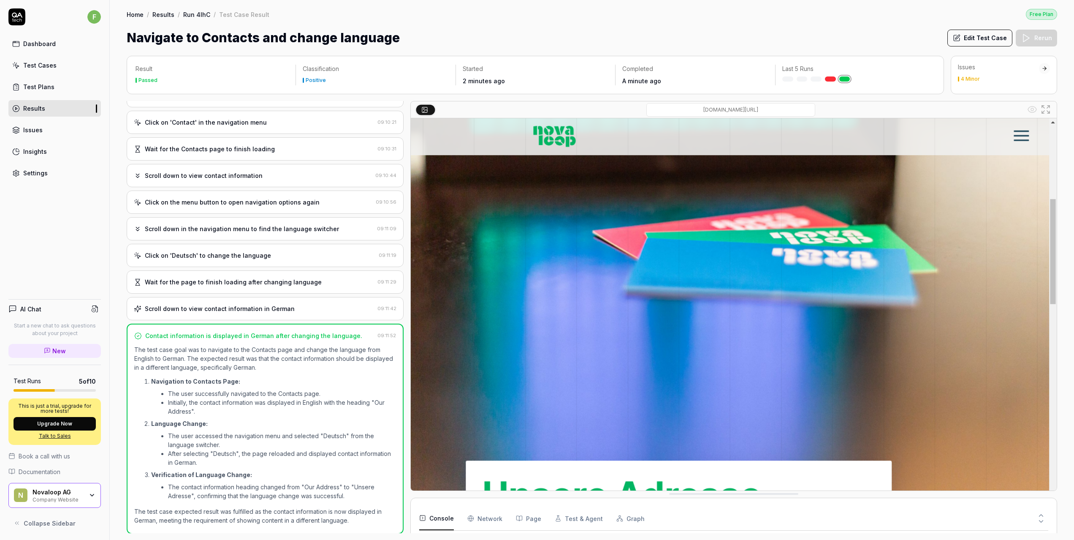
click at [1016, 76] on div "4 Minor" at bounding box center [998, 78] width 81 height 5
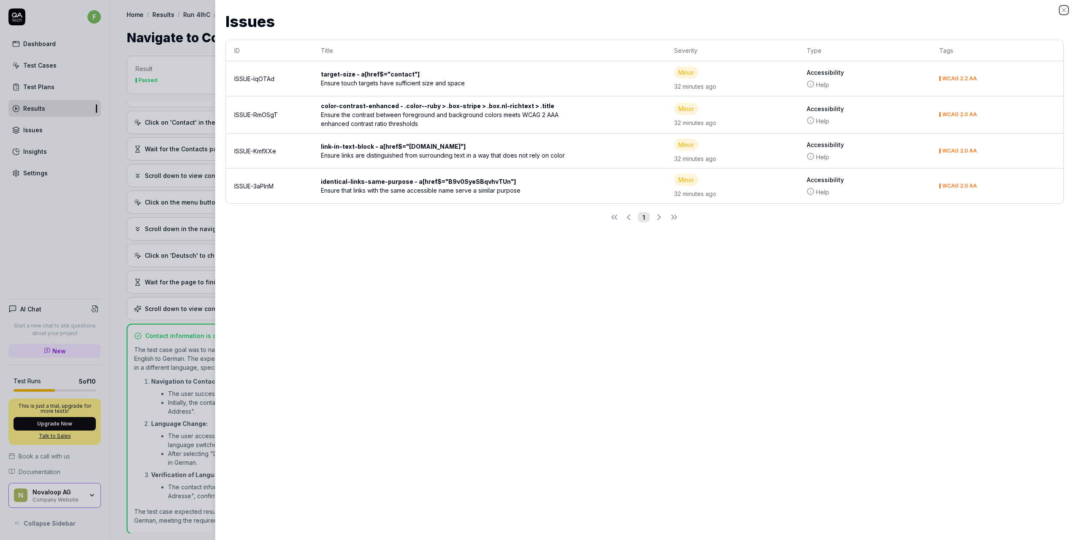
click at [1065, 11] on icon "button" at bounding box center [1064, 10] width 7 height 7
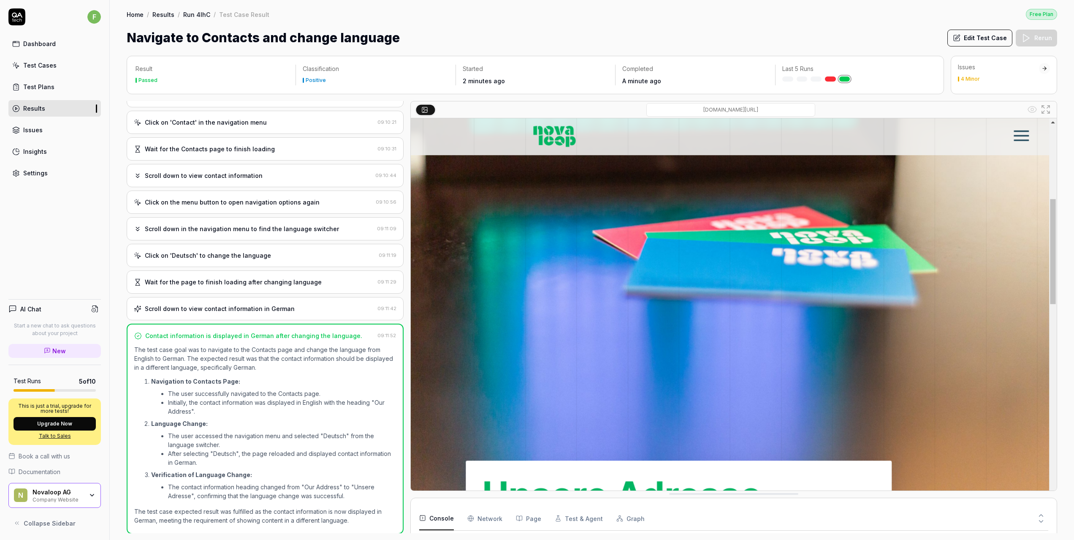
scroll to position [0, 0]
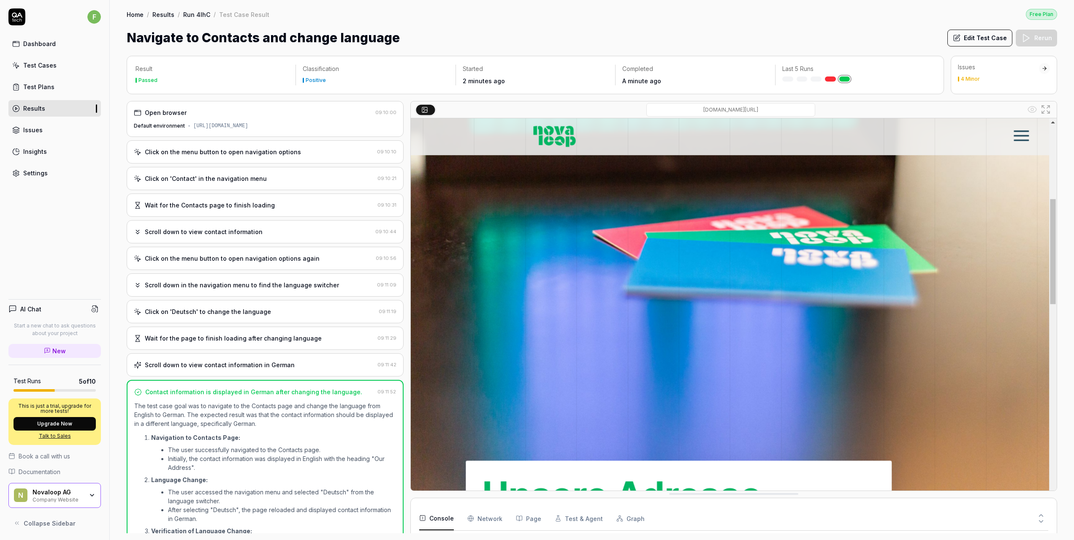
click at [21, 35] on div "f Dashboard Test Cases Test Plans Results Issues Insights Settings" at bounding box center [54, 94] width 109 height 173
click at [29, 50] on link "Dashboard" at bounding box center [54, 43] width 92 height 16
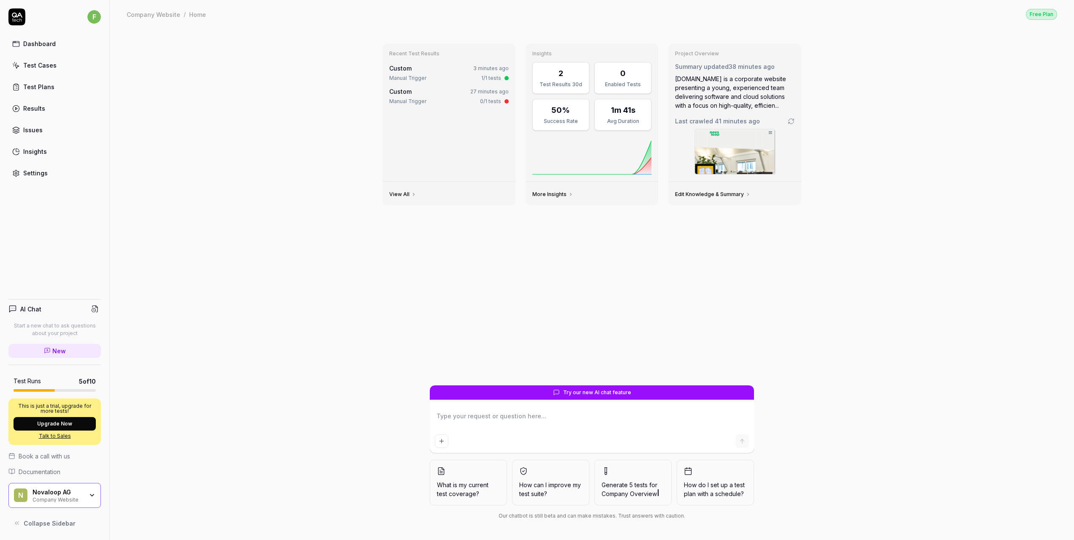
type textarea "*"
click at [32, 68] on div "Test Cases" at bounding box center [39, 65] width 33 height 9
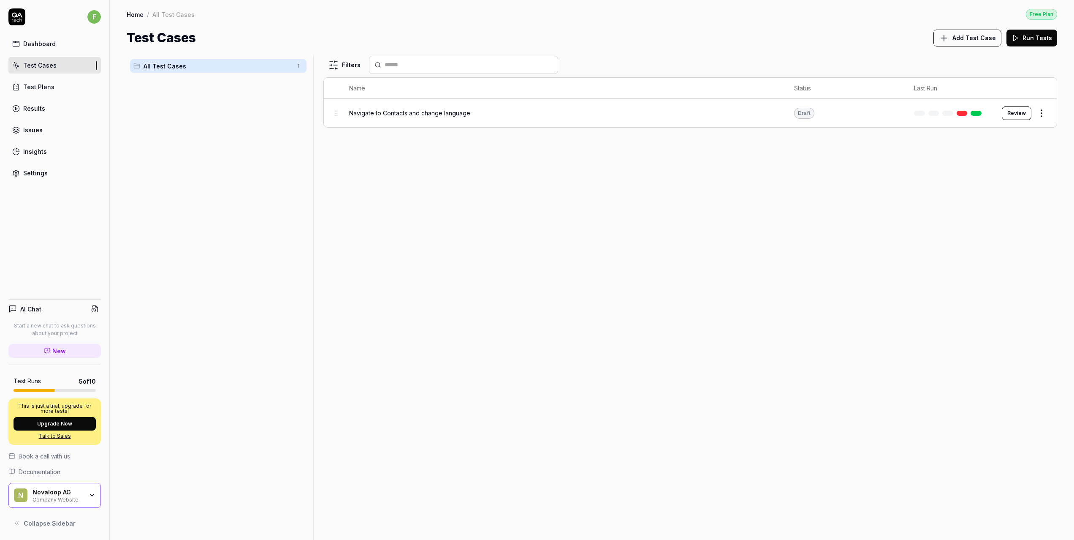
click at [31, 84] on div "Test Plans" at bounding box center [38, 86] width 31 height 9
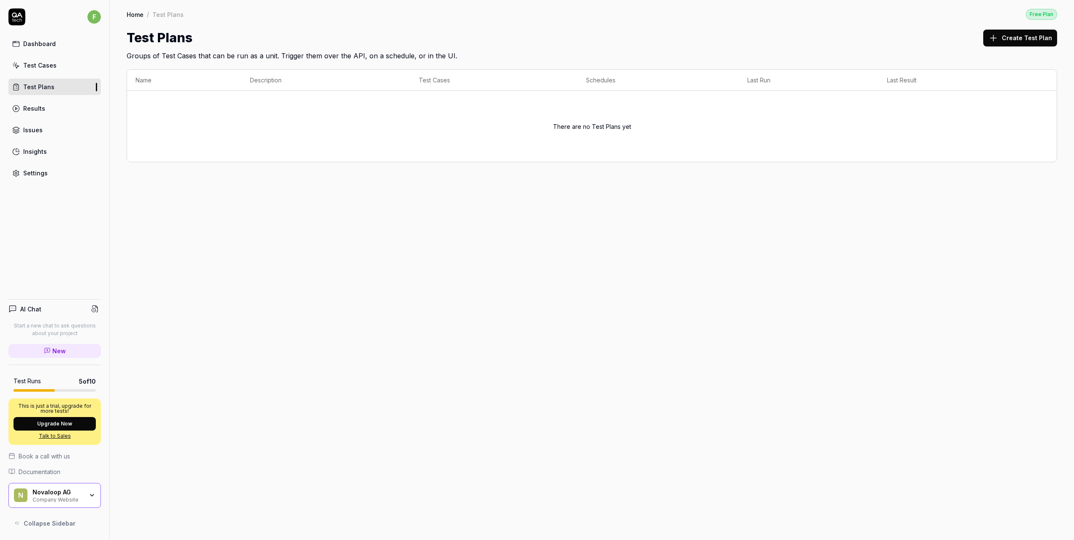
click at [32, 68] on div "Test Cases" at bounding box center [39, 65] width 33 height 9
